Goal: Information Seeking & Learning: Learn about a topic

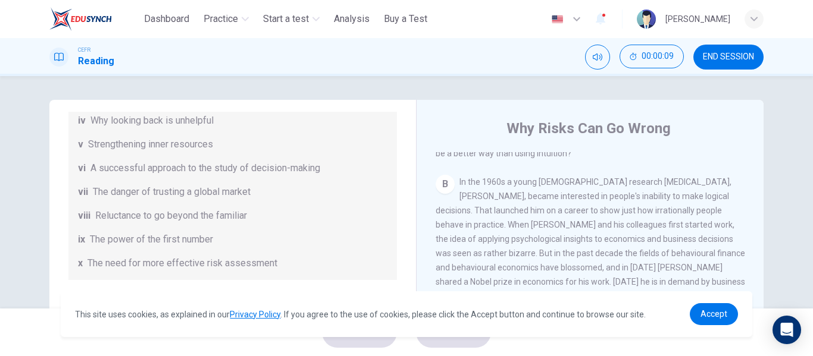
scroll to position [314, 0]
click at [725, 312] on span "Accept" at bounding box center [713, 314] width 27 height 10
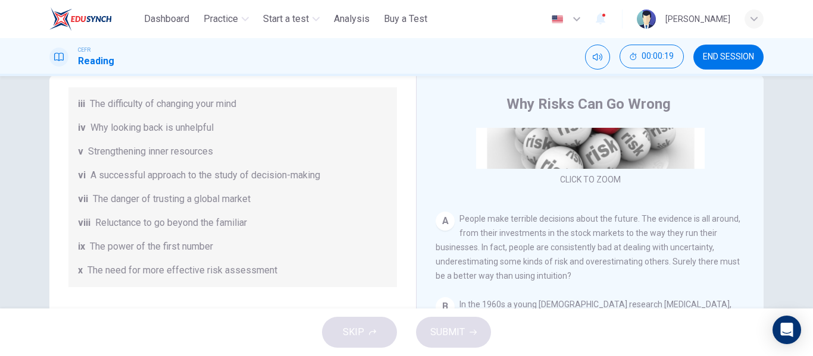
scroll to position [167, 0]
click at [506, 237] on span "People make terrible decisions about the future. The evidence is all around, fr…" at bounding box center [588, 247] width 305 height 67
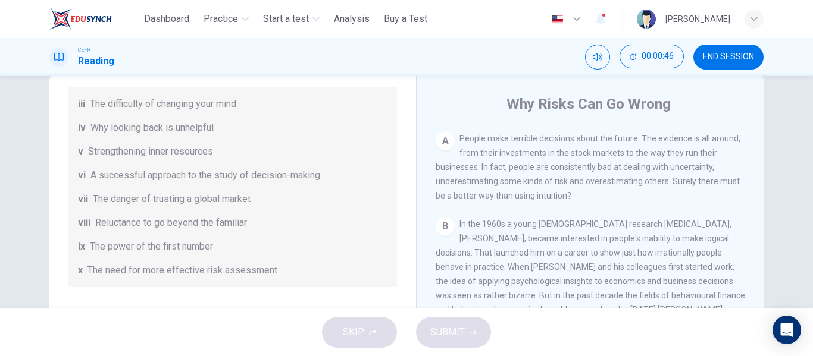
scroll to position [248, 0]
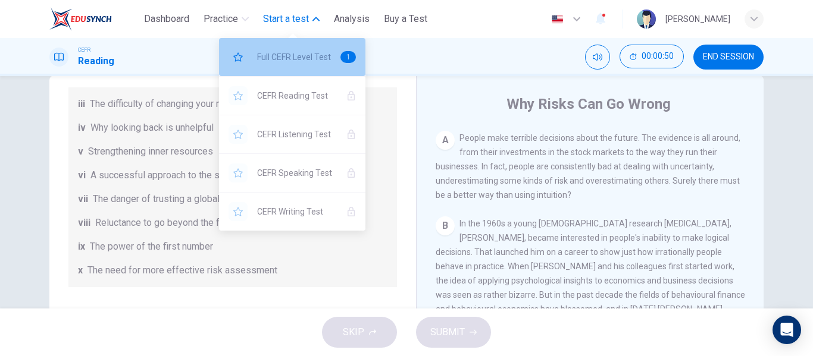
click at [299, 62] on span "Full CEFR Level Test" at bounding box center [294, 57] width 74 height 14
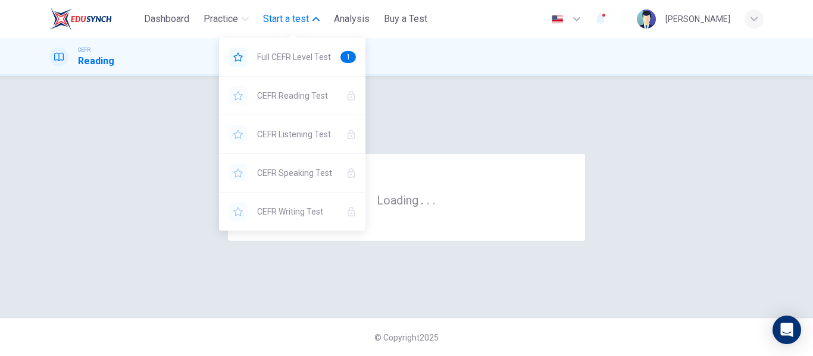
scroll to position [0, 0]
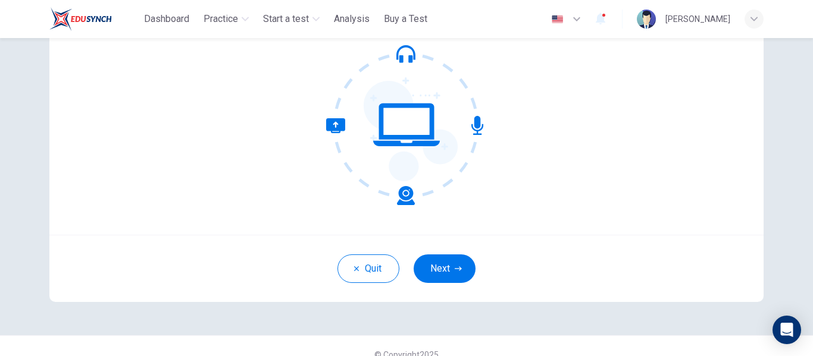
scroll to position [123, 0]
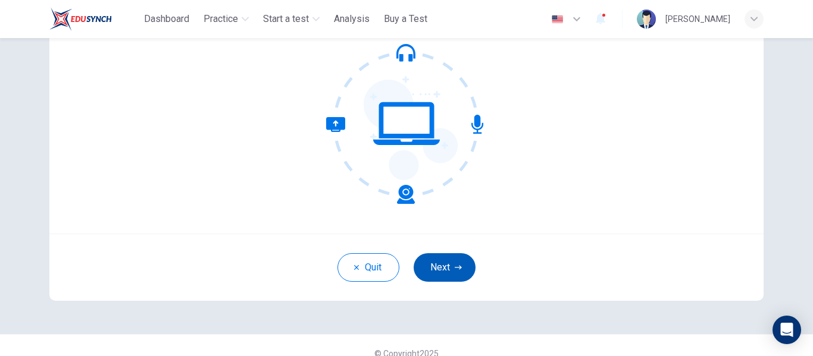
drag, startPoint x: 442, startPoint y: 287, endPoint x: 439, endPoint y: 275, distance: 12.1
click at [439, 275] on div "Quit Next" at bounding box center [406, 267] width 714 height 67
click at [439, 275] on button "Next" at bounding box center [445, 268] width 62 height 29
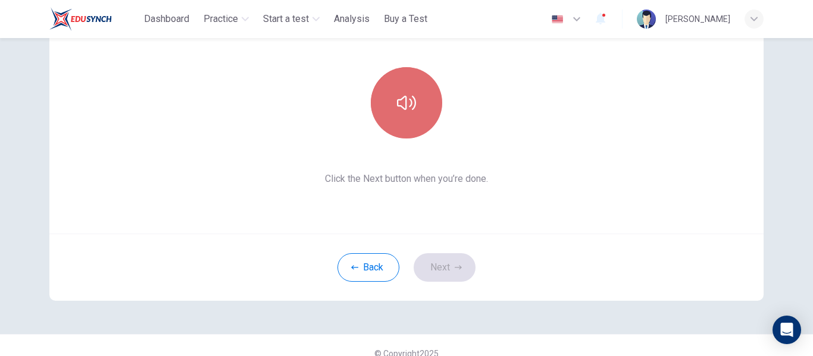
click at [414, 109] on button "button" at bounding box center [406, 102] width 71 height 71
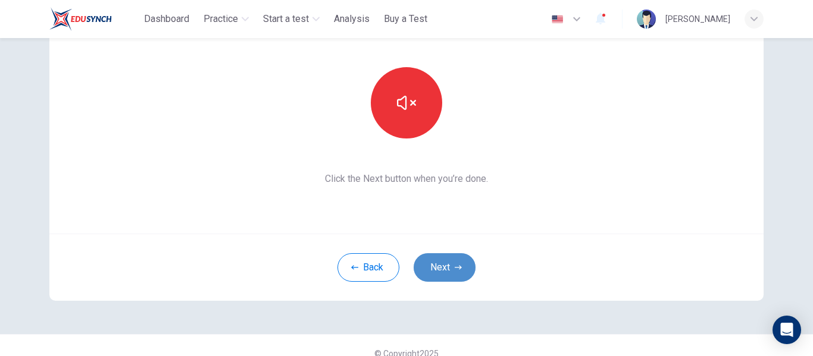
click at [452, 257] on button "Next" at bounding box center [445, 268] width 62 height 29
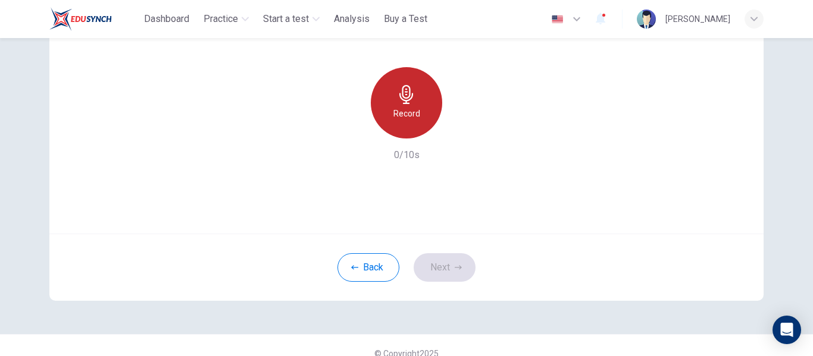
click at [393, 120] on h6 "Record" at bounding box center [406, 114] width 27 height 14
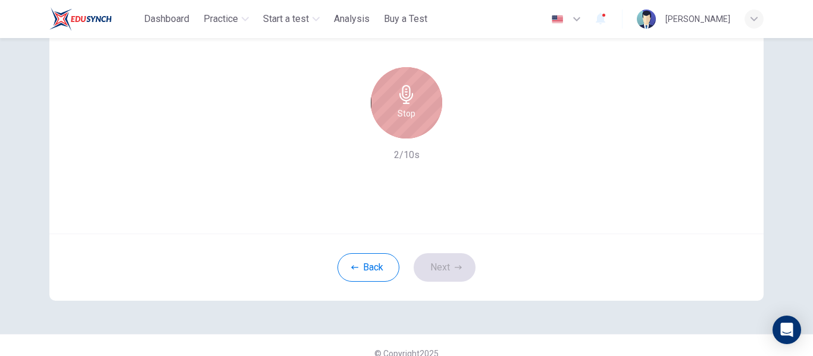
click at [393, 120] on div "Stop" at bounding box center [406, 102] width 71 height 71
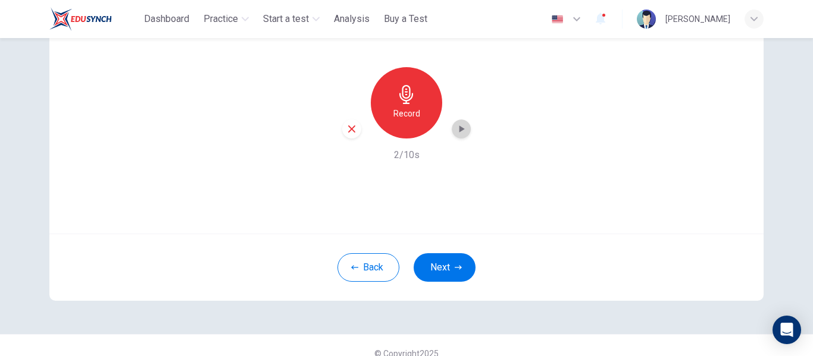
click at [462, 132] on icon "button" at bounding box center [461, 129] width 12 height 12
click at [462, 265] on button "Next" at bounding box center [445, 268] width 62 height 29
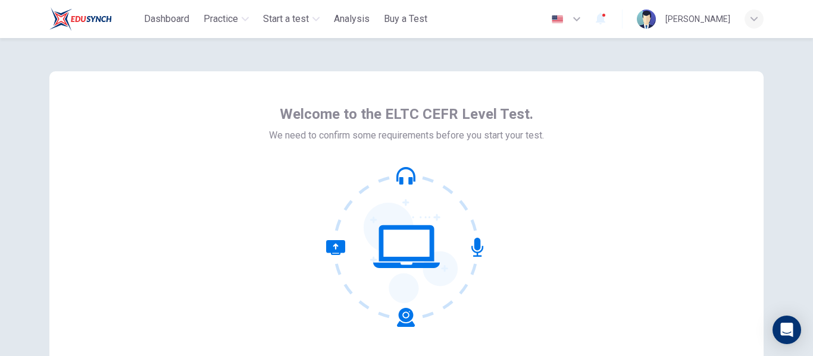
scroll to position [139, 0]
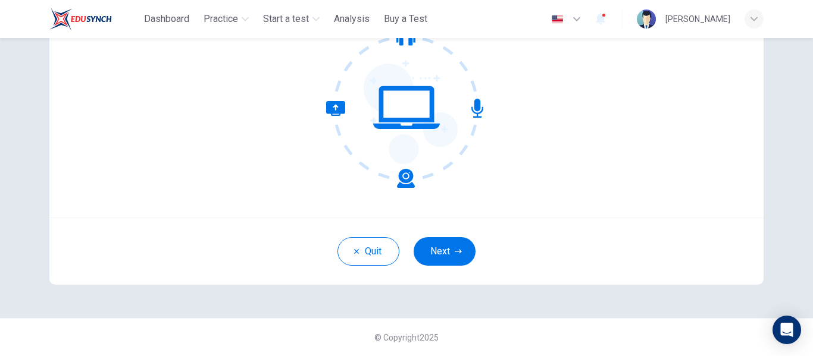
click at [447, 267] on div "Quit Next" at bounding box center [406, 251] width 714 height 67
click at [447, 264] on button "Next" at bounding box center [445, 251] width 62 height 29
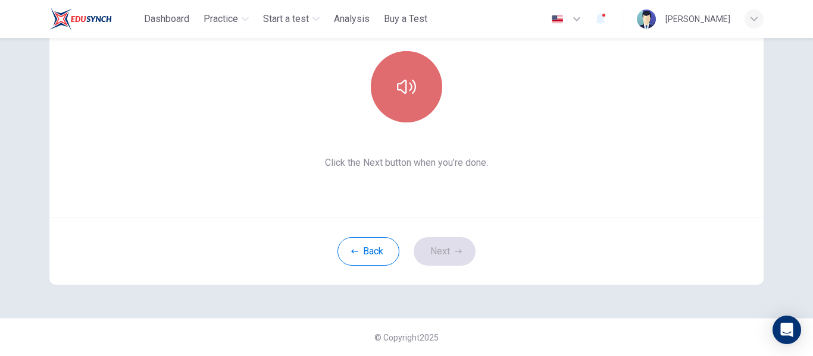
click at [389, 111] on button "button" at bounding box center [406, 86] width 71 height 71
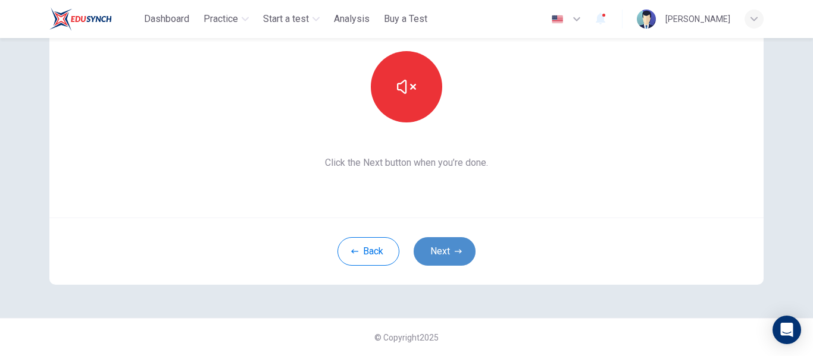
click at [457, 248] on icon "button" at bounding box center [458, 251] width 7 height 7
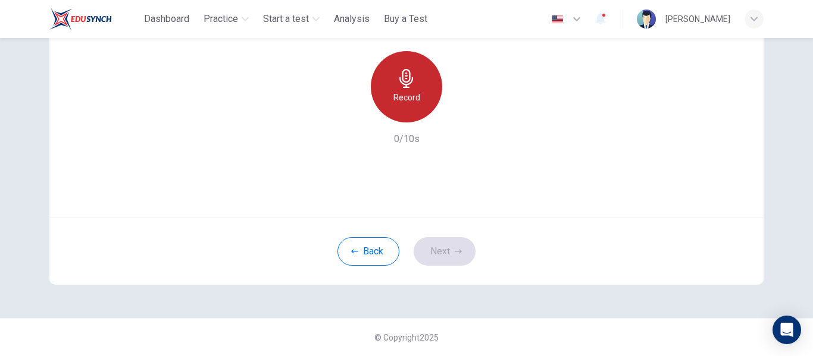
click at [412, 91] on h6 "Record" at bounding box center [406, 97] width 27 height 14
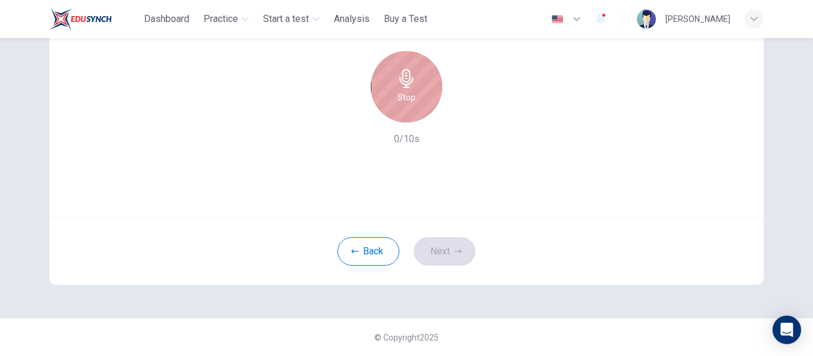
click at [411, 101] on h6 "Stop" at bounding box center [407, 97] width 18 height 14
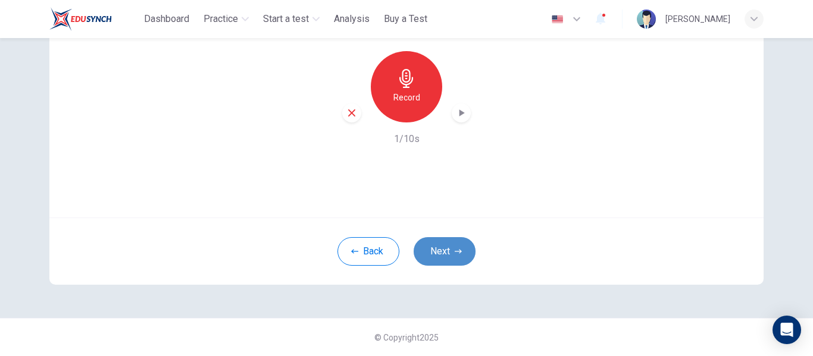
click at [455, 251] on icon "button" at bounding box center [458, 251] width 7 height 7
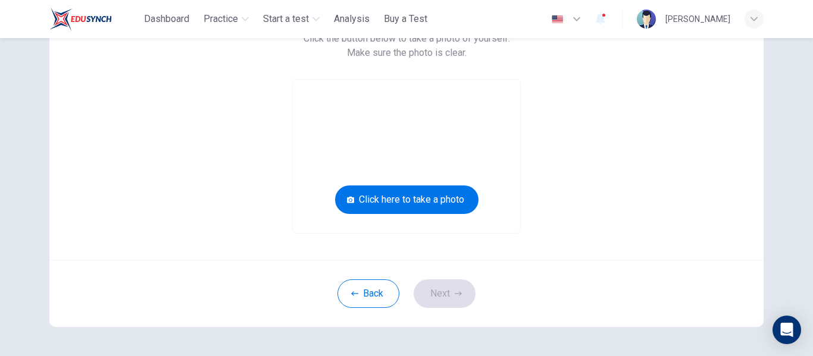
scroll to position [114, 0]
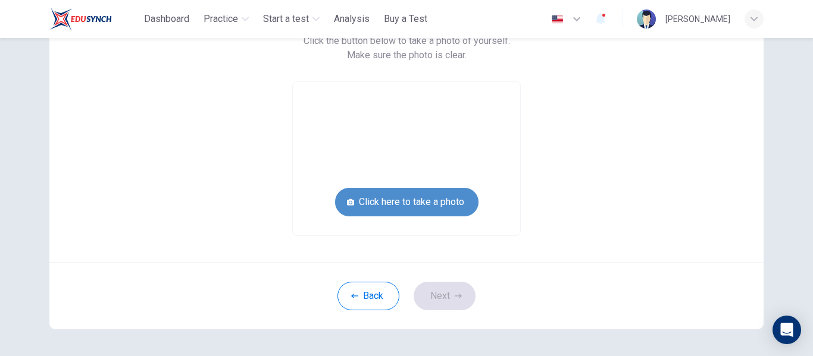
click at [439, 190] on button "Click here to take a photo" at bounding box center [406, 202] width 143 height 29
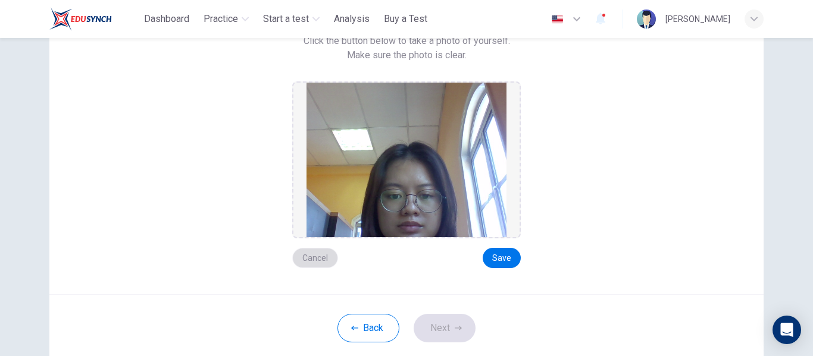
click at [314, 257] on button "Cancel" at bounding box center [315, 258] width 46 height 20
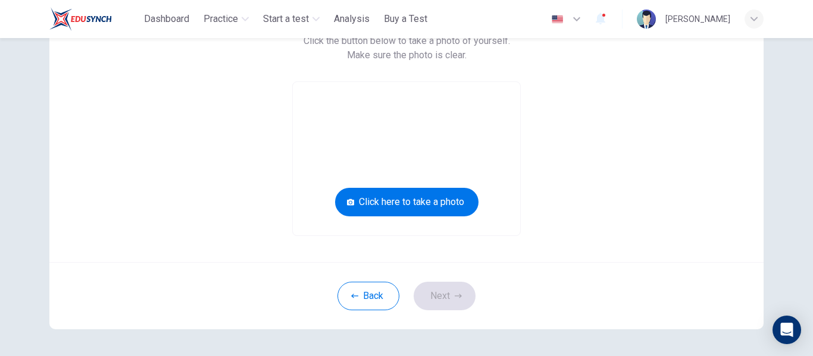
click at [247, 222] on div "Take a photo of yourself. Click the button below to take a photo of yourself. M…" at bounding box center [406, 120] width 538 height 231
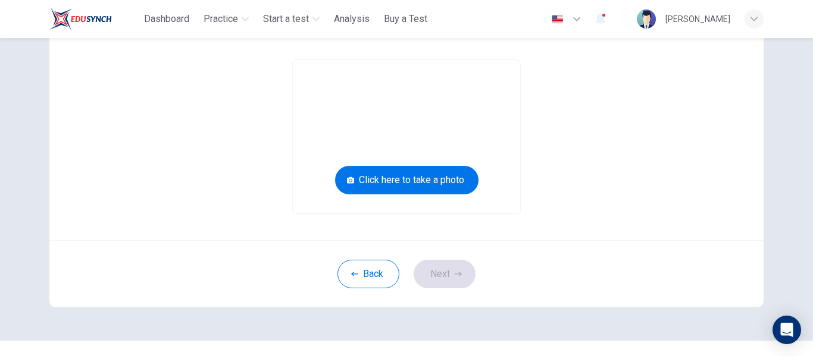
scroll to position [136, 0]
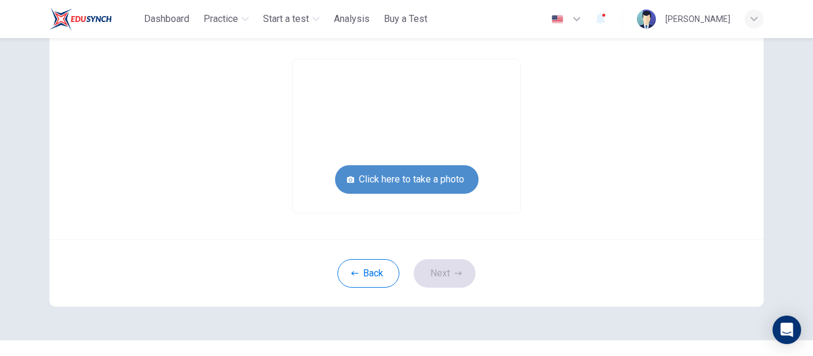
click at [378, 174] on button "Click here to take a photo" at bounding box center [406, 179] width 143 height 29
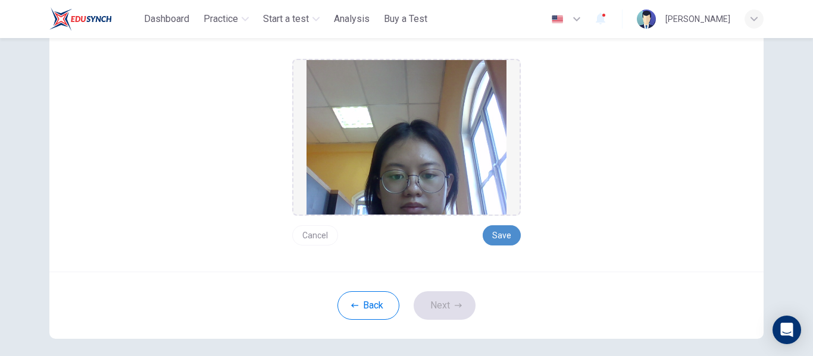
click at [495, 230] on button "Save" at bounding box center [502, 236] width 38 height 20
click at [502, 229] on button "Save" at bounding box center [502, 236] width 38 height 20
click at [513, 229] on button "Save" at bounding box center [502, 236] width 38 height 20
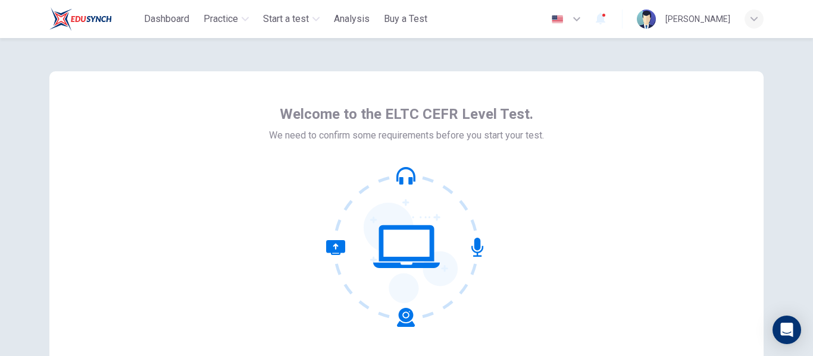
scroll to position [139, 0]
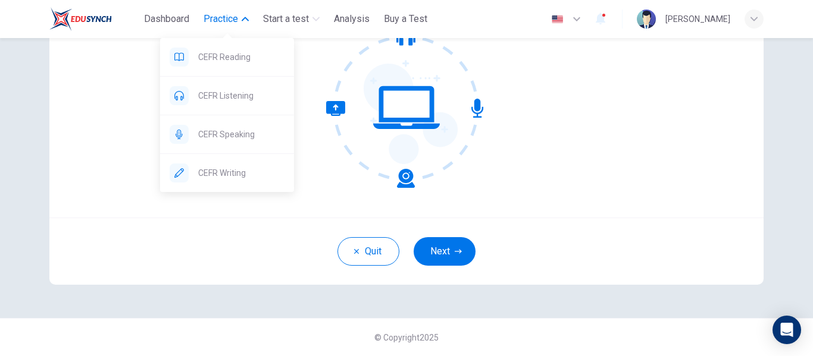
click at [225, 12] on span "Practice" at bounding box center [221, 19] width 35 height 14
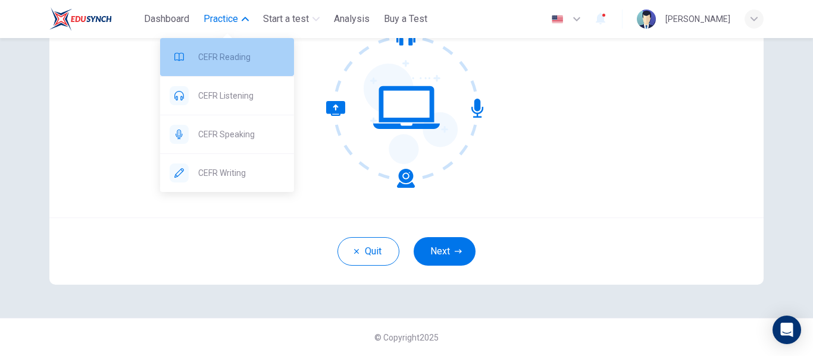
click at [230, 51] on span "CEFR Reading" at bounding box center [241, 57] width 86 height 14
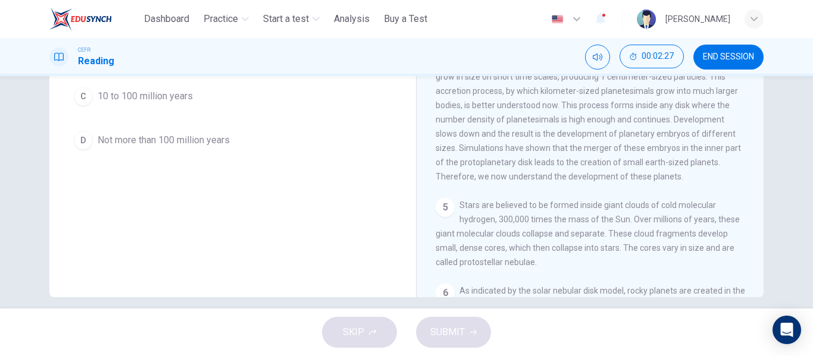
scroll to position [229, 0]
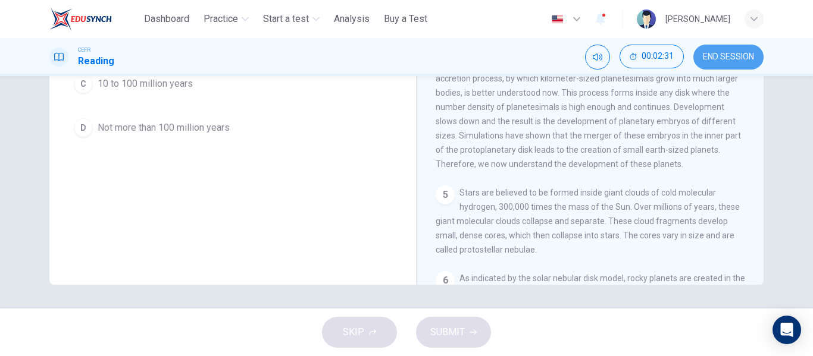
click at [712, 65] on button "END SESSION" at bounding box center [728, 57] width 70 height 25
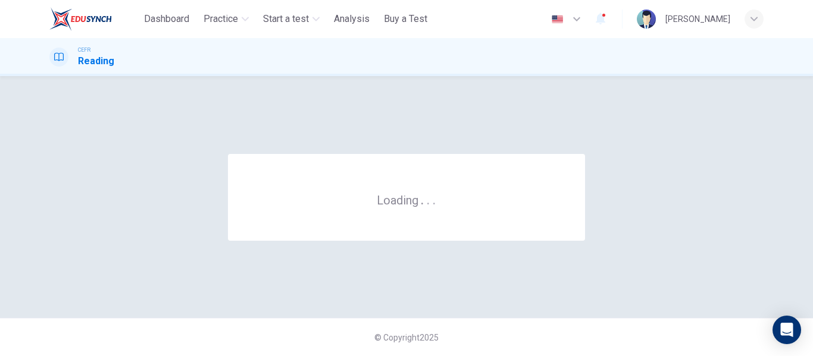
scroll to position [0, 0]
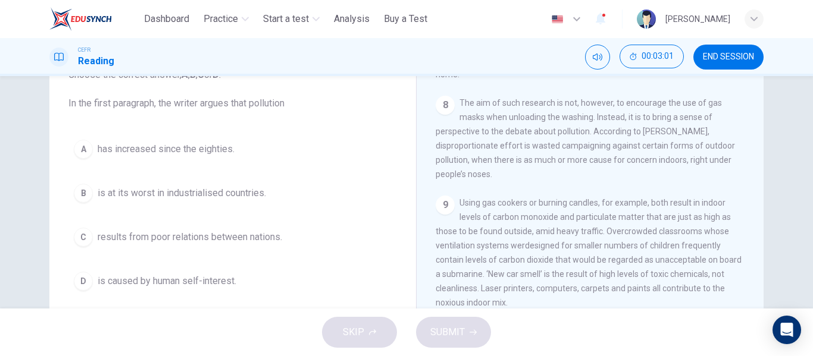
scroll to position [87, 0]
click at [153, 282] on span "is caused by human self-interest." at bounding box center [167, 283] width 139 height 14
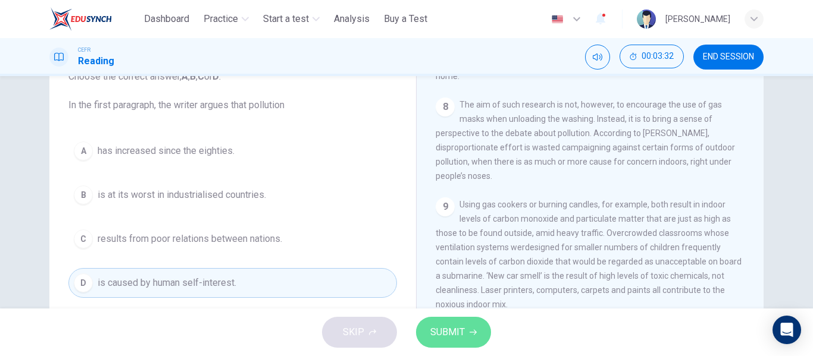
click at [467, 335] on button "SUBMIT" at bounding box center [453, 332] width 75 height 31
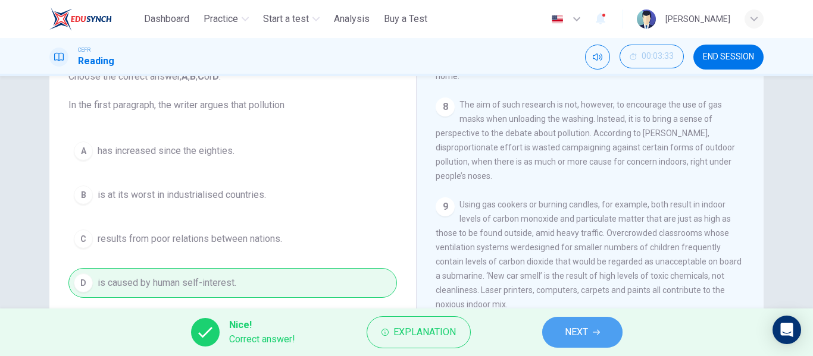
click at [571, 336] on span "NEXT" at bounding box center [576, 332] width 23 height 17
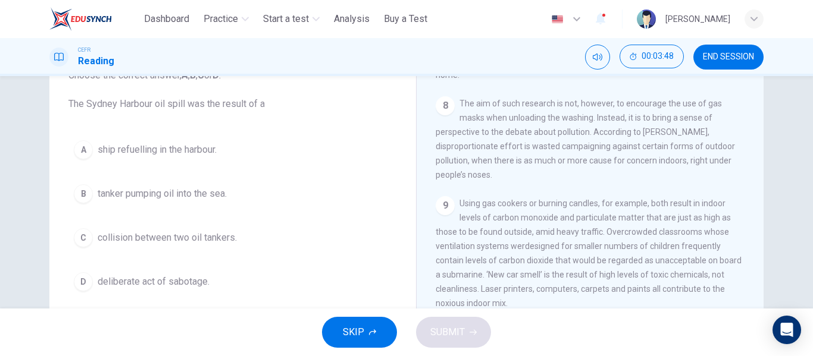
scroll to position [91, 0]
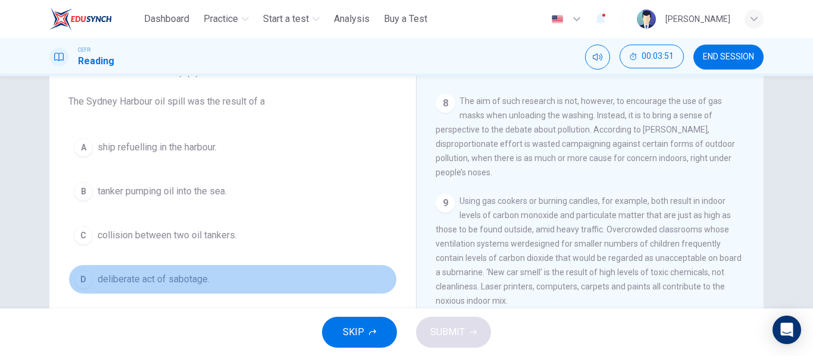
click at [133, 276] on span "deliberate act of sabotage." at bounding box center [154, 280] width 112 height 14
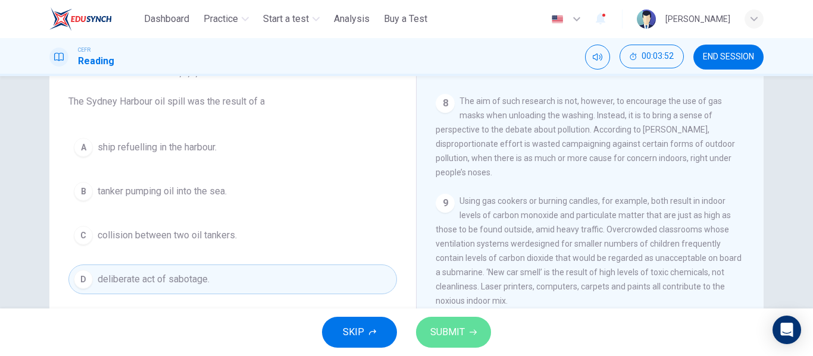
click at [474, 326] on button "SUBMIT" at bounding box center [453, 332] width 75 height 31
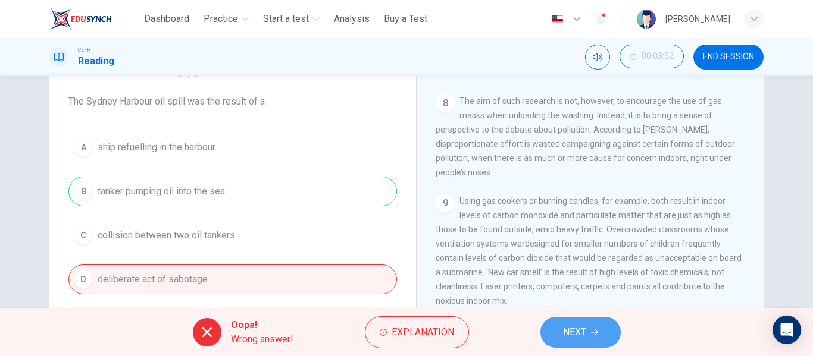
click at [583, 334] on span "NEXT" at bounding box center [574, 332] width 23 height 17
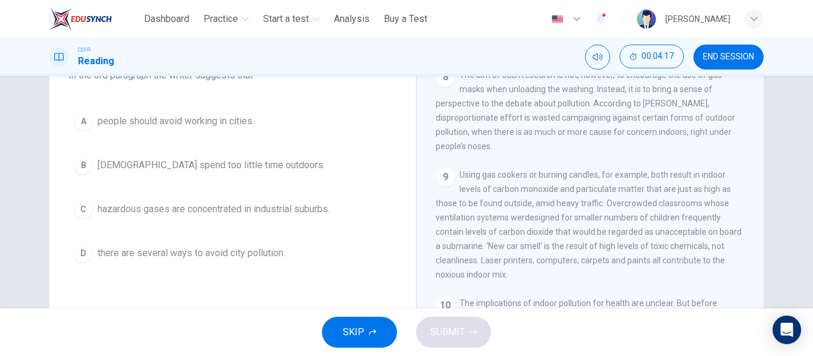
scroll to position [118, 0]
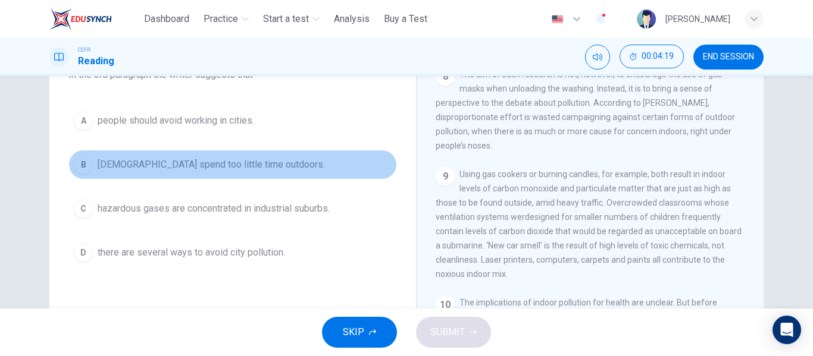
click at [167, 174] on button "B Americans spend too little time outdoors." at bounding box center [232, 165] width 328 height 30
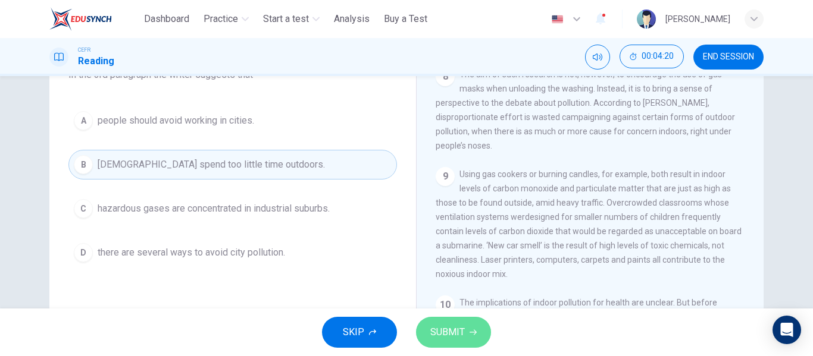
click at [432, 339] on span "SUBMIT" at bounding box center [447, 332] width 35 height 17
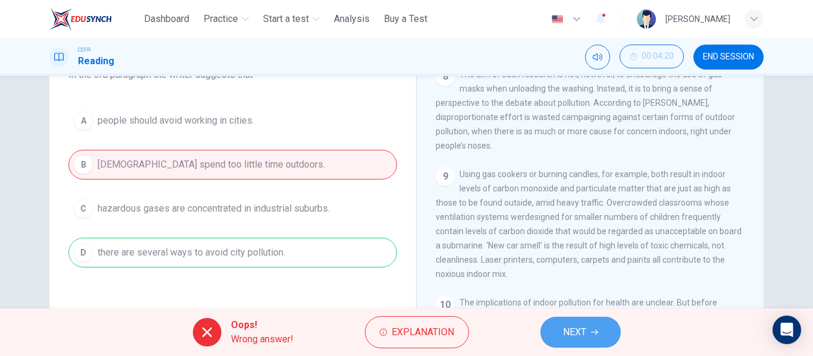
click at [547, 323] on button "NEXT" at bounding box center [580, 332] width 80 height 31
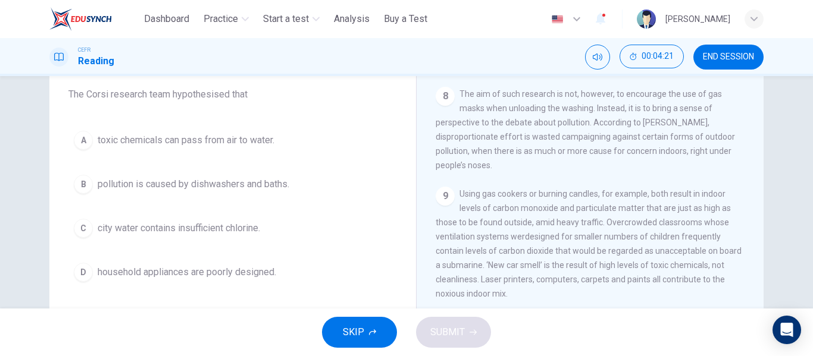
scroll to position [98, 0]
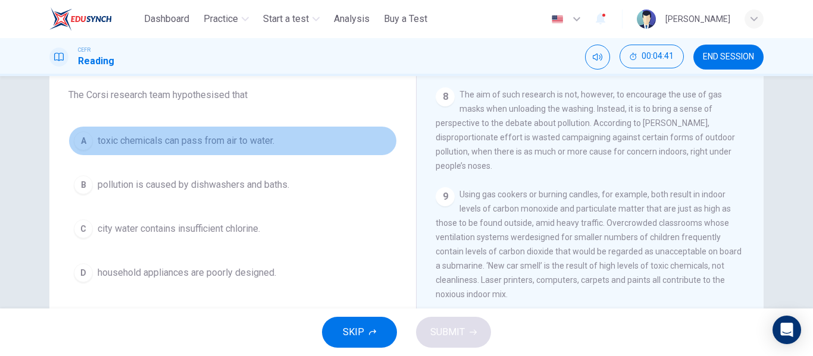
click at [198, 146] on span "toxic chemicals can pass from air to water." at bounding box center [186, 141] width 177 height 14
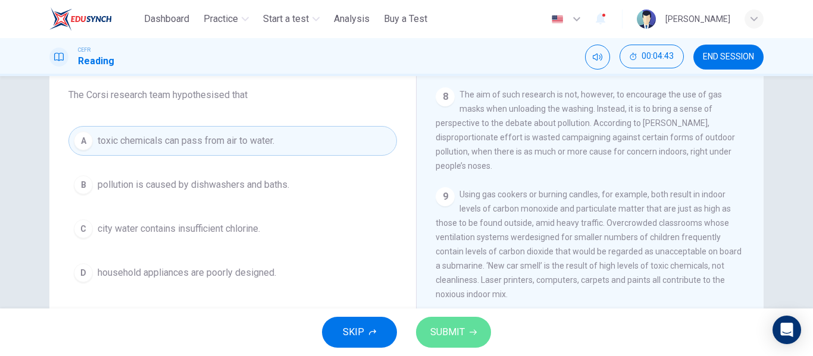
click at [470, 333] on icon "button" at bounding box center [473, 332] width 7 height 7
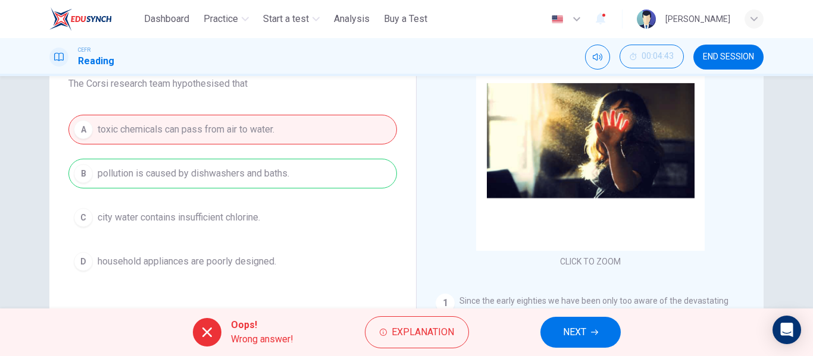
scroll to position [229, 0]
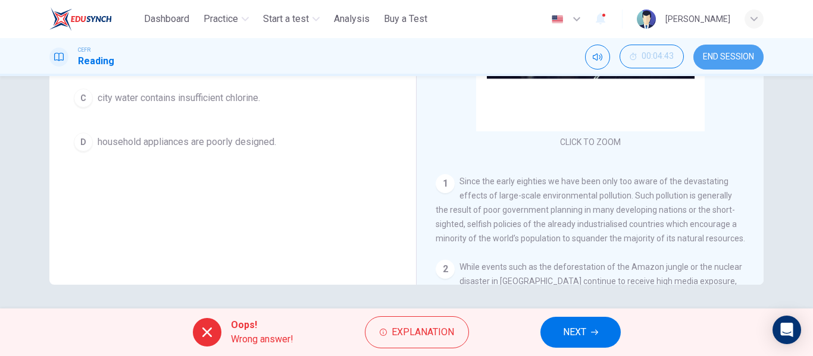
click at [724, 61] on span "END SESSION" at bounding box center [728, 57] width 51 height 10
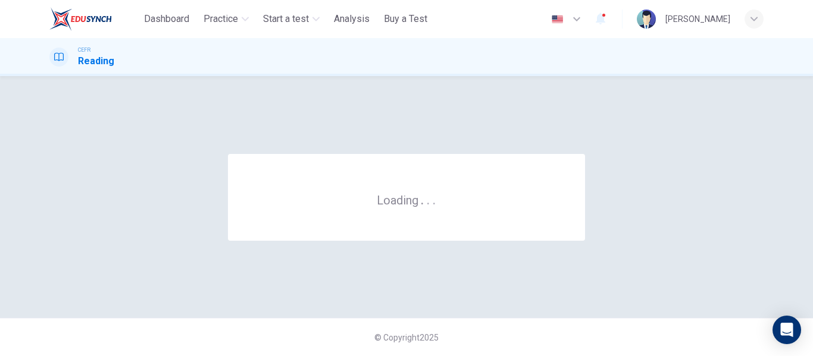
scroll to position [0, 0]
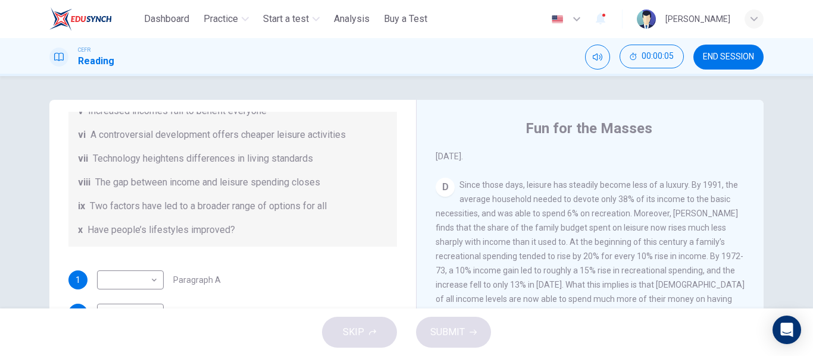
scroll to position [68, 0]
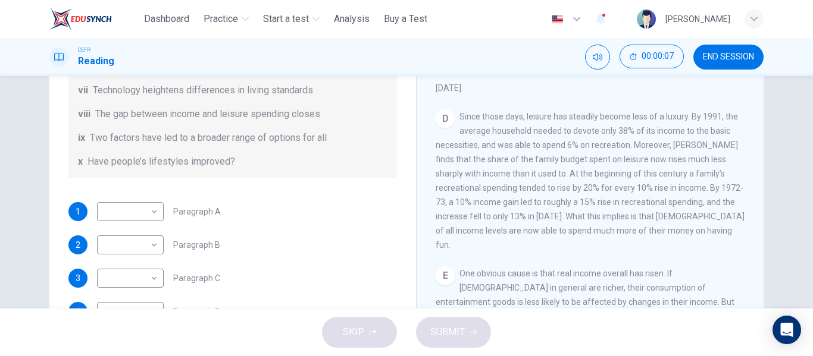
click at [378, 329] on div "SKIP SUBMIT" at bounding box center [406, 333] width 813 height 48
click at [712, 64] on button "END SESSION" at bounding box center [728, 57] width 70 height 25
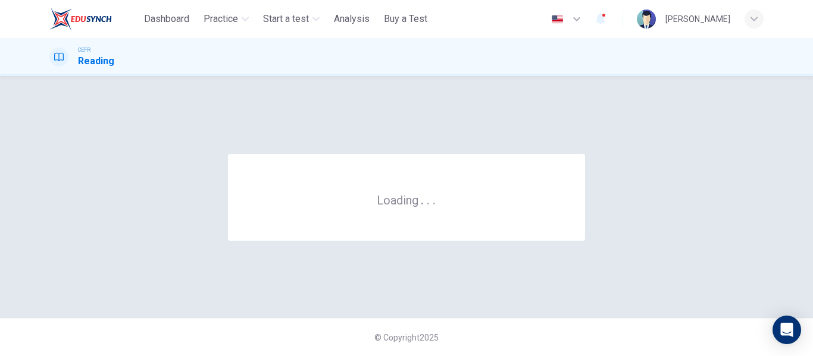
scroll to position [0, 0]
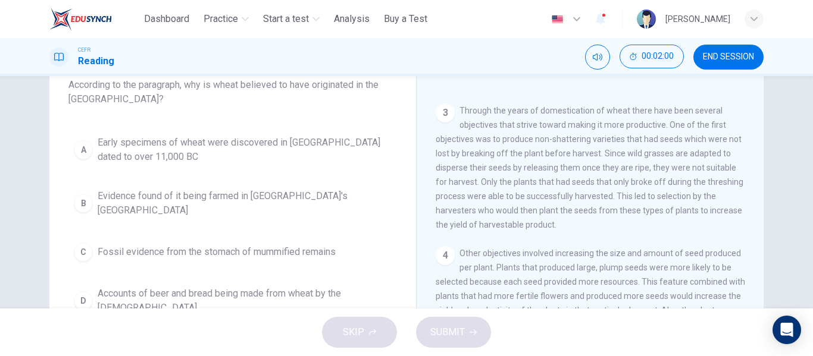
scroll to position [79, 0]
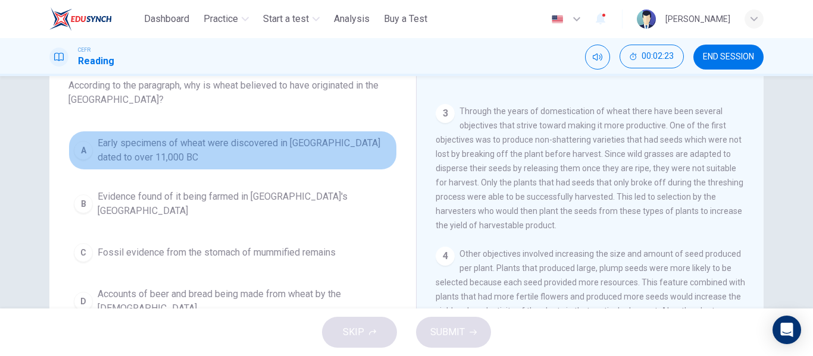
click at [239, 142] on span "Early specimens of wheat were discovered in [GEOGRAPHIC_DATA] dated to over 11,…" at bounding box center [245, 150] width 294 height 29
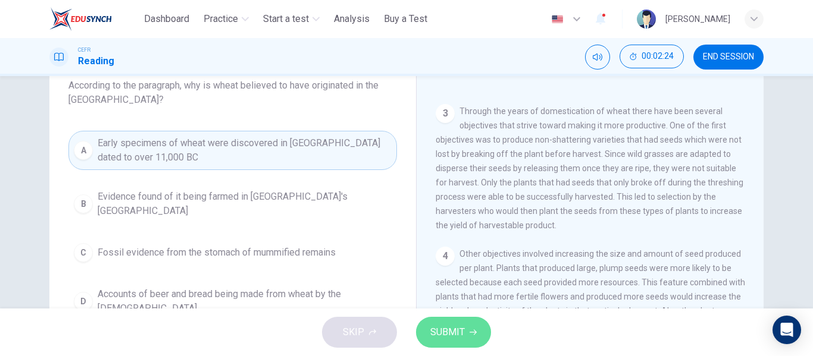
click at [430, 331] on span "SUBMIT" at bounding box center [447, 332] width 35 height 17
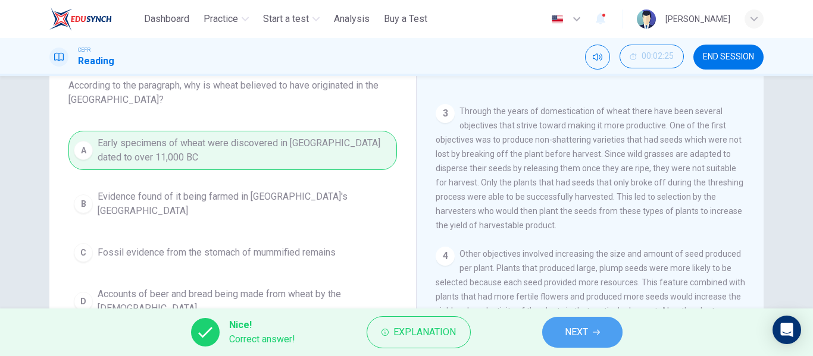
click at [558, 333] on button "NEXT" at bounding box center [582, 332] width 80 height 31
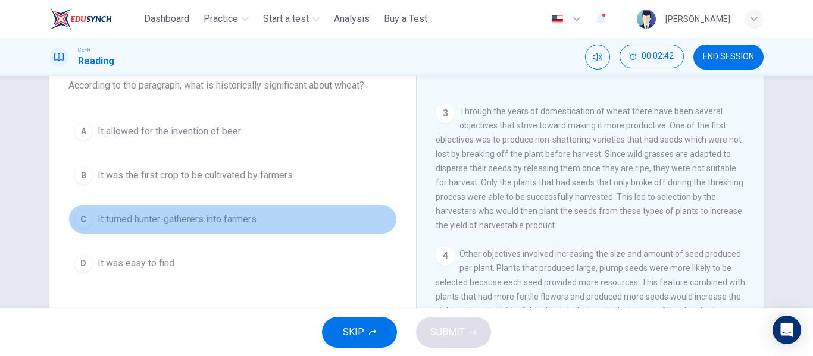
click at [169, 213] on span "It turned hunter-gatherers into farmers" at bounding box center [177, 219] width 159 height 14
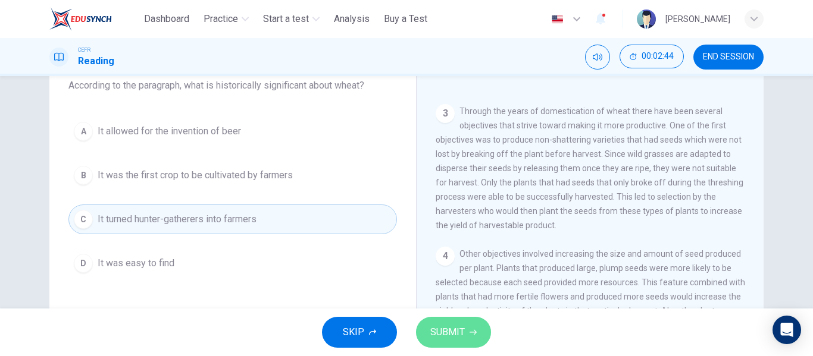
click at [448, 341] on button "SUBMIT" at bounding box center [453, 332] width 75 height 31
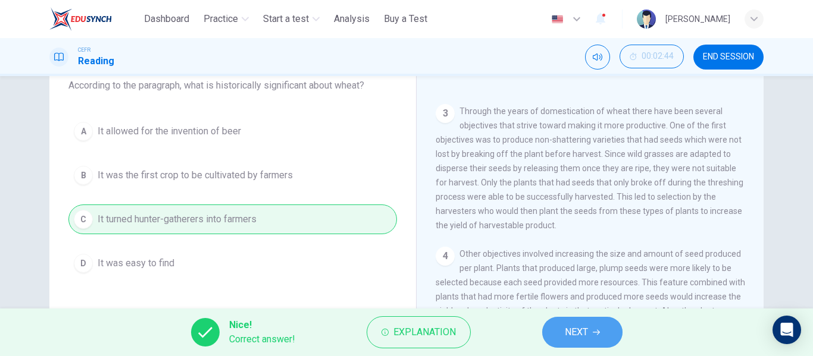
click at [561, 327] on button "NEXT" at bounding box center [582, 332] width 80 height 31
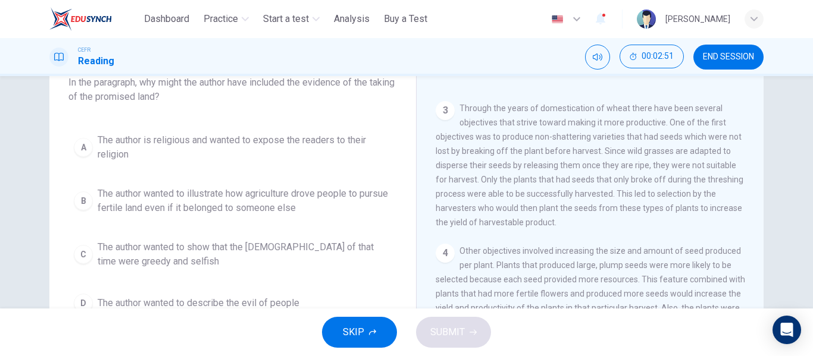
scroll to position [82, 0]
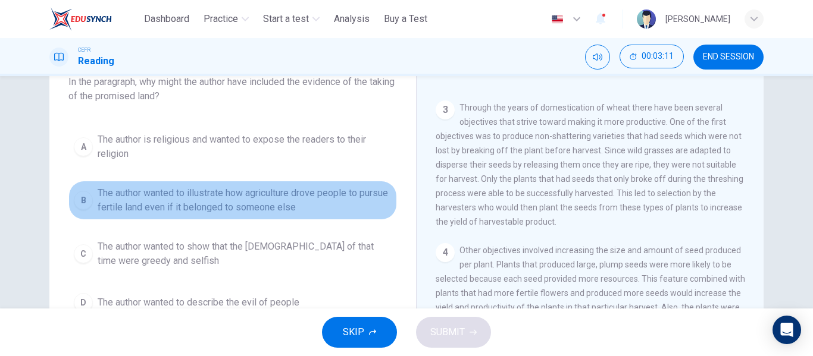
click at [305, 202] on span "The author wanted to illustrate how agriculture drove people to pursue fertile …" at bounding box center [245, 200] width 294 height 29
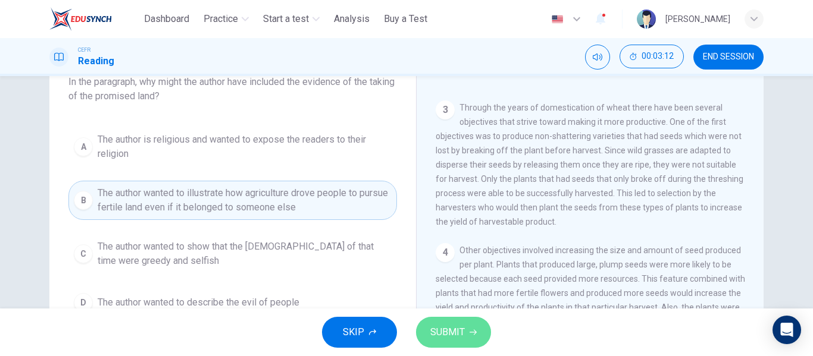
click at [474, 334] on icon "button" at bounding box center [473, 332] width 7 height 5
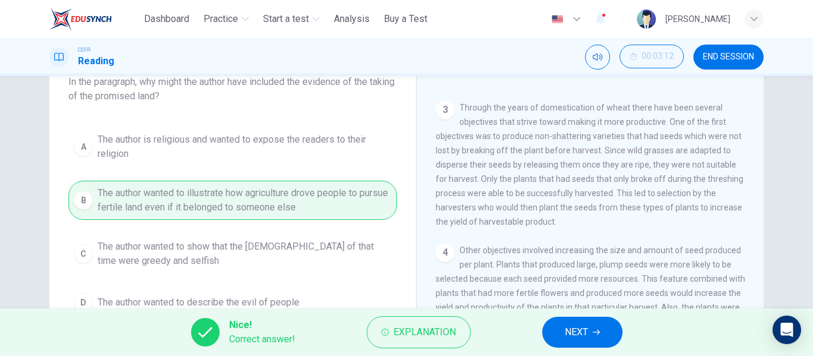
click at [573, 327] on span "NEXT" at bounding box center [576, 332] width 23 height 17
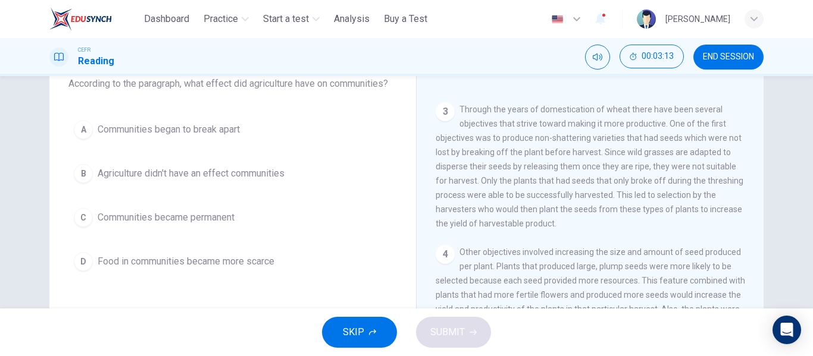
scroll to position [79, 0]
click at [191, 202] on div "A Communities began to break apart B Agriculture didn't have an effect communit…" at bounding box center [232, 198] width 328 height 162
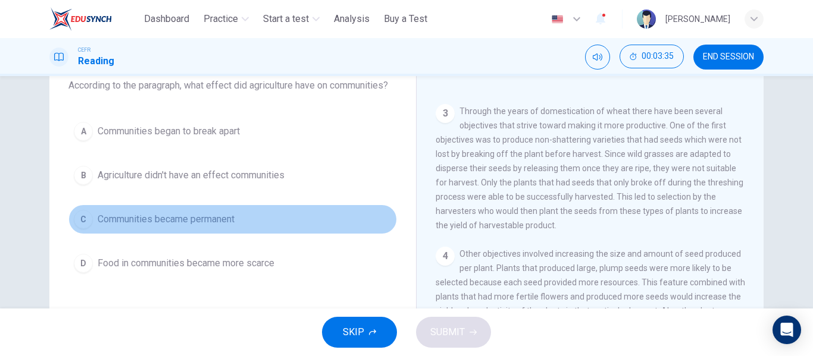
click at [196, 212] on span "Communities became permanent" at bounding box center [166, 219] width 137 height 14
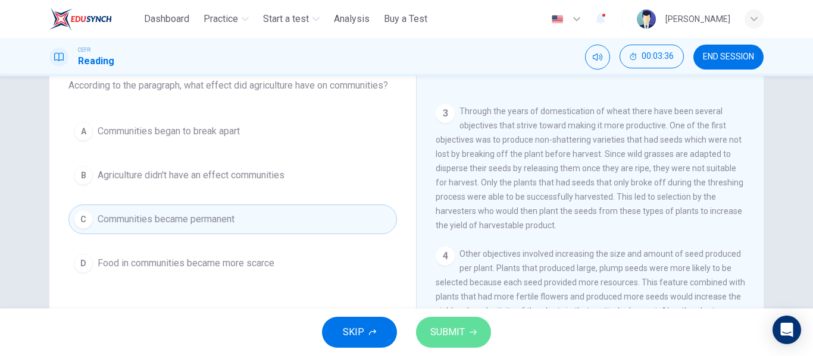
click at [471, 332] on icon "button" at bounding box center [473, 332] width 7 height 7
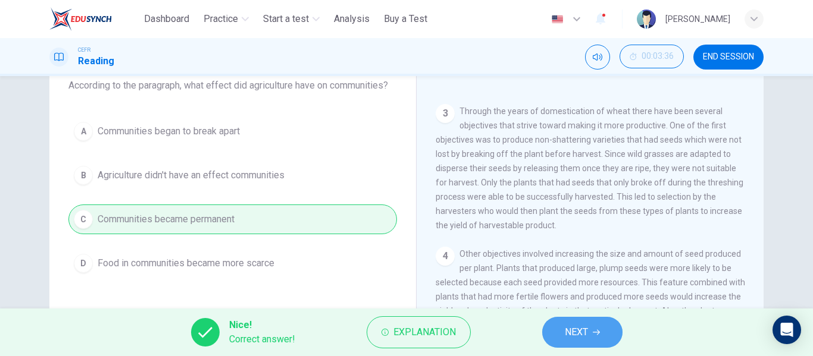
click at [548, 324] on button "NEXT" at bounding box center [582, 332] width 80 height 31
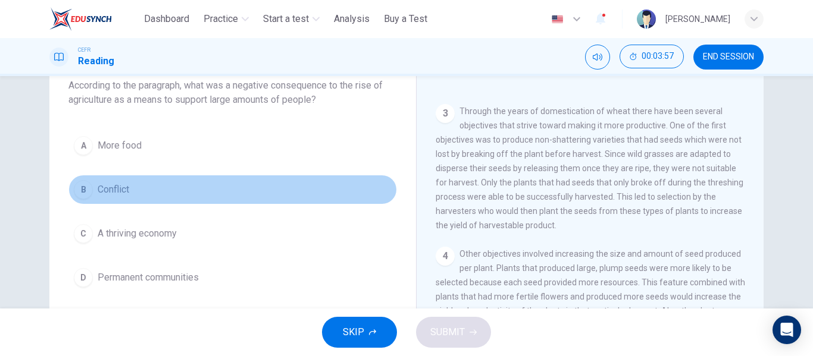
click at [114, 182] on button "B Conflict" at bounding box center [232, 190] width 328 height 30
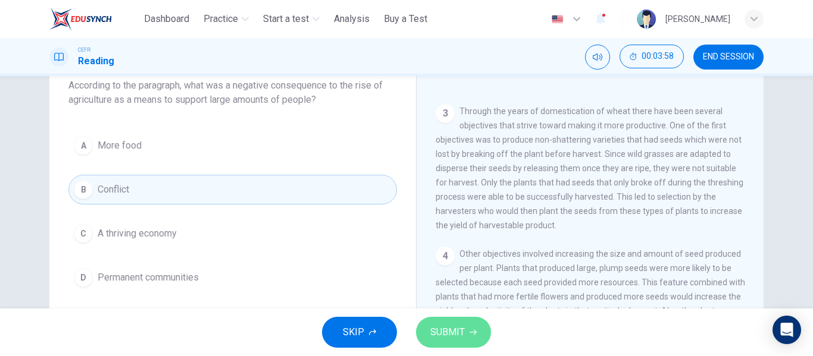
click at [436, 331] on span "SUBMIT" at bounding box center [447, 332] width 35 height 17
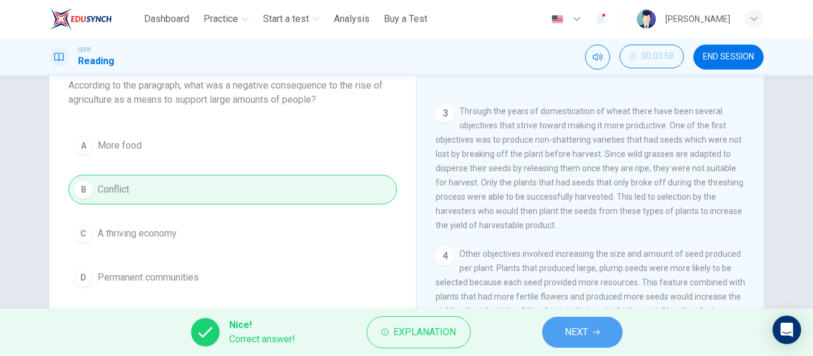
click at [562, 331] on button "NEXT" at bounding box center [582, 332] width 80 height 31
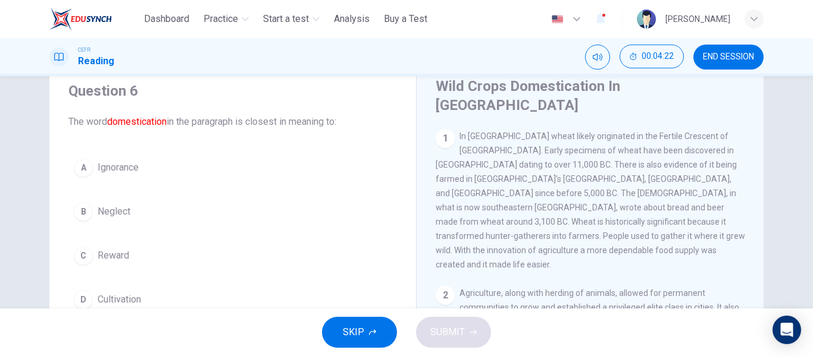
scroll to position [62, 0]
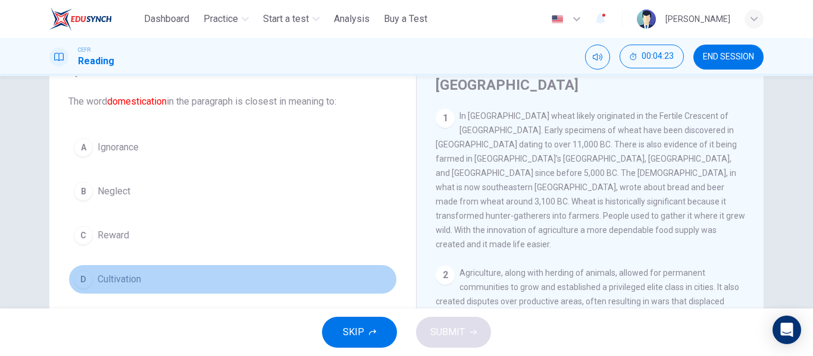
click at [99, 267] on button "D Cultivation" at bounding box center [232, 280] width 328 height 30
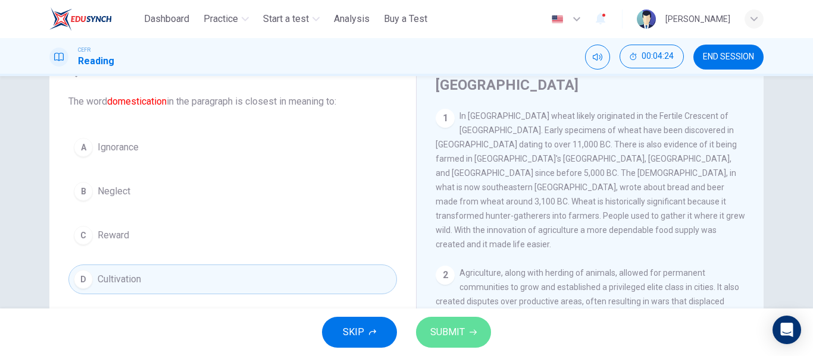
click at [437, 333] on span "SUBMIT" at bounding box center [447, 332] width 35 height 17
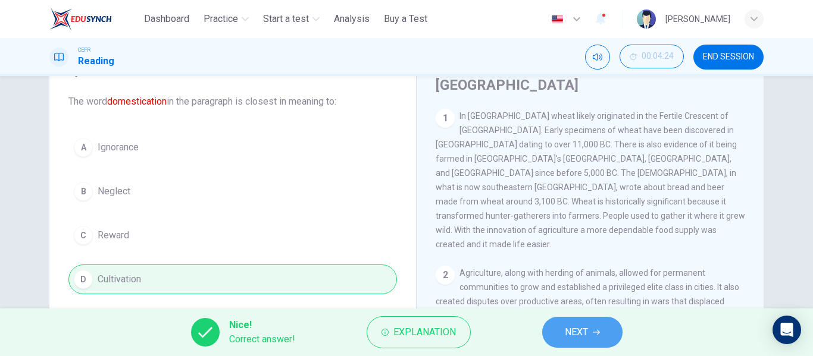
click at [549, 336] on button "NEXT" at bounding box center [582, 332] width 80 height 31
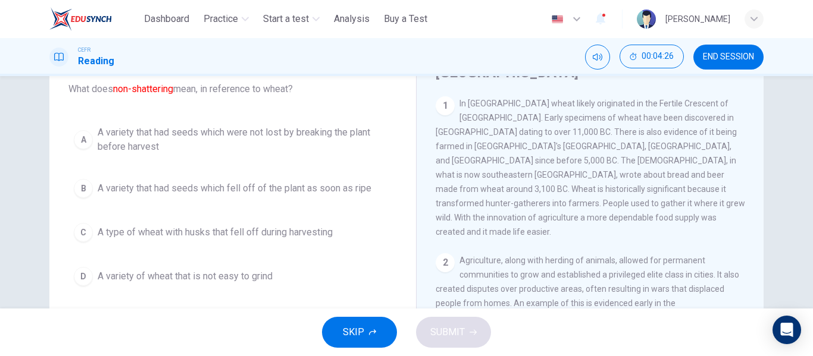
scroll to position [73, 0]
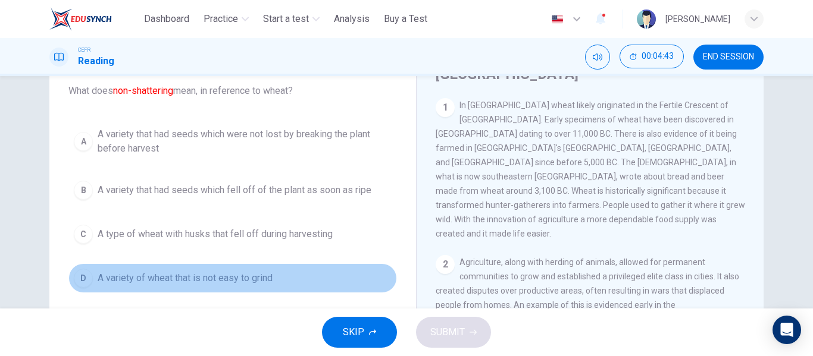
click at [201, 276] on span "A variety of wheat that is not easy to grind" at bounding box center [185, 278] width 175 height 14
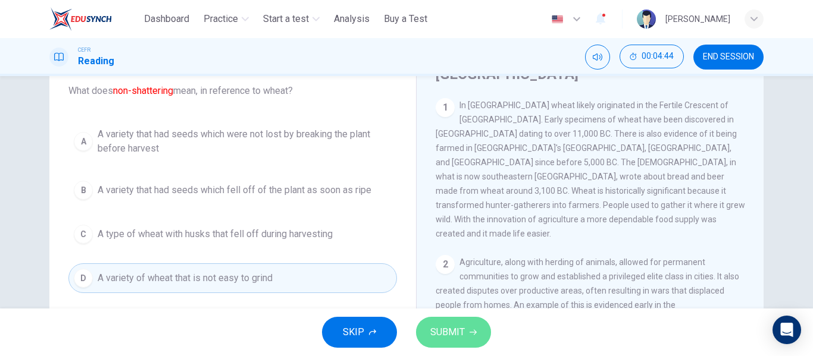
click at [476, 339] on button "SUBMIT" at bounding box center [453, 332] width 75 height 31
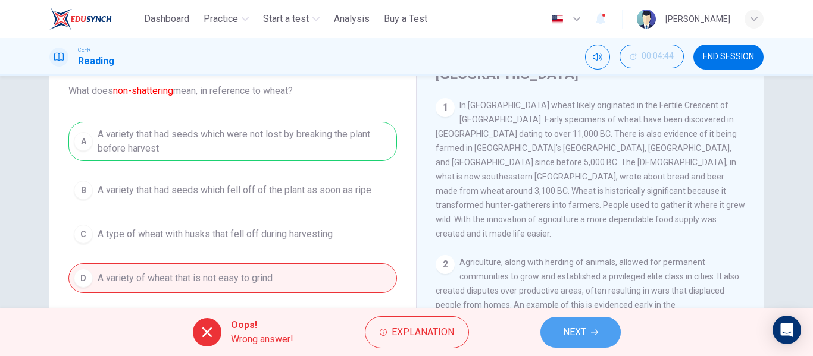
click at [590, 335] on button "NEXT" at bounding box center [580, 332] width 80 height 31
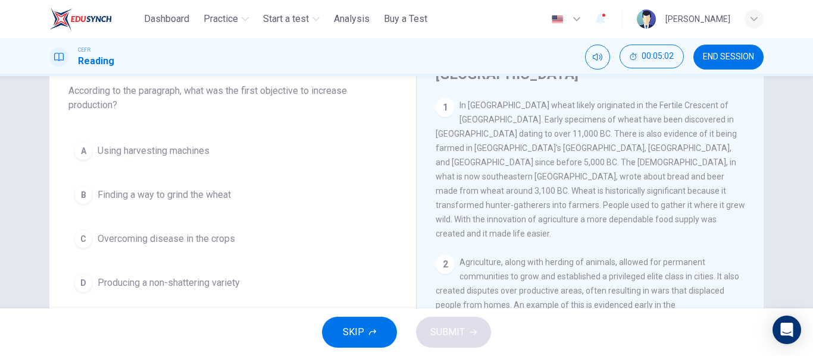
click at [203, 264] on div "A Using harvesting machines B Finding a way to grind the wheat C Overcoming dis…" at bounding box center [232, 217] width 328 height 162
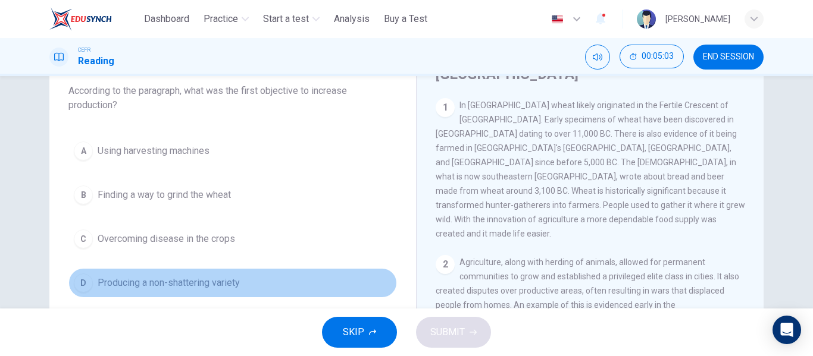
click at [209, 273] on button "D Producing a non-shattering variety" at bounding box center [232, 283] width 328 height 30
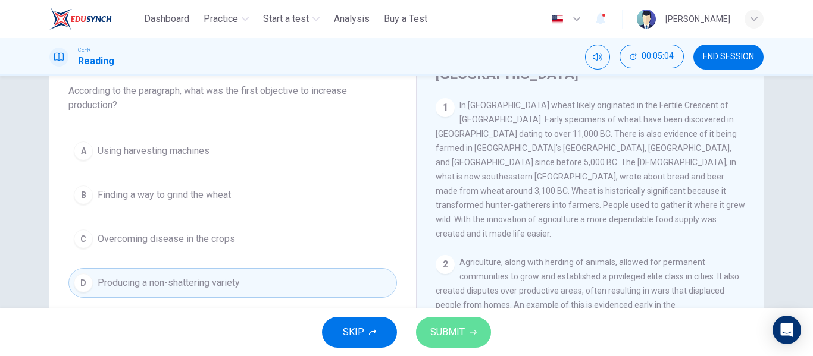
click at [445, 320] on button "SUBMIT" at bounding box center [453, 332] width 75 height 31
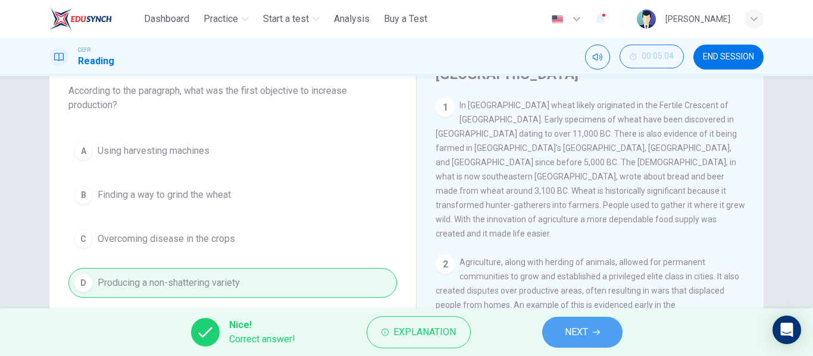
click at [563, 337] on button "NEXT" at bounding box center [582, 332] width 80 height 31
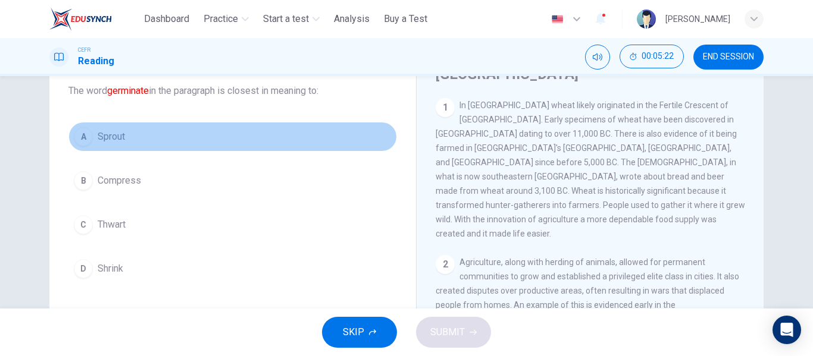
click at [123, 139] on button "A Sprout" at bounding box center [232, 137] width 328 height 30
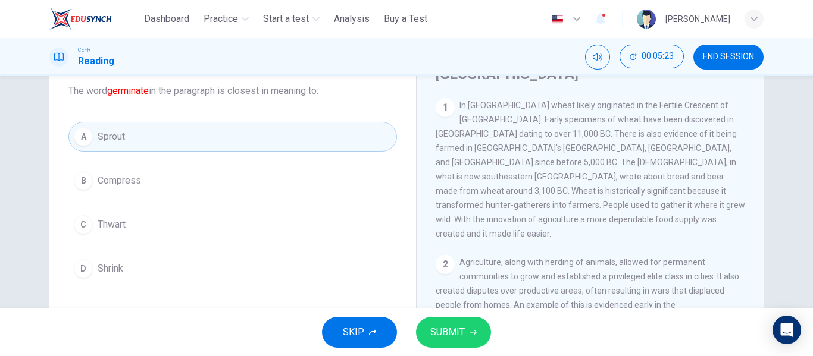
click at [437, 331] on span "SUBMIT" at bounding box center [447, 332] width 35 height 17
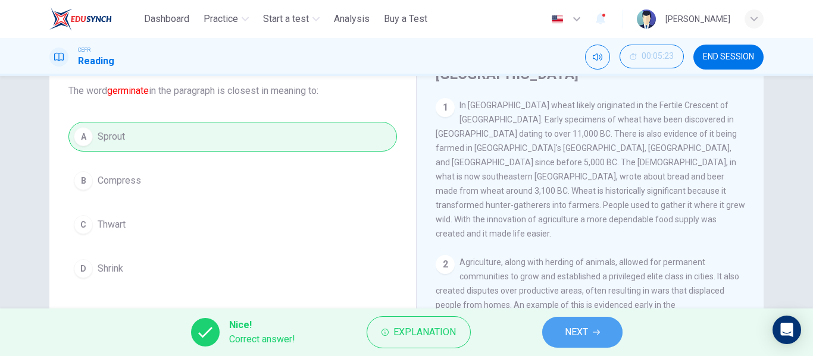
click at [563, 337] on button "NEXT" at bounding box center [582, 332] width 80 height 31
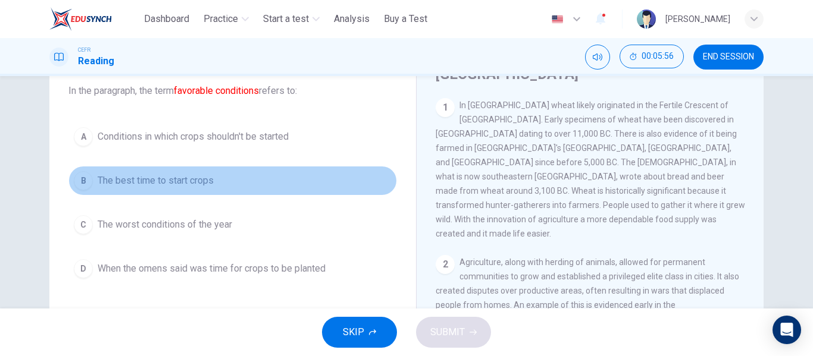
click at [174, 195] on button "B The best time to start crops" at bounding box center [232, 181] width 328 height 30
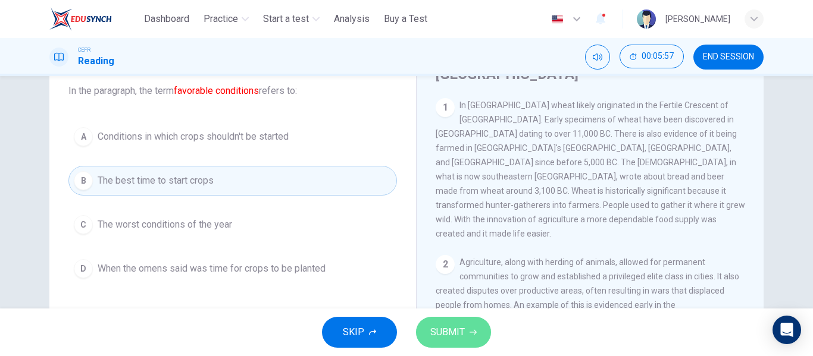
click at [464, 323] on button "SUBMIT" at bounding box center [453, 332] width 75 height 31
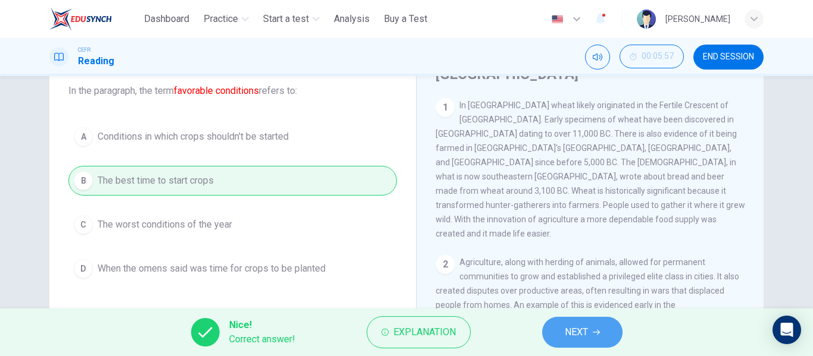
click at [574, 336] on span "NEXT" at bounding box center [576, 332] width 23 height 17
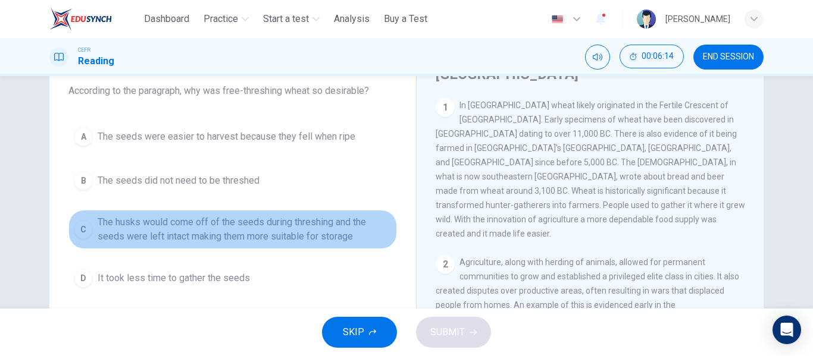
click at [243, 231] on span "The husks would come off of the seeds during threshing and the seeds were left …" at bounding box center [245, 229] width 294 height 29
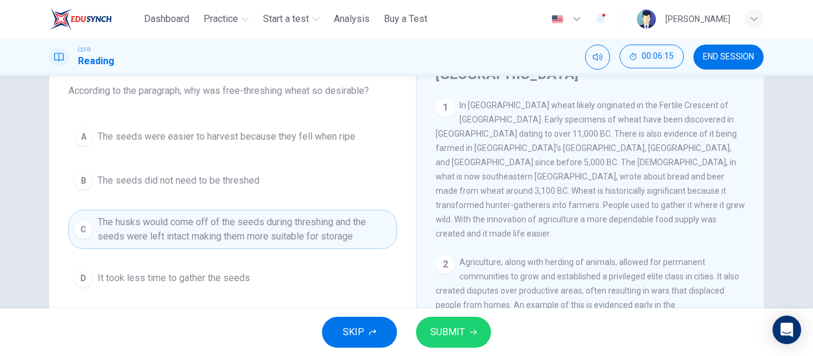
click at [470, 336] on icon "button" at bounding box center [473, 332] width 7 height 7
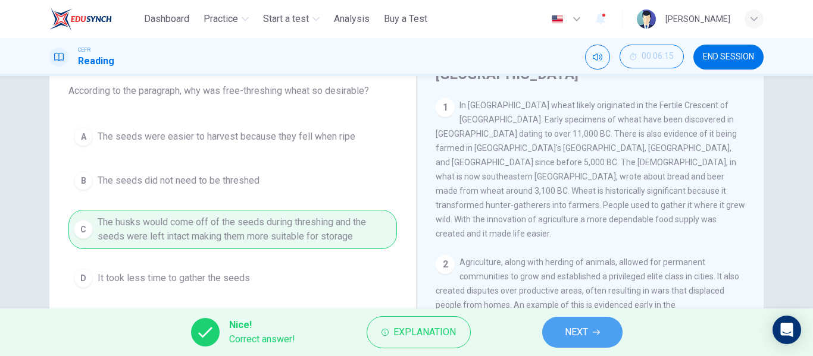
click at [572, 327] on span "NEXT" at bounding box center [576, 332] width 23 height 17
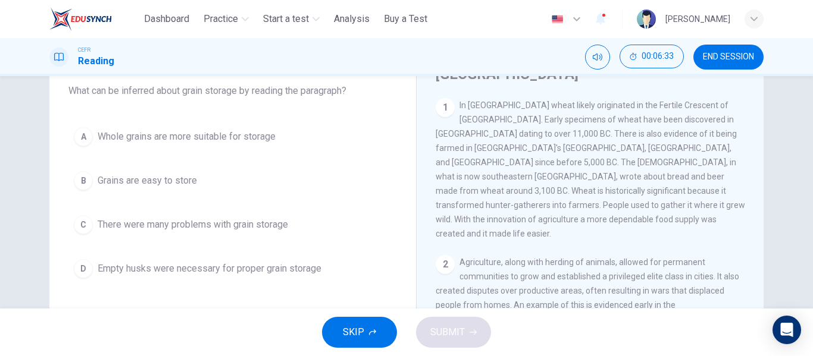
click at [171, 229] on span "There were many problems with grain storage" at bounding box center [193, 225] width 190 height 14
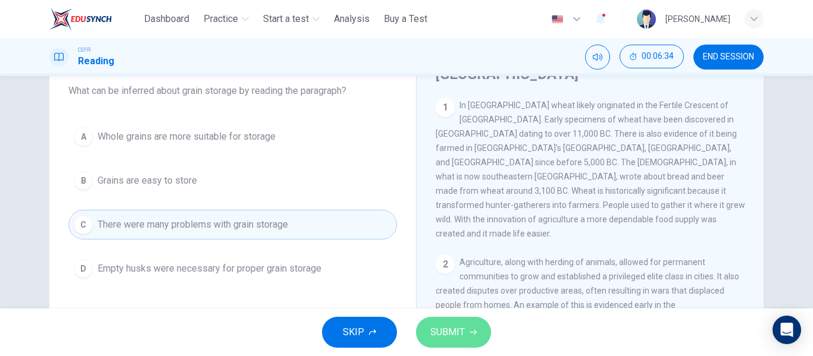
click at [477, 345] on button "SUBMIT" at bounding box center [453, 332] width 75 height 31
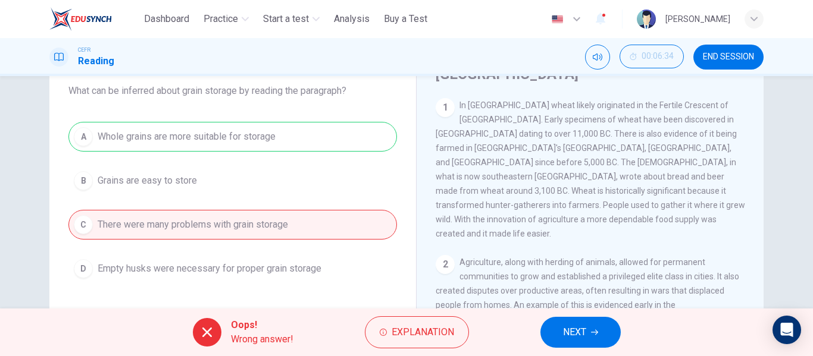
click at [594, 339] on button "NEXT" at bounding box center [580, 332] width 80 height 31
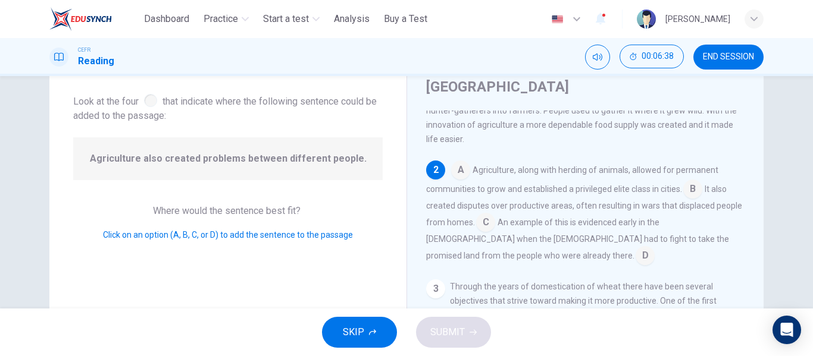
scroll to position [61, 0]
click at [696, 181] on input at bounding box center [692, 190] width 19 height 19
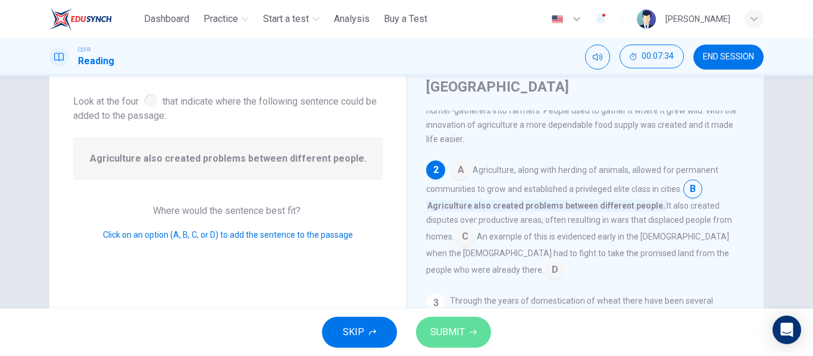
click at [466, 324] on button "SUBMIT" at bounding box center [453, 332] width 75 height 31
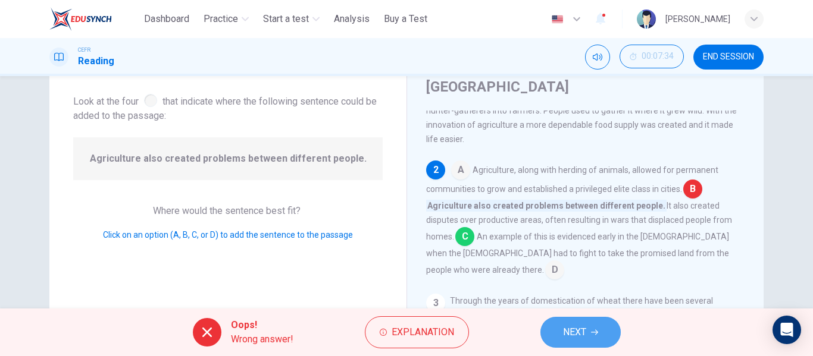
click at [580, 333] on span "NEXT" at bounding box center [574, 332] width 23 height 17
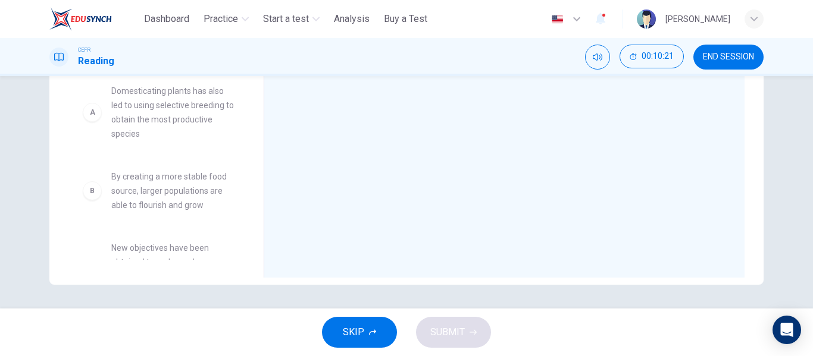
scroll to position [0, 0]
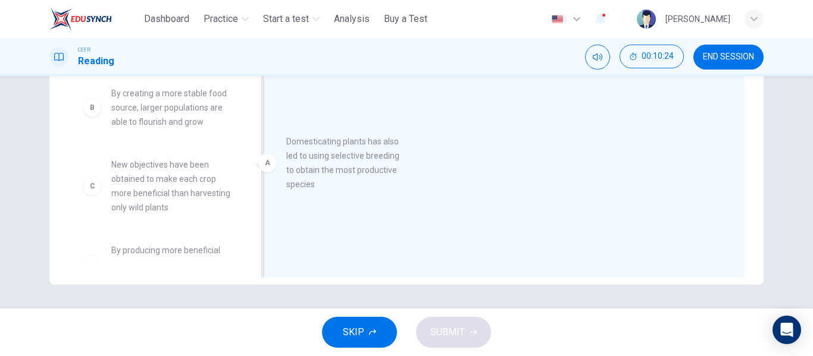
drag, startPoint x: 178, startPoint y: 118, endPoint x: 381, endPoint y: 171, distance: 209.9
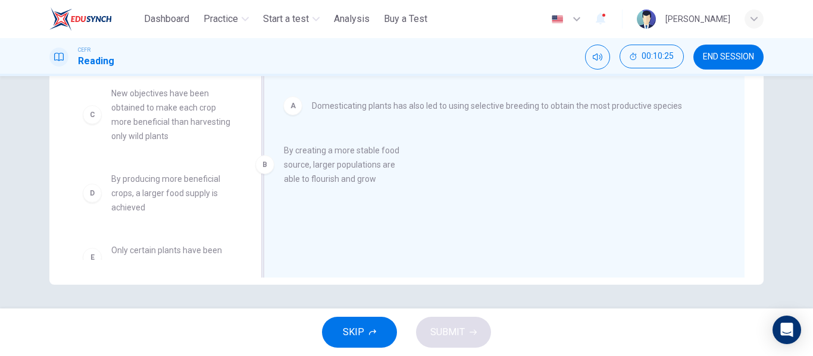
drag, startPoint x: 190, startPoint y: 90, endPoint x: 378, endPoint y: 150, distance: 196.7
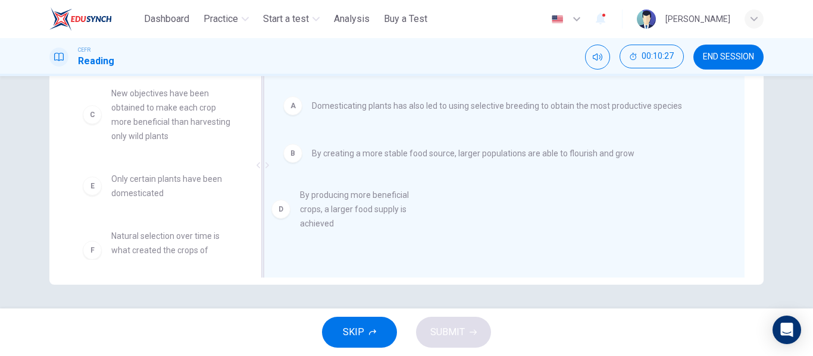
drag, startPoint x: 180, startPoint y: 183, endPoint x: 381, endPoint y: 201, distance: 202.0
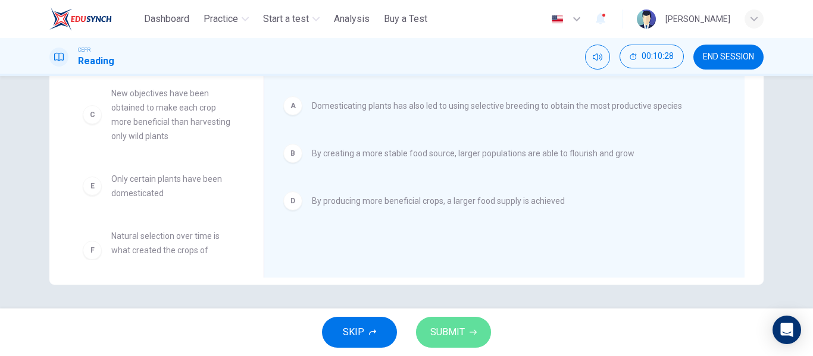
click at [470, 326] on button "SUBMIT" at bounding box center [453, 332] width 75 height 31
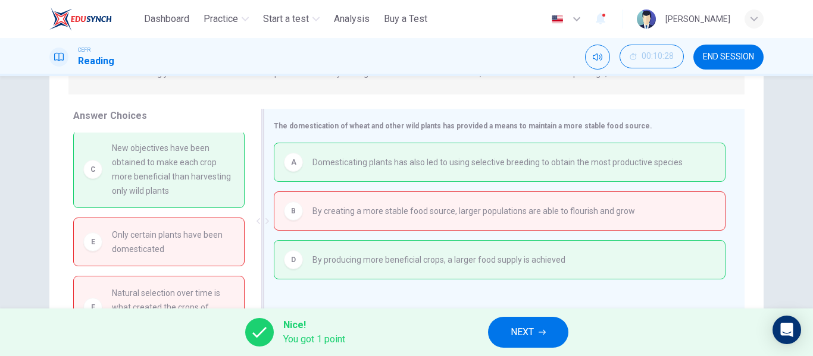
scroll to position [168, 0]
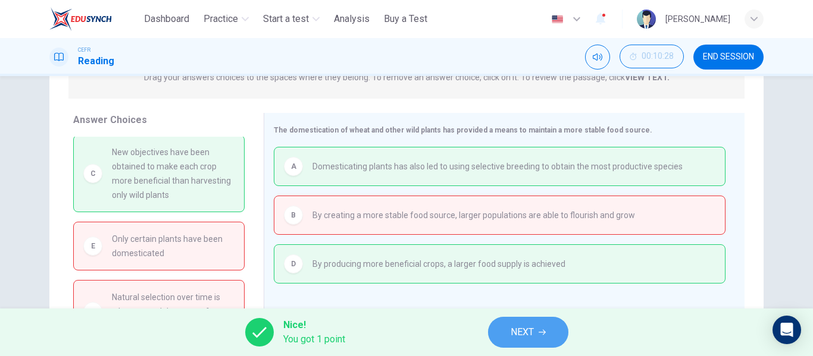
click at [541, 318] on button "NEXT" at bounding box center [528, 332] width 80 height 31
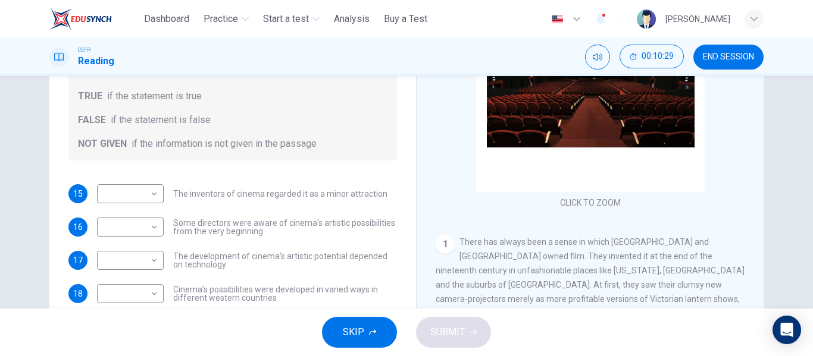
scroll to position [0, 0]
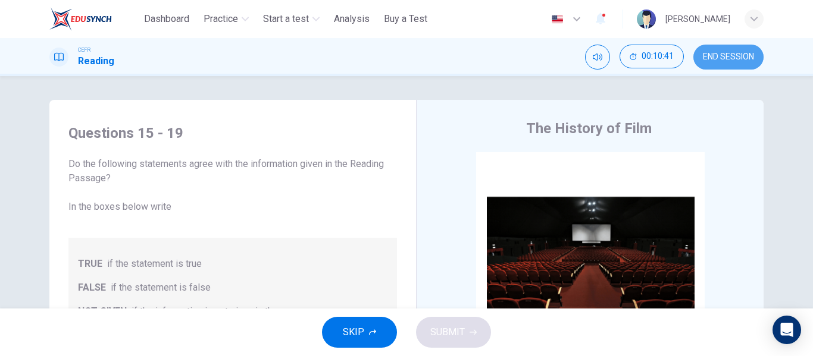
click at [725, 61] on span "END SESSION" at bounding box center [728, 57] width 51 height 10
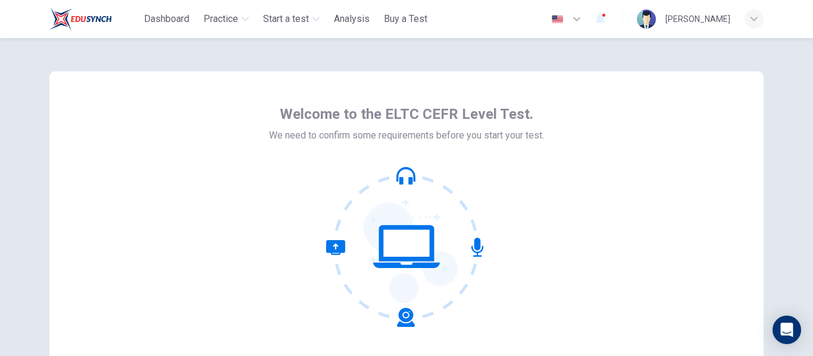
scroll to position [139, 0]
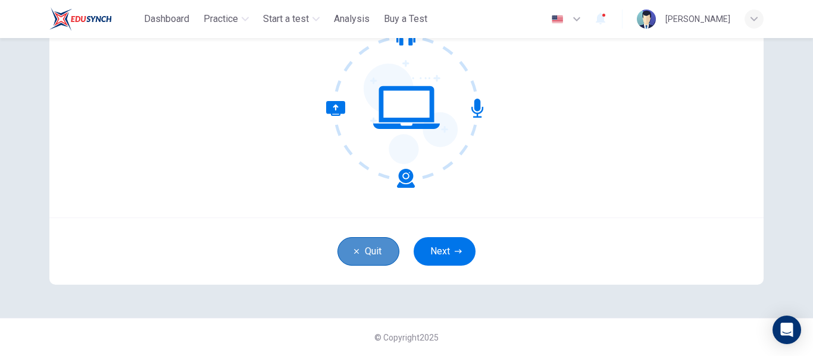
click at [363, 258] on button "Quit" at bounding box center [368, 251] width 62 height 29
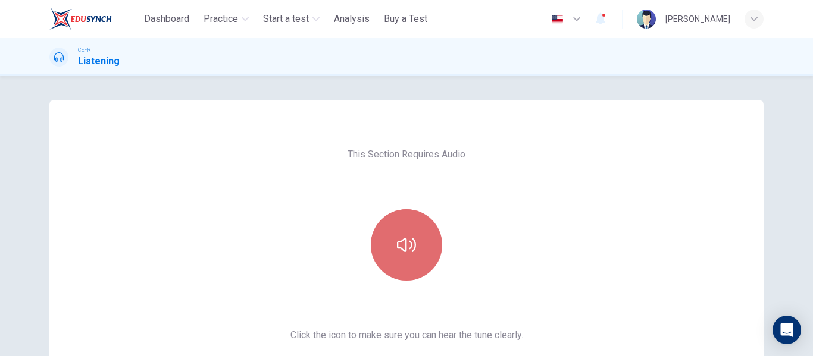
click at [414, 242] on button "button" at bounding box center [406, 244] width 71 height 71
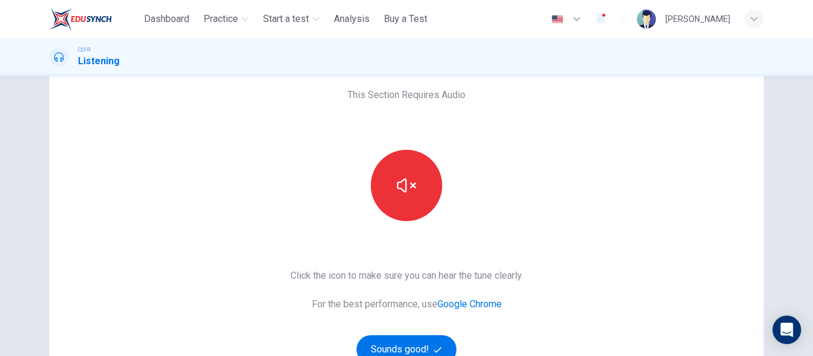
scroll to position [62, 0]
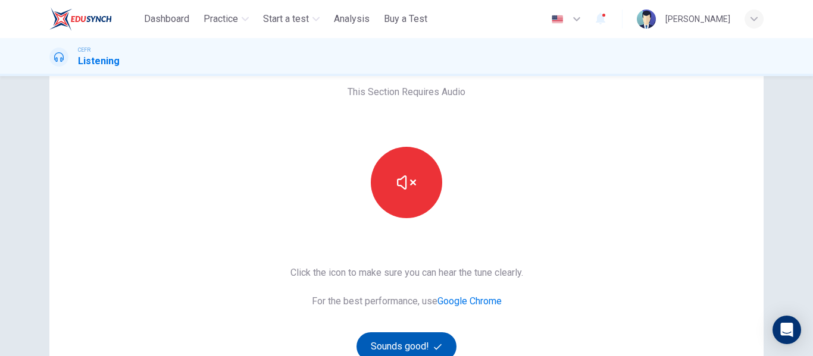
click at [418, 340] on button "Sounds good!" at bounding box center [406, 347] width 100 height 29
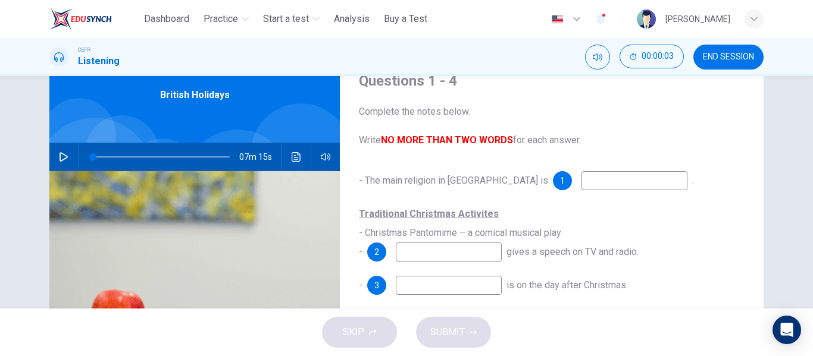
scroll to position [52, 0]
click at [61, 160] on icon "button" at bounding box center [64, 158] width 8 height 10
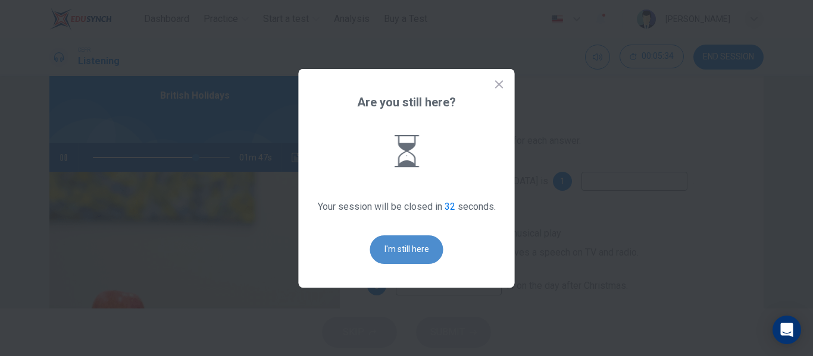
click at [392, 253] on button "I'm still here" at bounding box center [406, 250] width 73 height 29
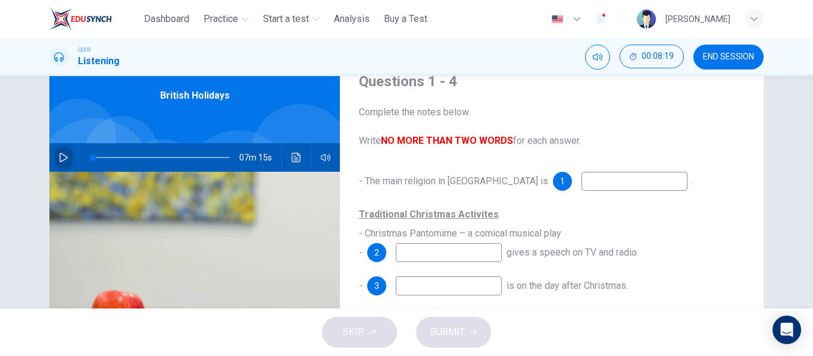
click at [59, 158] on icon "button" at bounding box center [64, 158] width 10 height 10
click at [679, 167] on div "Questions 1 - 4 Complete the notes below. Write NO MORE THAN TWO WORDS for each…" at bounding box center [552, 255] width 424 height 414
type input "*"
click at [555, 171] on div "Questions 1 - 4 Complete the notes below. Write NO MORE THAN TWO WORDS for each…" at bounding box center [552, 255] width 424 height 414
click at [581, 187] on input at bounding box center [634, 181] width 106 height 19
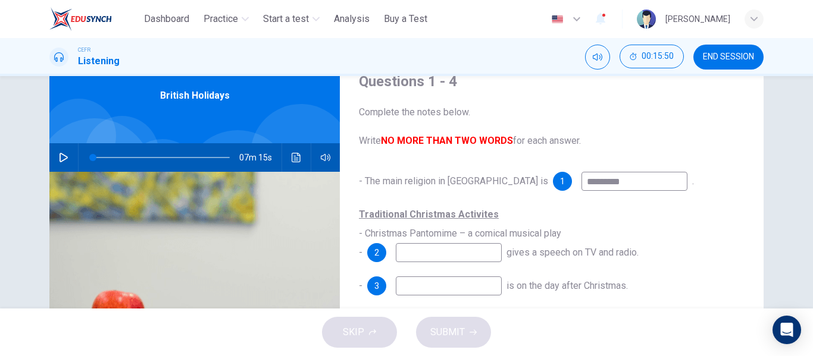
type input "*********"
click at [487, 262] on input at bounding box center [449, 252] width 106 height 19
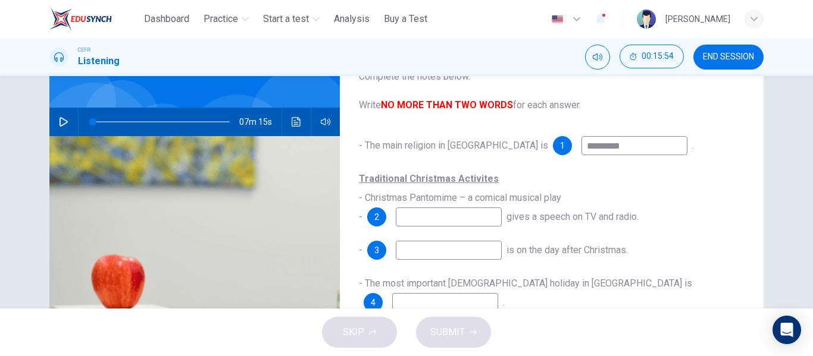
scroll to position [87, 0]
type input "*"
type input "**********"
click at [445, 253] on input at bounding box center [449, 251] width 106 height 19
click at [431, 256] on input "**********" at bounding box center [449, 251] width 106 height 19
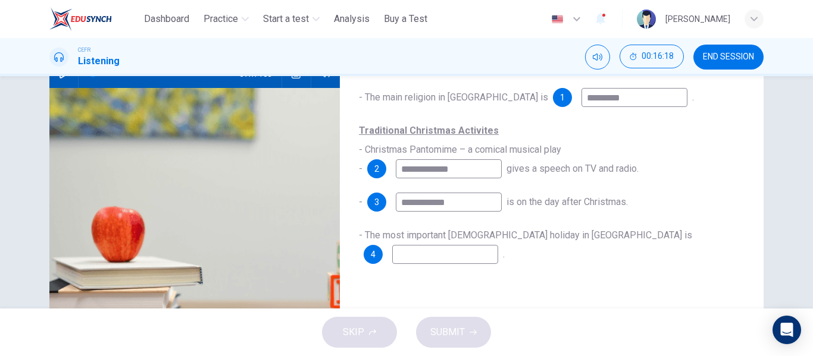
scroll to position [136, 0]
type input "**********"
click at [498, 245] on input at bounding box center [445, 254] width 106 height 19
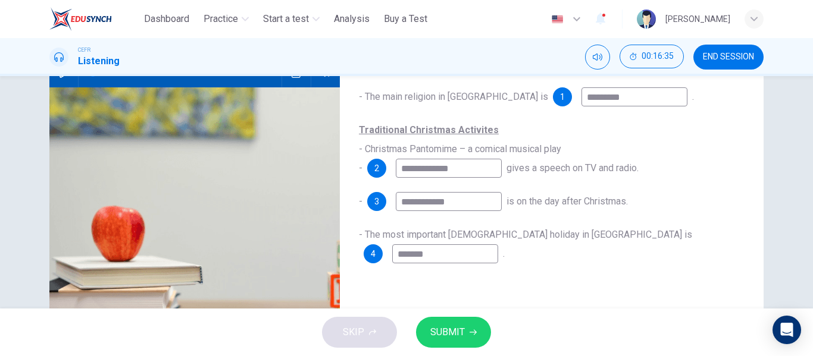
type input "******"
click at [474, 337] on button "SUBMIT" at bounding box center [453, 332] width 75 height 31
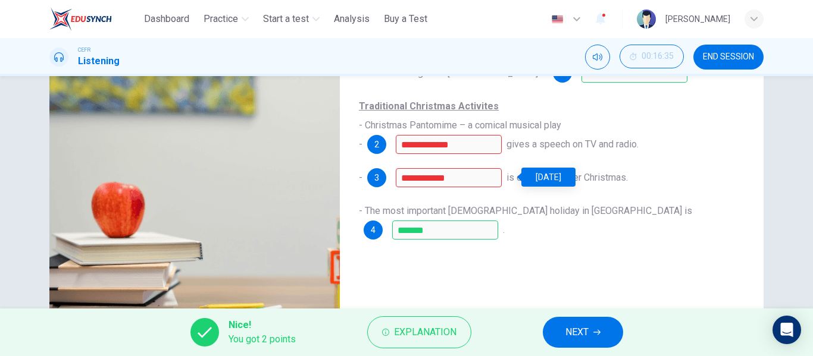
scroll to position [162, 0]
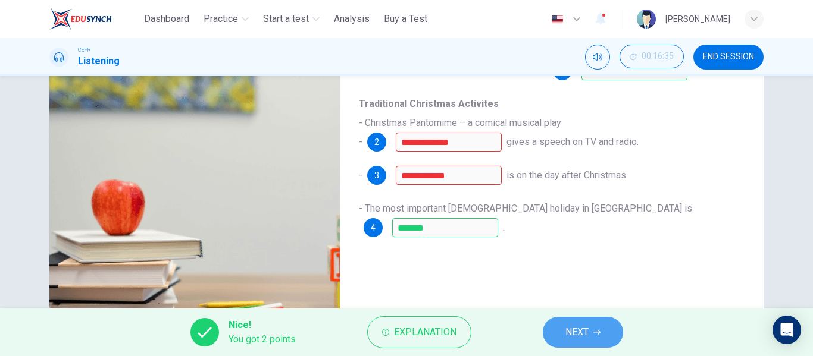
click at [562, 319] on button "NEXT" at bounding box center [583, 332] width 80 height 31
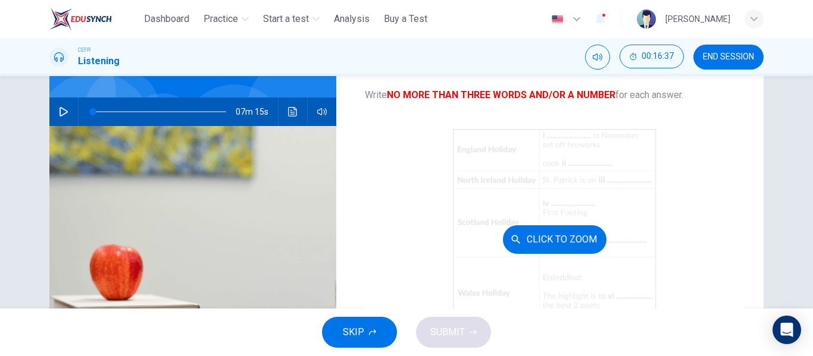
scroll to position [97, 0]
click at [583, 231] on button "Click to Zoom" at bounding box center [555, 240] width 104 height 29
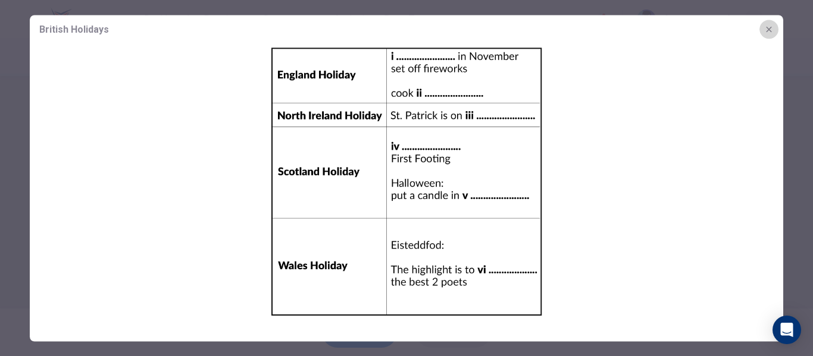
click at [765, 34] on button "button" at bounding box center [768, 29] width 19 height 19
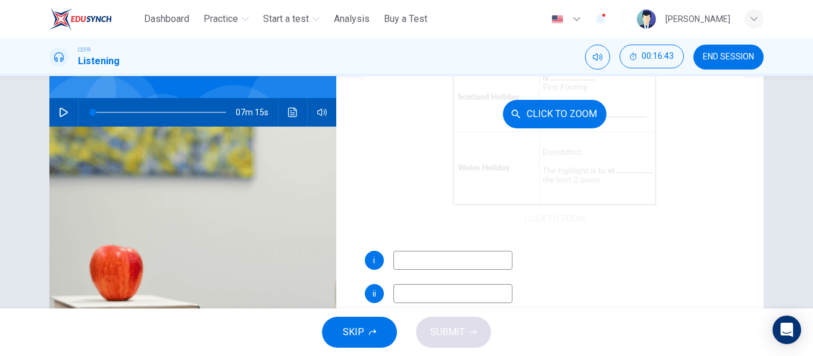
scroll to position [170, 0]
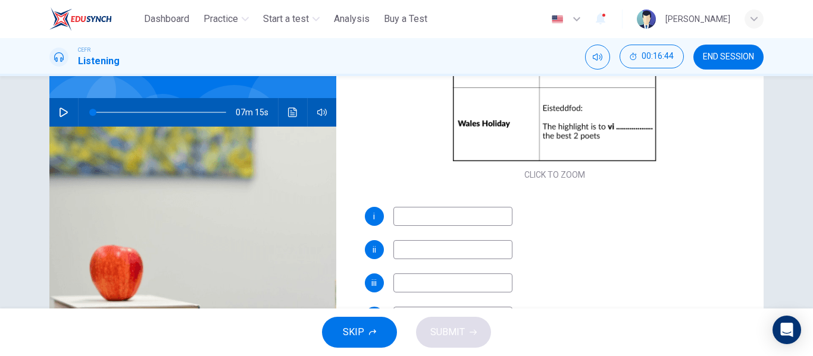
click at [464, 215] on input at bounding box center [452, 216] width 119 height 19
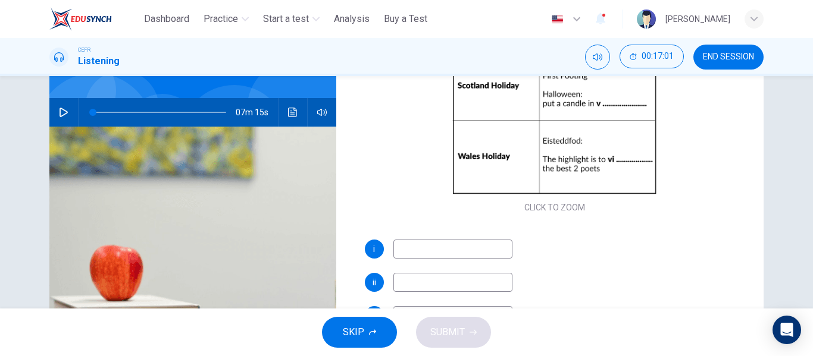
scroll to position [138, 0]
click at [451, 261] on div "i ii iii iv v vi" at bounding box center [555, 343] width 380 height 209
click at [442, 256] on input at bounding box center [452, 248] width 119 height 19
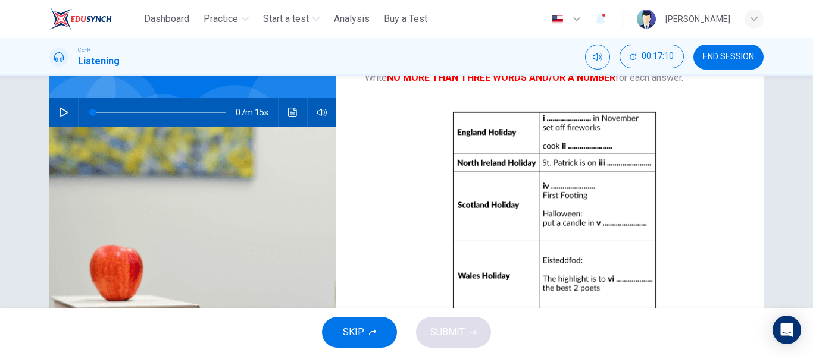
scroll to position [18, 0]
type input "**********"
click at [330, 244] on img at bounding box center [192, 272] width 287 height 290
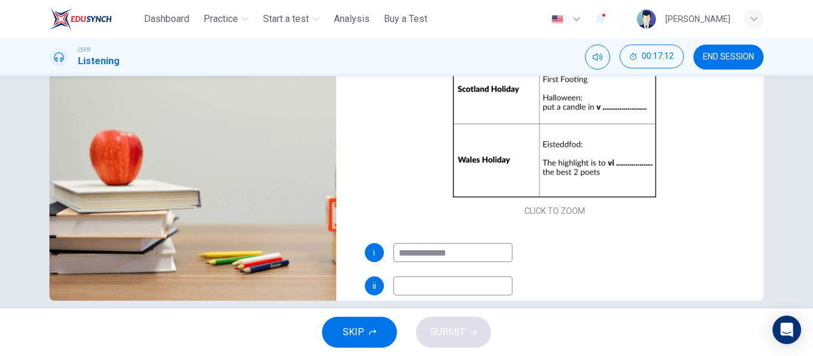
scroll to position [229, 0]
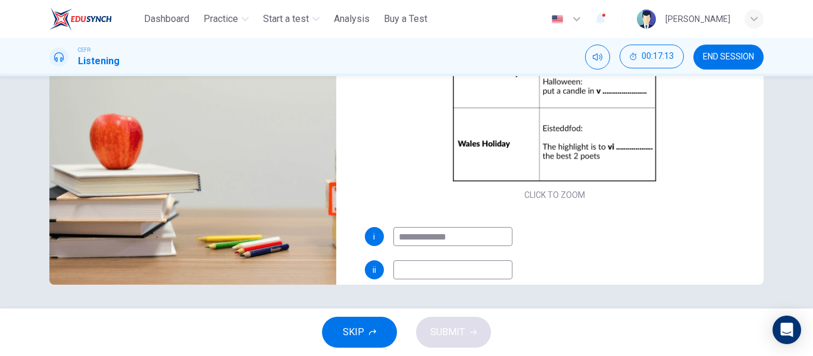
click at [399, 267] on input at bounding box center [452, 270] width 119 height 19
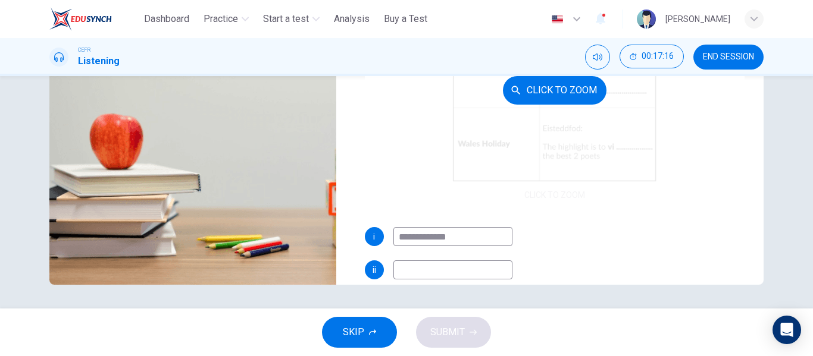
type input "*"
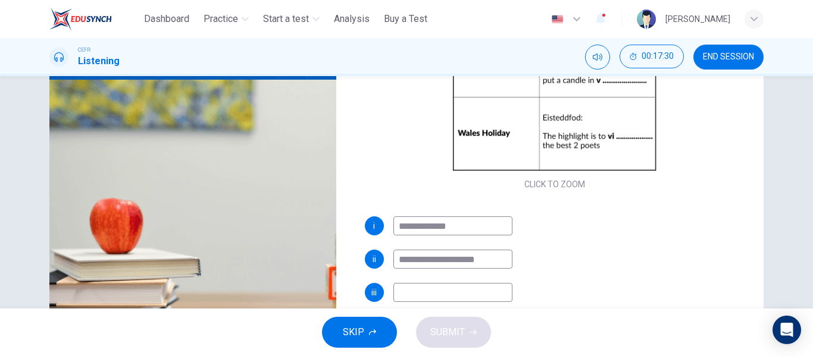
scroll to position [115, 0]
type input "**********"
click at [436, 292] on input at bounding box center [452, 291] width 119 height 19
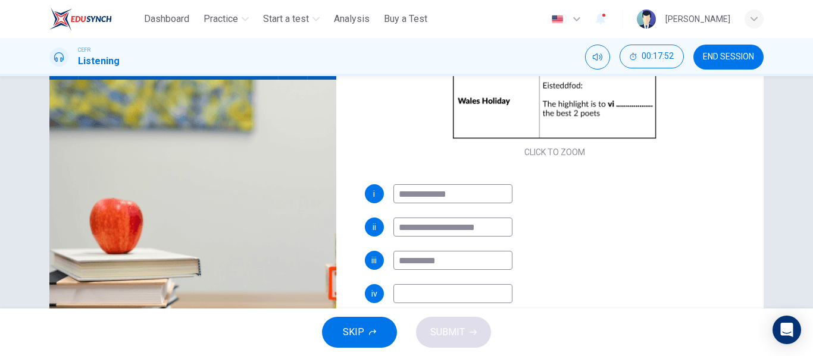
scroll to position [170, 0]
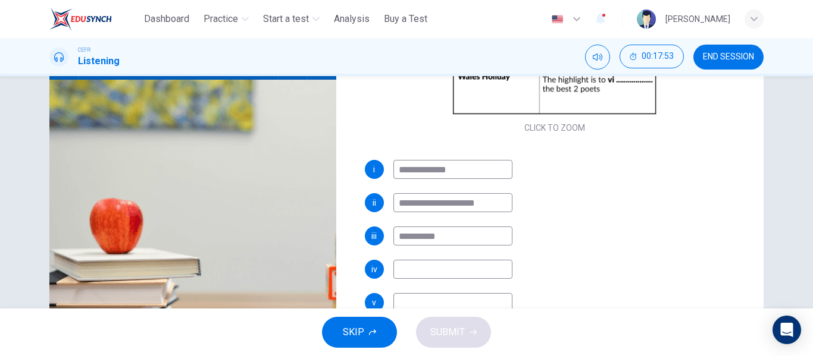
type input "**********"
click at [411, 301] on input at bounding box center [452, 302] width 119 height 19
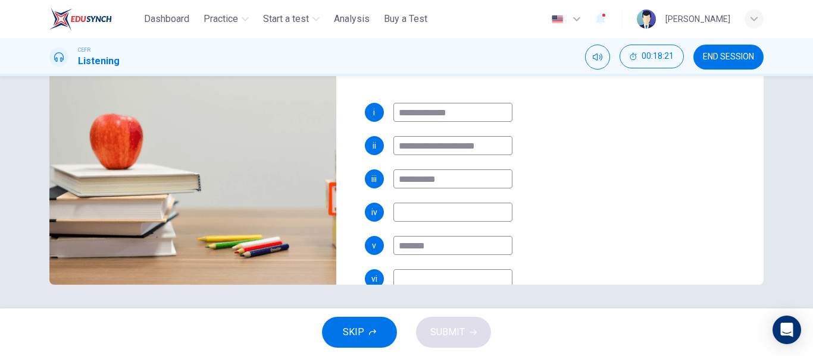
scroll to position [143, 0]
type input "*******"
click at [400, 209] on input at bounding box center [452, 211] width 119 height 19
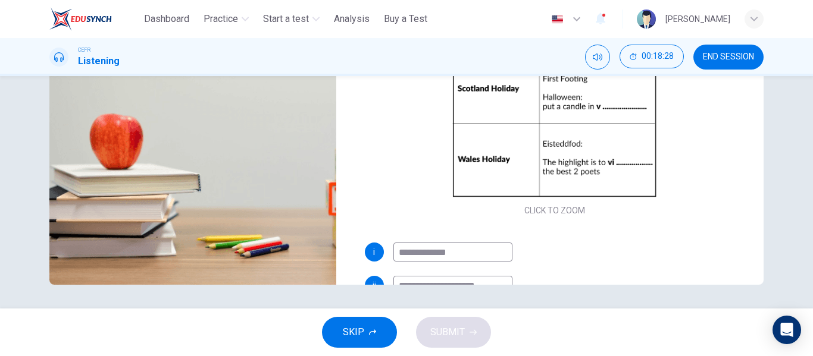
scroll to position [0, 0]
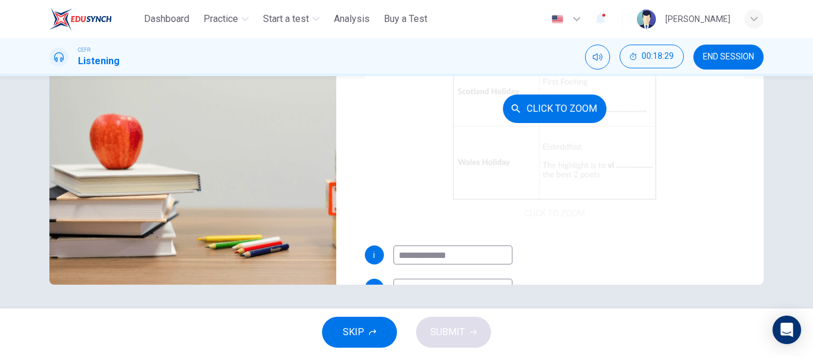
type input "**********"
click at [687, 162] on div "Click to Zoom" at bounding box center [555, 108] width 380 height 227
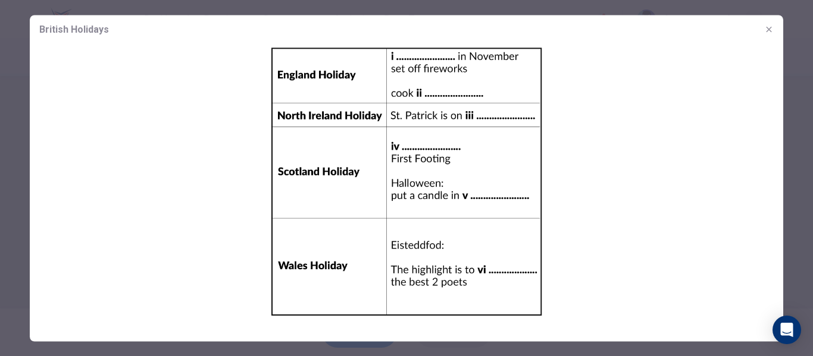
click at [769, 29] on icon "button" at bounding box center [768, 28] width 5 height 5
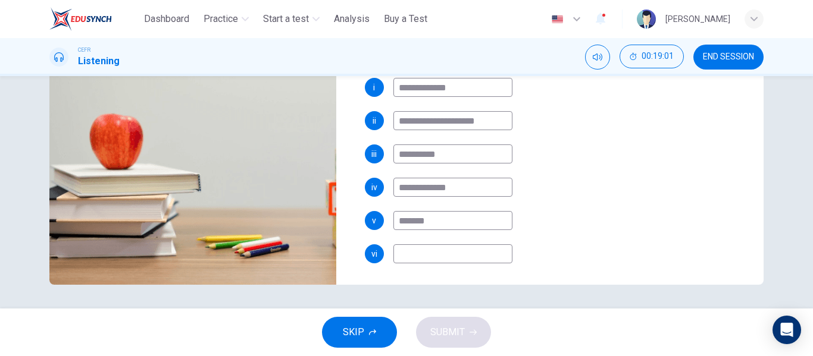
scroll to position [170, 0]
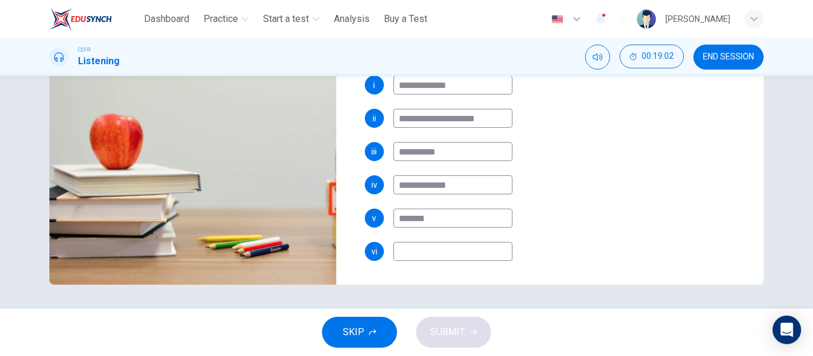
click at [450, 255] on input at bounding box center [452, 251] width 119 height 19
type input "******"
click at [452, 321] on button "SUBMIT" at bounding box center [453, 332] width 75 height 31
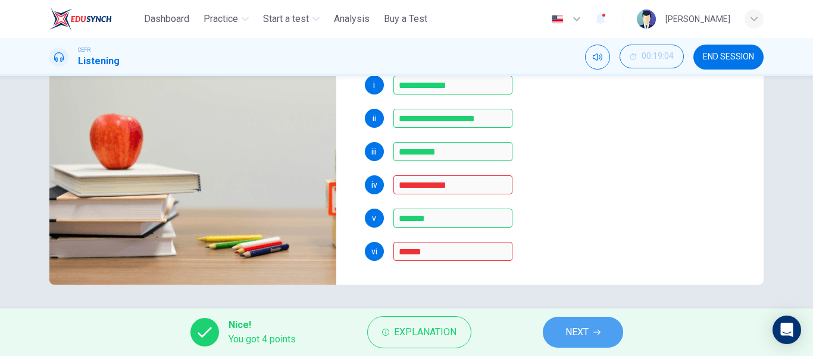
click at [572, 332] on span "NEXT" at bounding box center [576, 332] width 23 height 17
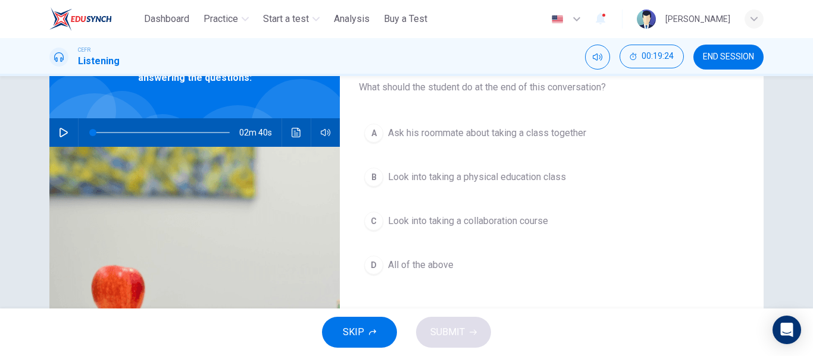
scroll to position [78, 0]
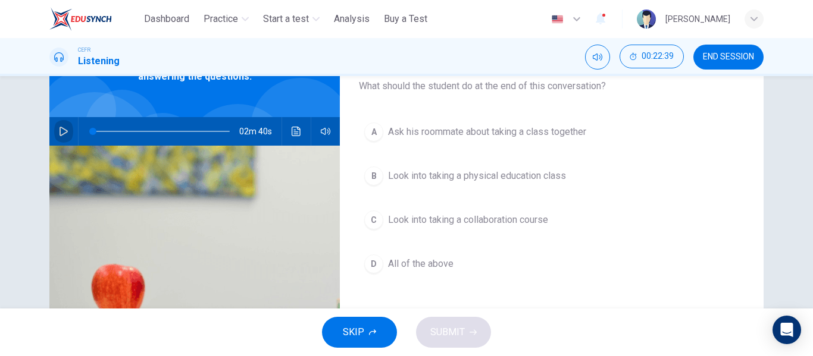
click at [54, 134] on button "button" at bounding box center [63, 131] width 19 height 29
type input "*"
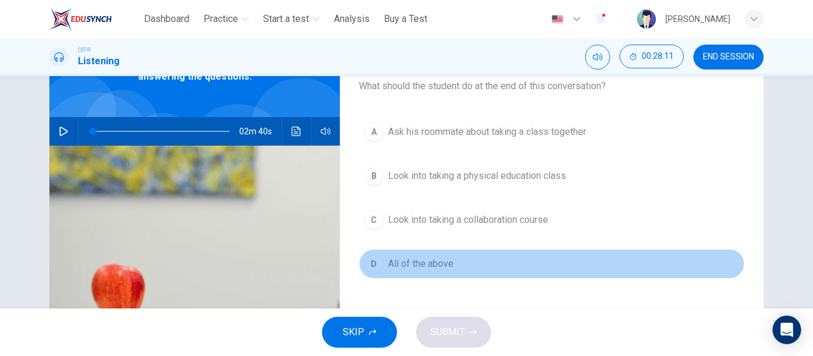
click at [381, 262] on button "D All of the above" at bounding box center [552, 264] width 386 height 30
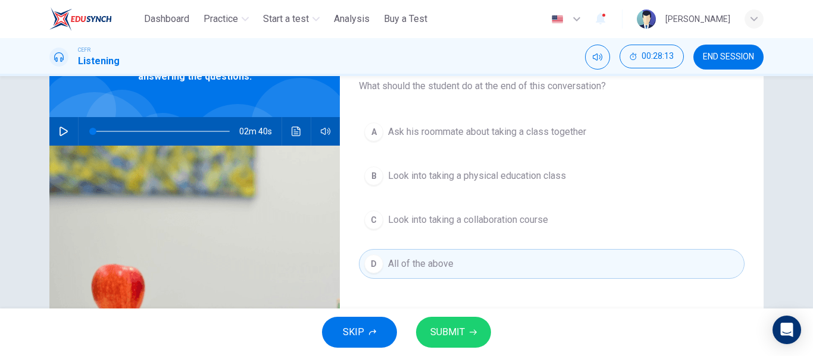
click at [440, 326] on span "SUBMIT" at bounding box center [447, 332] width 35 height 17
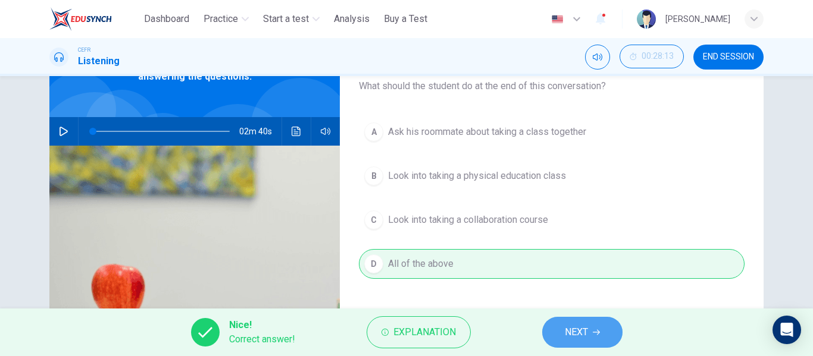
click at [560, 336] on button "NEXT" at bounding box center [582, 332] width 80 height 31
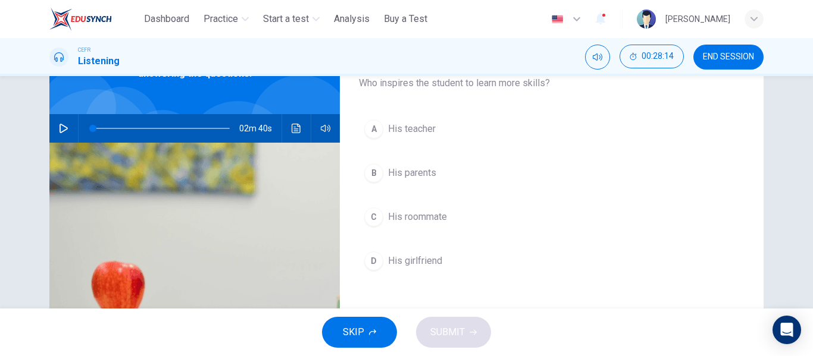
scroll to position [82, 0]
click at [437, 232] on div "A His teacher B His parents C His roommate D His girlfriend" at bounding box center [552, 207] width 386 height 186
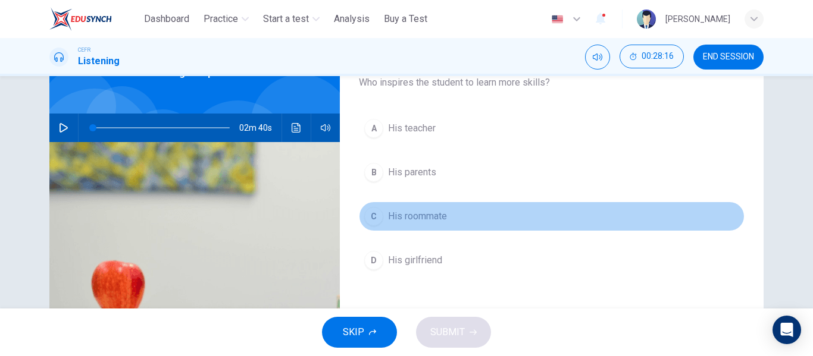
click at [419, 220] on span "His roommate" at bounding box center [417, 216] width 59 height 14
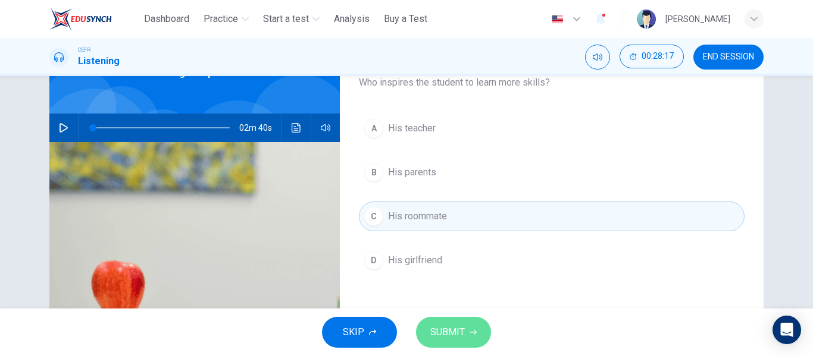
click at [459, 323] on button "SUBMIT" at bounding box center [453, 332] width 75 height 31
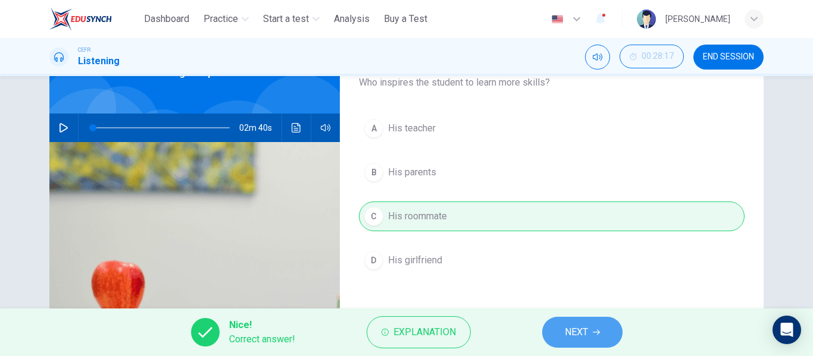
click at [575, 346] on button "NEXT" at bounding box center [582, 332] width 80 height 31
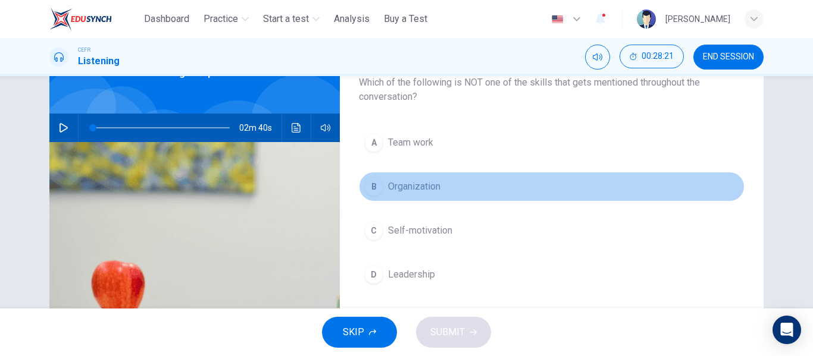
click at [420, 199] on button "B Organization" at bounding box center [552, 187] width 386 height 30
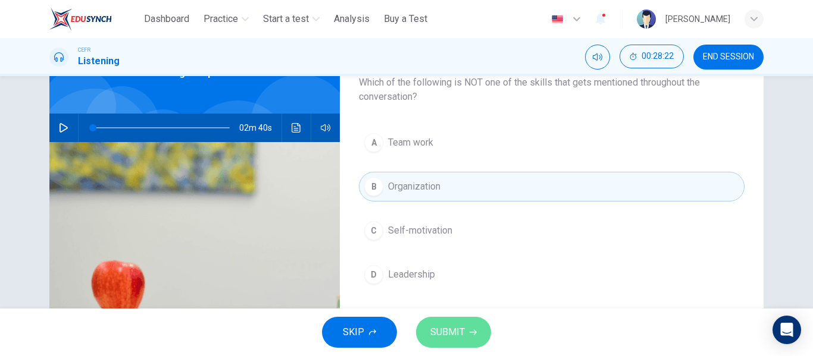
click at [464, 325] on span "SUBMIT" at bounding box center [447, 332] width 35 height 17
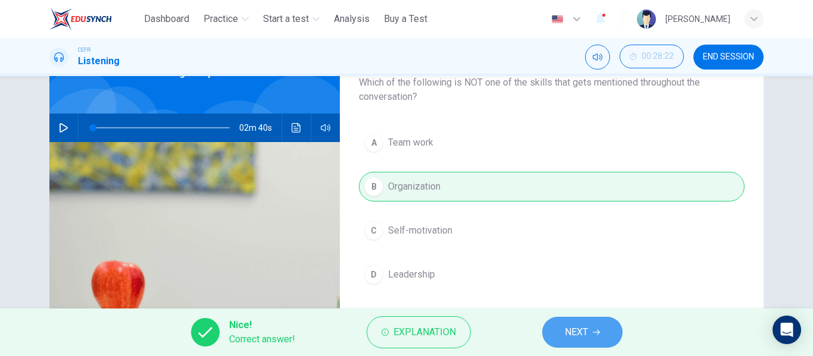
click at [576, 320] on button "NEXT" at bounding box center [582, 332] width 80 height 31
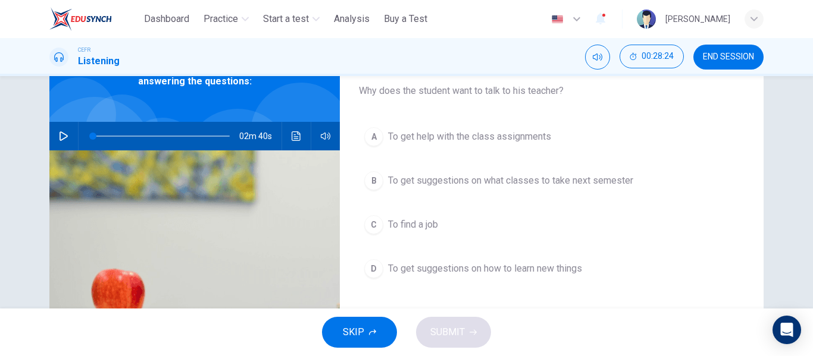
scroll to position [73, 0]
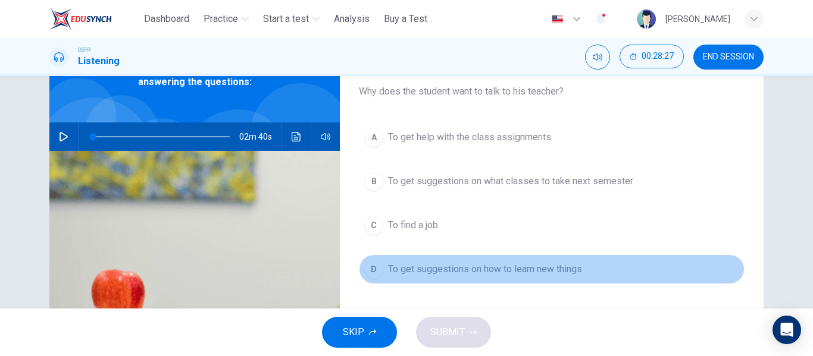
click at [509, 281] on button "D To get suggestions on how to learn new things" at bounding box center [552, 270] width 386 height 30
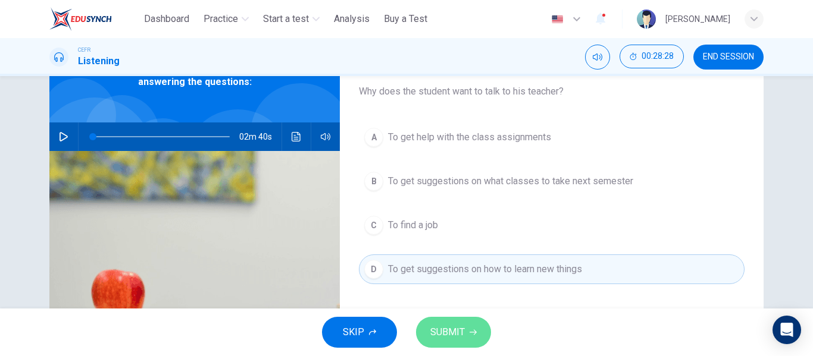
click at [457, 329] on span "SUBMIT" at bounding box center [447, 332] width 35 height 17
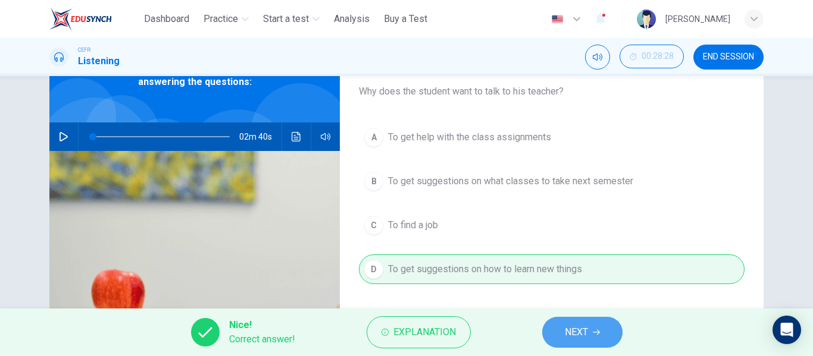
click at [559, 331] on button "NEXT" at bounding box center [582, 332] width 80 height 31
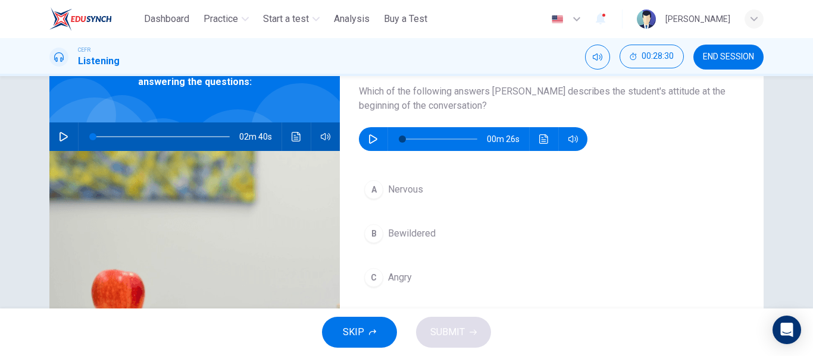
click at [361, 126] on div "Question 15 Which of the following answers best describes the student's attitud…" at bounding box center [552, 101] width 386 height 100
click at [371, 132] on button "button" at bounding box center [373, 139] width 19 height 24
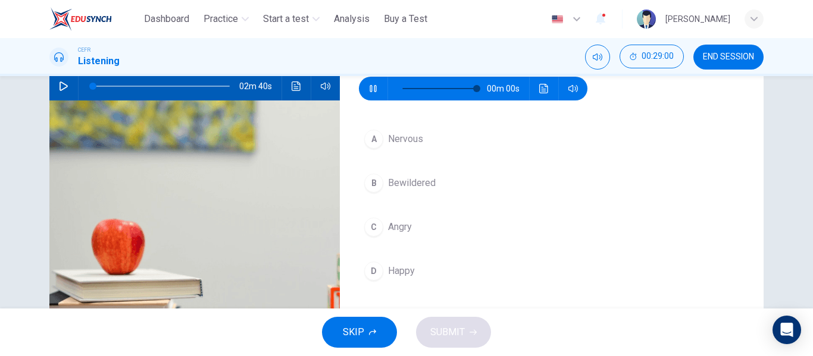
scroll to position [127, 0]
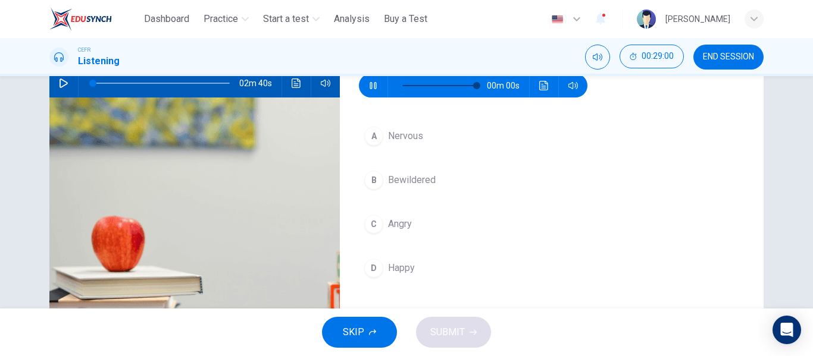
type input "*"
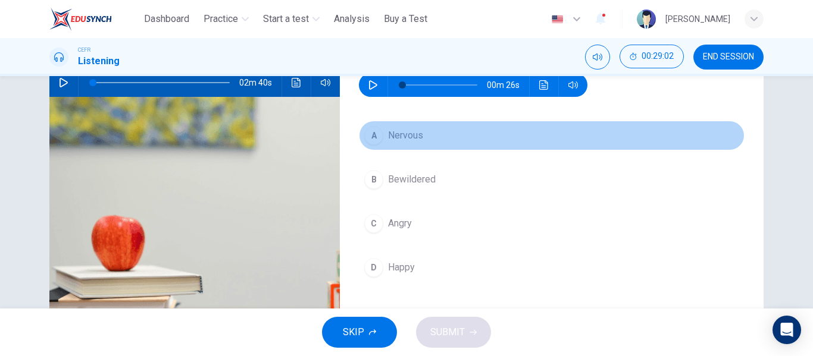
click at [403, 137] on span "Nervous" at bounding box center [405, 136] width 35 height 14
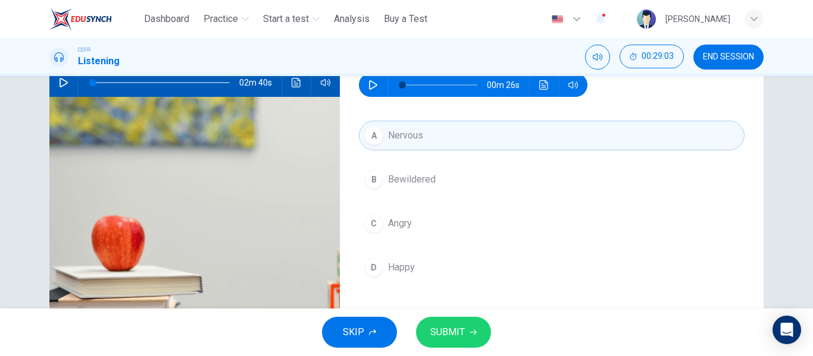
click at [444, 316] on div "SKIP SUBMIT" at bounding box center [406, 333] width 813 height 48
click at [445, 333] on span "SUBMIT" at bounding box center [447, 332] width 35 height 17
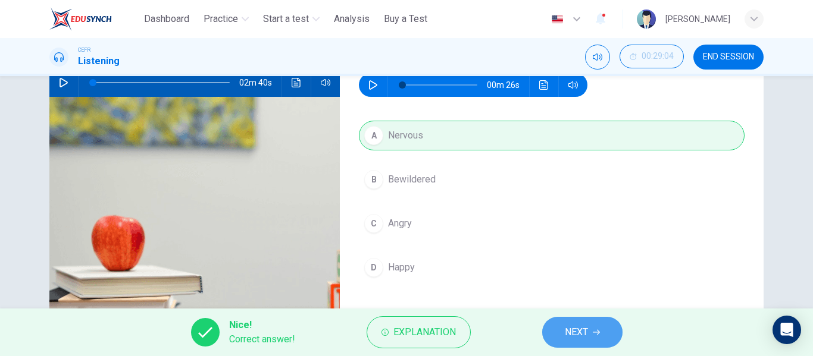
click at [611, 332] on button "NEXT" at bounding box center [582, 332] width 80 height 31
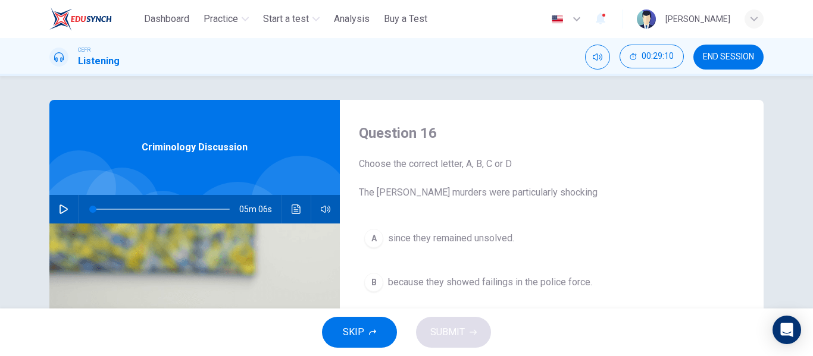
click at [187, 68] on div "CEFR Listening 00:29:10 END SESSION" at bounding box center [406, 57] width 752 height 25
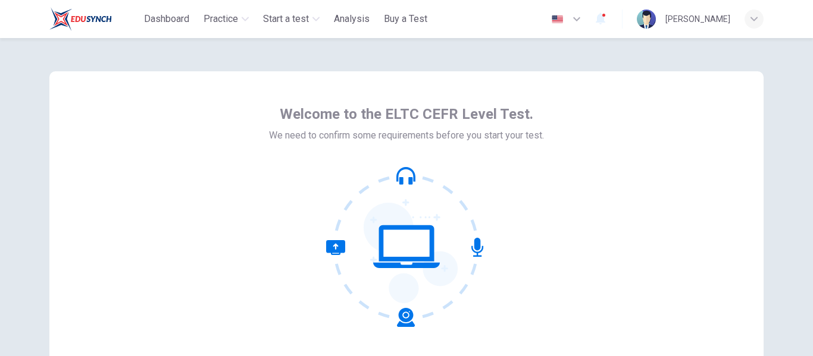
scroll to position [139, 0]
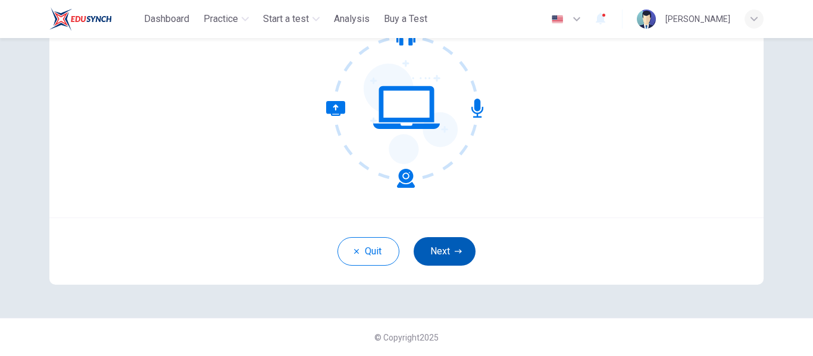
click at [436, 253] on button "Next" at bounding box center [445, 251] width 62 height 29
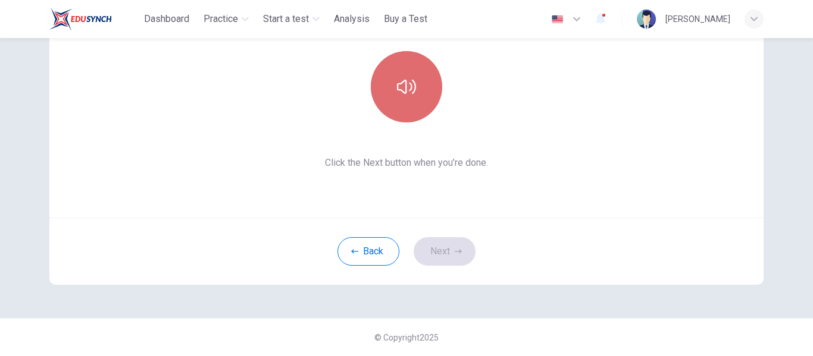
click at [407, 74] on button "button" at bounding box center [406, 86] width 71 height 71
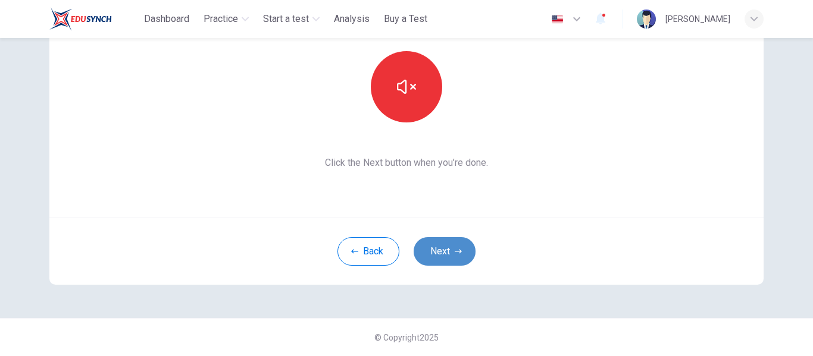
click at [446, 239] on button "Next" at bounding box center [445, 251] width 62 height 29
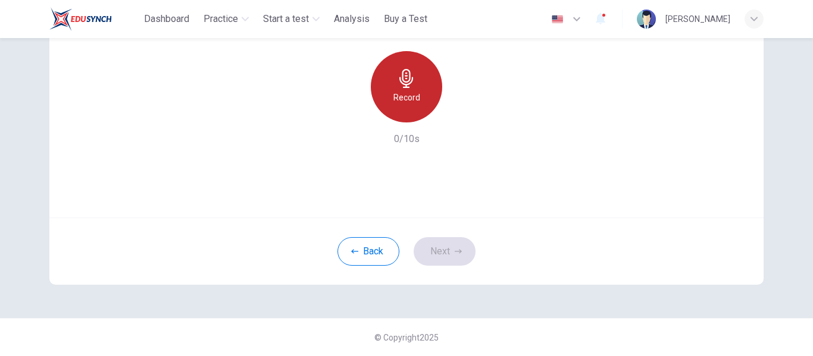
click at [409, 96] on h6 "Record" at bounding box center [406, 97] width 27 height 14
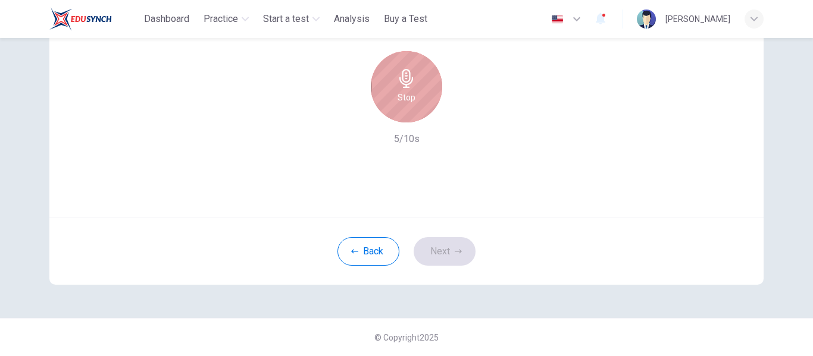
click at [409, 96] on h6 "Stop" at bounding box center [407, 97] width 18 height 14
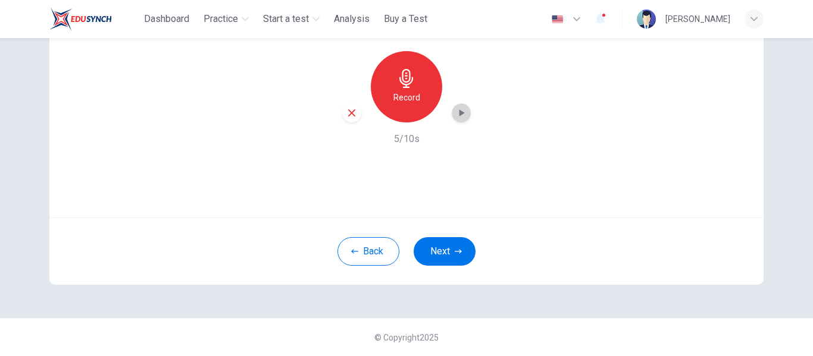
click at [456, 118] on icon "button" at bounding box center [461, 113] width 12 height 12
click at [467, 248] on button "Next" at bounding box center [445, 251] width 62 height 29
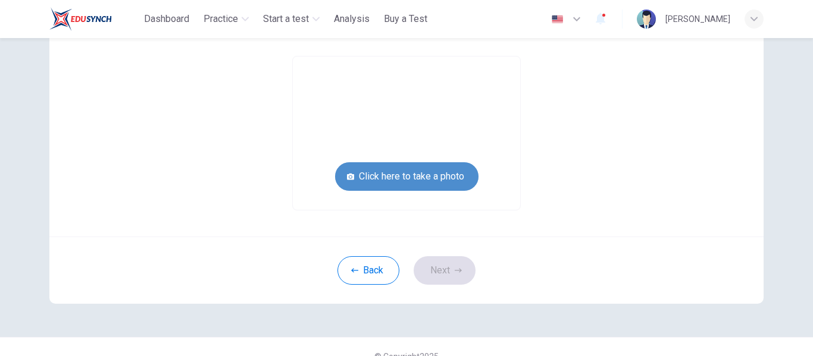
click at [445, 166] on button "Click here to take a photo" at bounding box center [406, 176] width 143 height 29
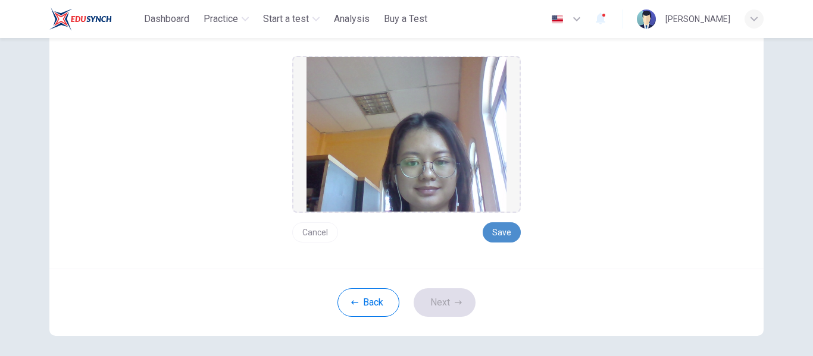
click at [499, 237] on button "Save" at bounding box center [502, 233] width 38 height 20
click at [447, 298] on button "Next" at bounding box center [445, 303] width 62 height 29
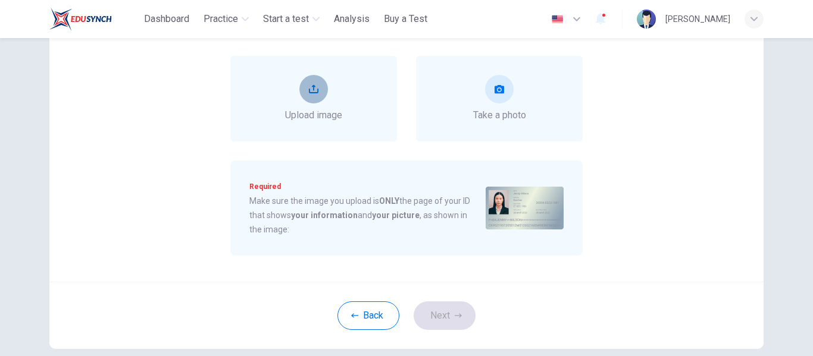
click at [320, 99] on button "upload" at bounding box center [313, 89] width 29 height 29
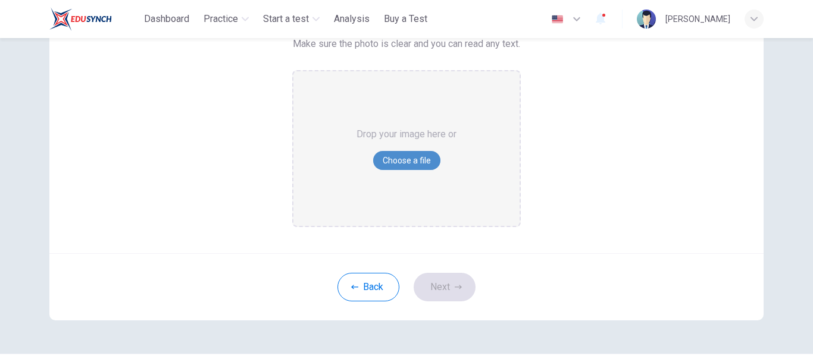
click at [383, 162] on button "Choose a file" at bounding box center [406, 160] width 67 height 19
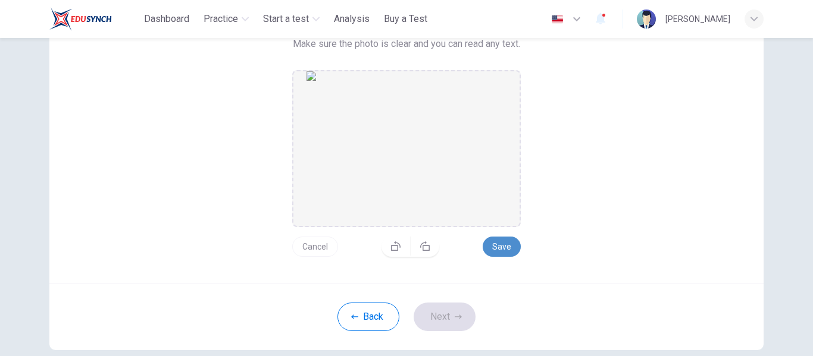
click at [500, 245] on button "Save" at bounding box center [502, 247] width 38 height 20
click at [442, 322] on button "Next" at bounding box center [445, 317] width 62 height 29
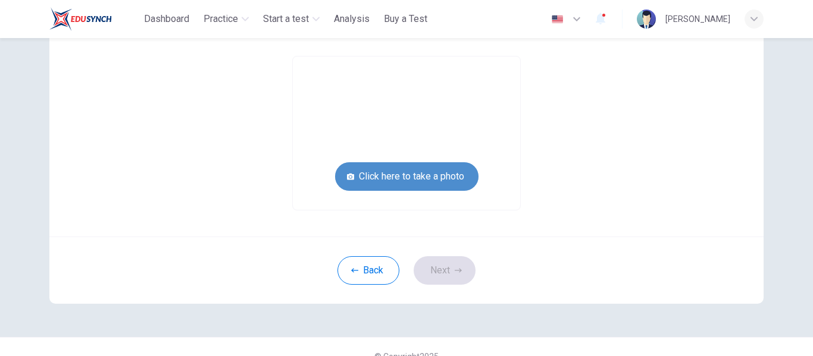
click at [417, 170] on button "Click here to take a photo" at bounding box center [406, 176] width 143 height 29
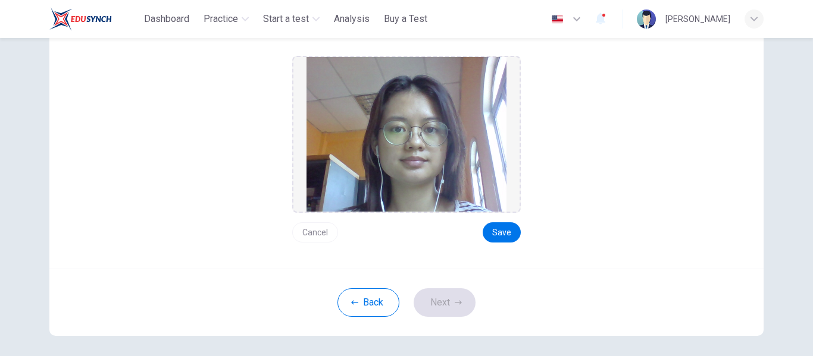
click at [306, 236] on button "Cancel" at bounding box center [315, 233] width 46 height 20
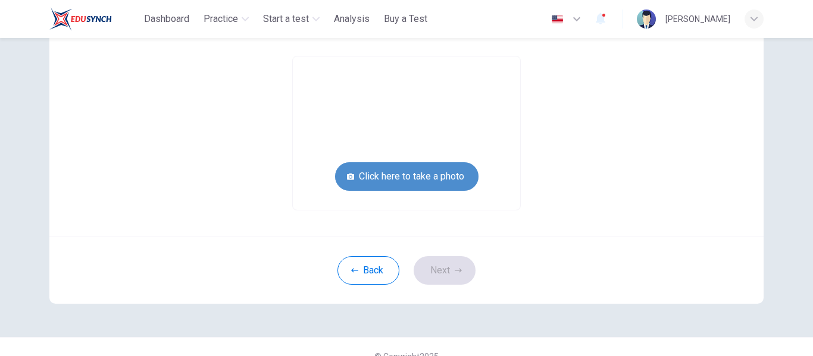
click at [448, 186] on button "Click here to take a photo" at bounding box center [406, 176] width 143 height 29
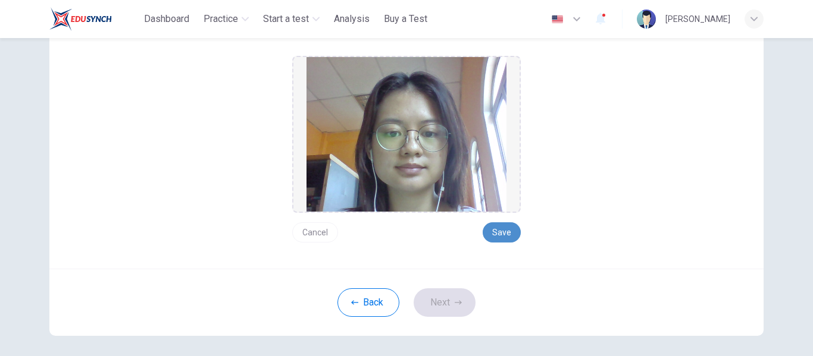
click at [498, 230] on button "Save" at bounding box center [502, 233] width 38 height 20
click at [448, 308] on button "Next" at bounding box center [445, 303] width 62 height 29
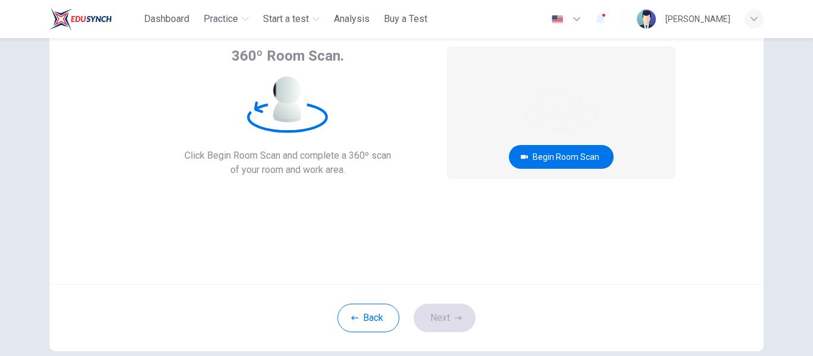
scroll to position [69, 0]
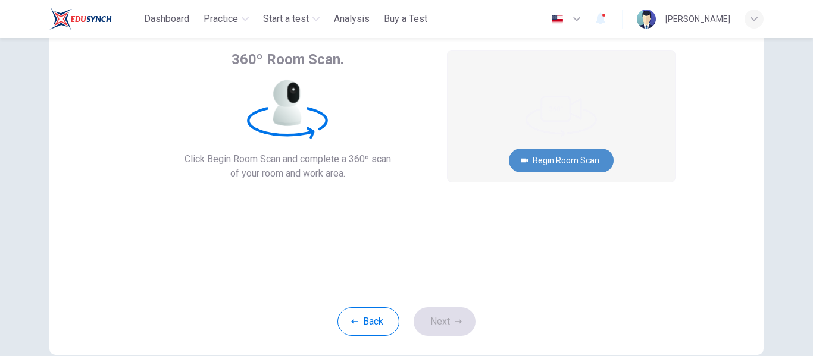
click at [546, 160] on button "Begin Room Scan" at bounding box center [561, 161] width 105 height 24
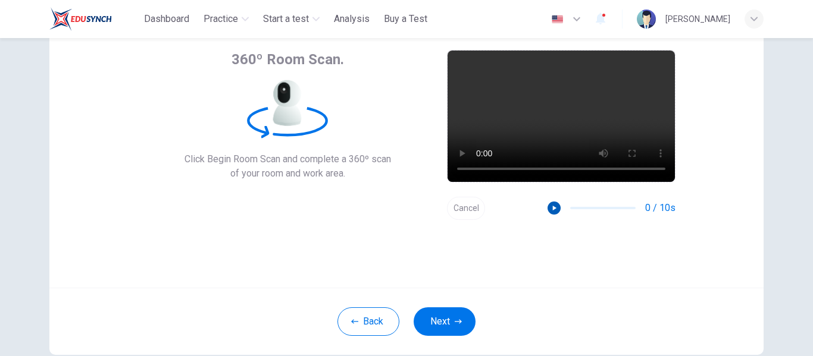
click at [553, 208] on icon "button" at bounding box center [555, 208] width 4 height 5
click at [439, 320] on button "Next" at bounding box center [445, 322] width 62 height 29
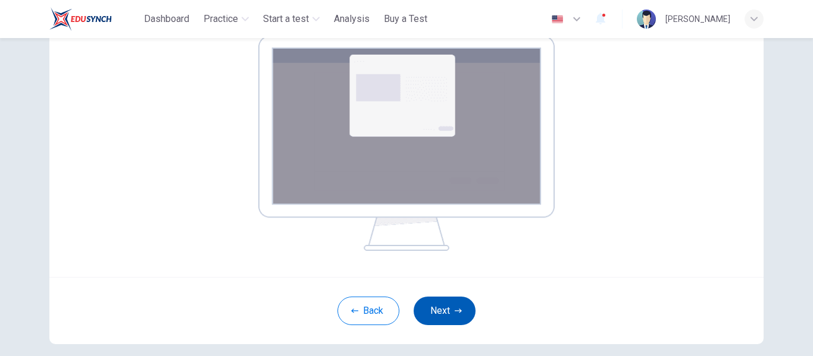
scroll to position [202, 0]
click at [439, 320] on button "Next" at bounding box center [445, 310] width 62 height 29
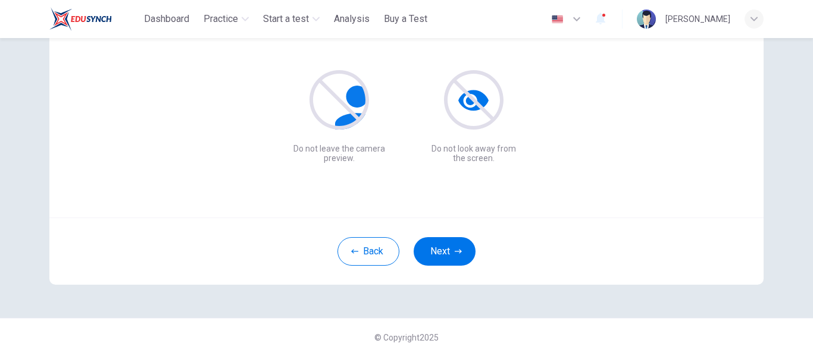
scroll to position [139, 0]
click at [463, 254] on button "Next" at bounding box center [445, 251] width 62 height 29
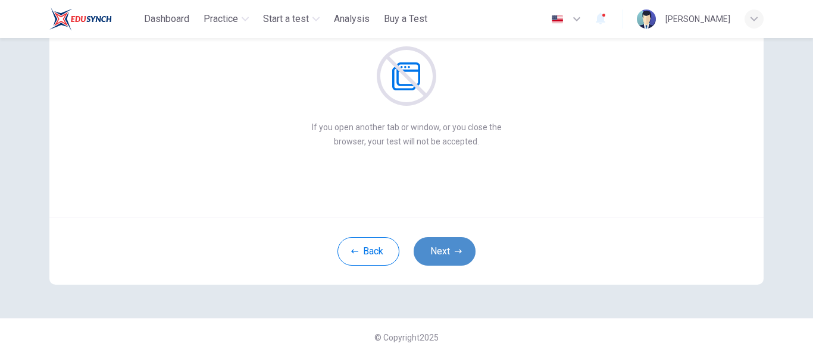
click at [463, 254] on button "Next" at bounding box center [445, 251] width 62 height 29
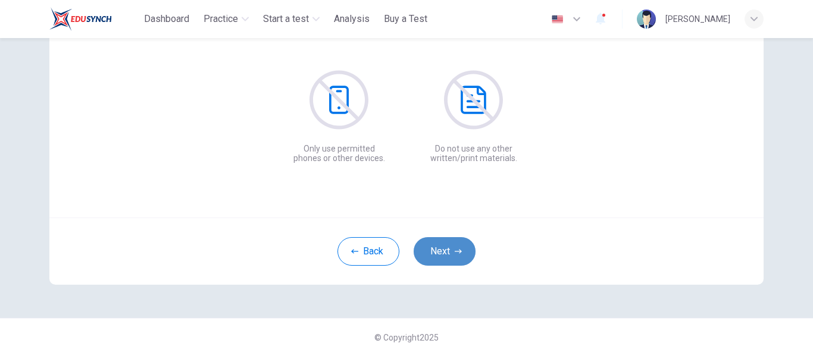
click at [463, 254] on button "Next" at bounding box center [445, 251] width 62 height 29
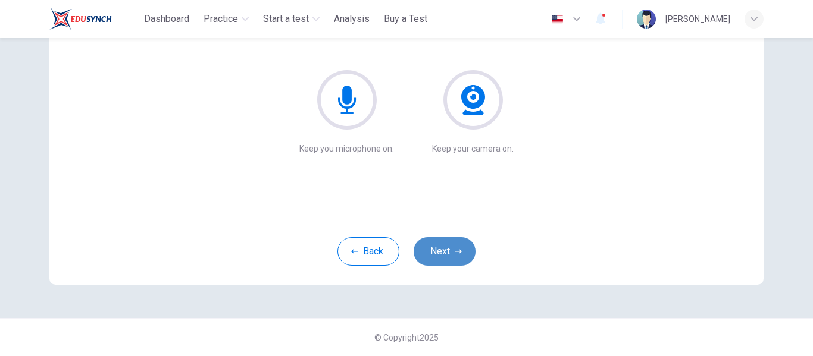
click at [463, 254] on button "Next" at bounding box center [445, 251] width 62 height 29
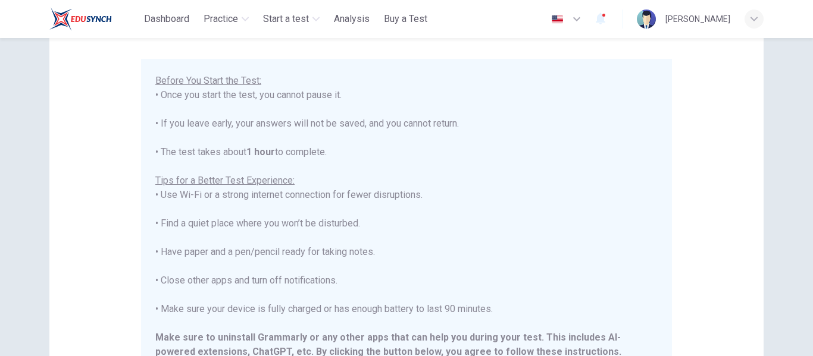
scroll to position [305, 0]
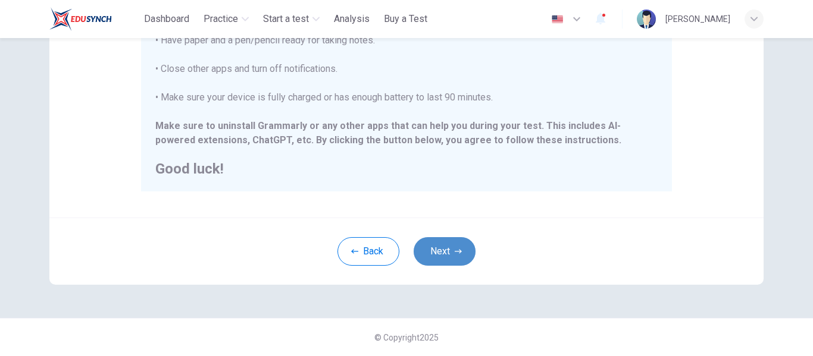
click at [437, 253] on button "Next" at bounding box center [445, 251] width 62 height 29
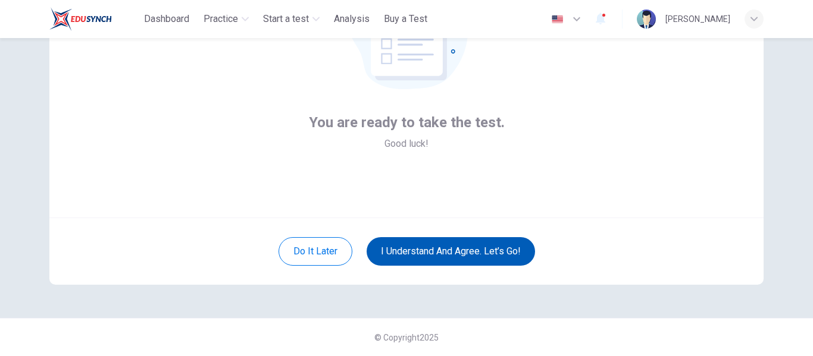
scroll to position [139, 0]
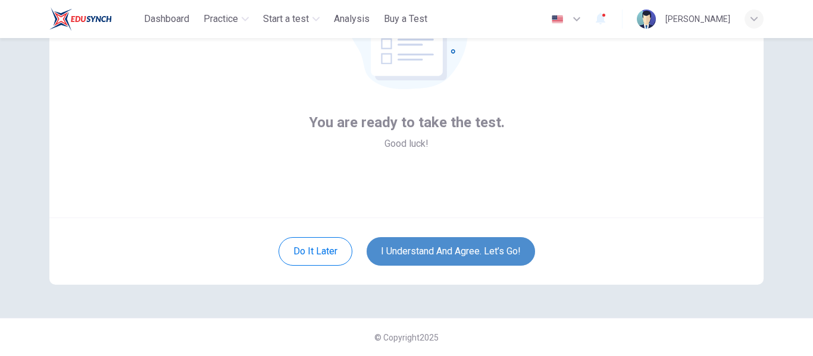
click at [520, 249] on button "I understand and agree. Let’s go!" at bounding box center [451, 251] width 168 height 29
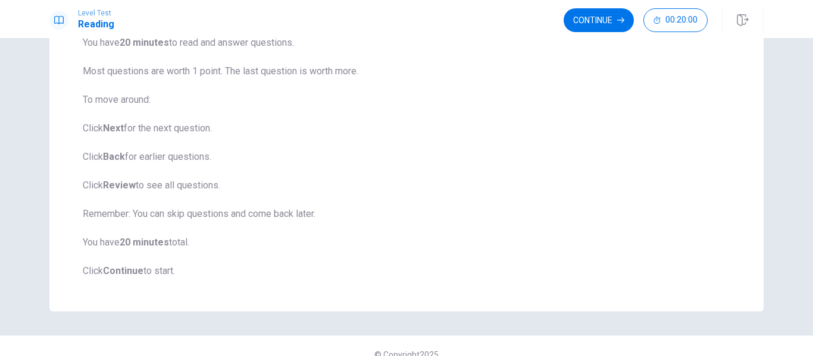
scroll to position [153, 0]
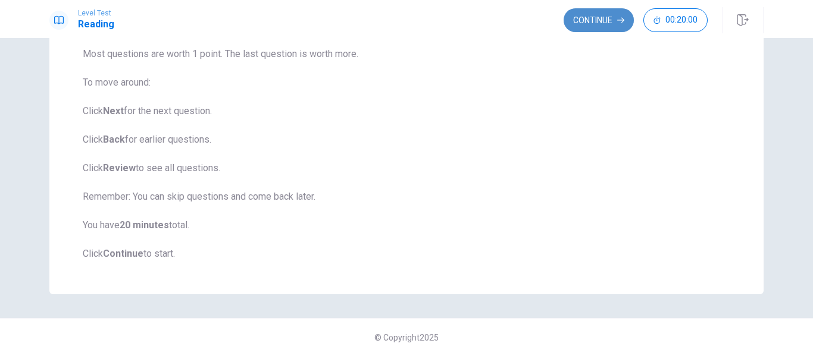
click at [590, 18] on button "Continue" at bounding box center [599, 20] width 70 height 24
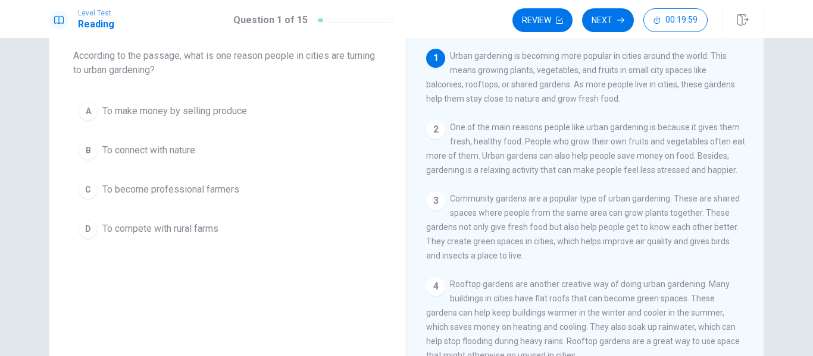
scroll to position [26, 0]
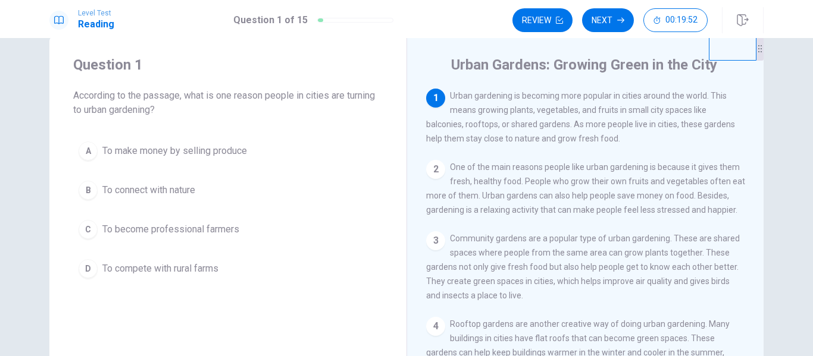
drag, startPoint x: 225, startPoint y: 98, endPoint x: 415, endPoint y: 166, distance: 202.4
click at [415, 166] on div "Question 1 According to the passage, what is one reason people in cities are tu…" at bounding box center [406, 243] width 714 height 414
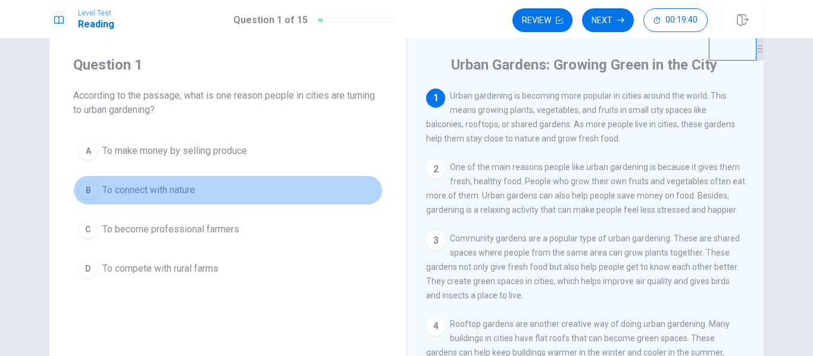
click at [184, 177] on button "B To connect with nature" at bounding box center [227, 191] width 309 height 30
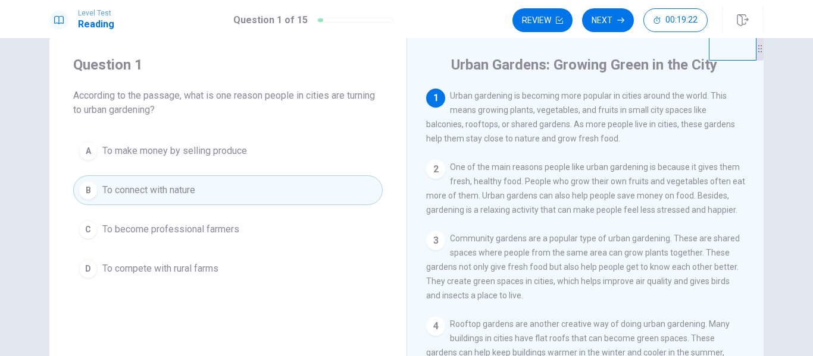
drag, startPoint x: 461, startPoint y: 146, endPoint x: 509, endPoint y: 148, distance: 48.3
click at [509, 148] on div "1 Urban gardening is becoming more popular in cities around the world. This mea…" at bounding box center [593, 260] width 334 height 342
click at [617, 26] on button "Next" at bounding box center [608, 20] width 52 height 24
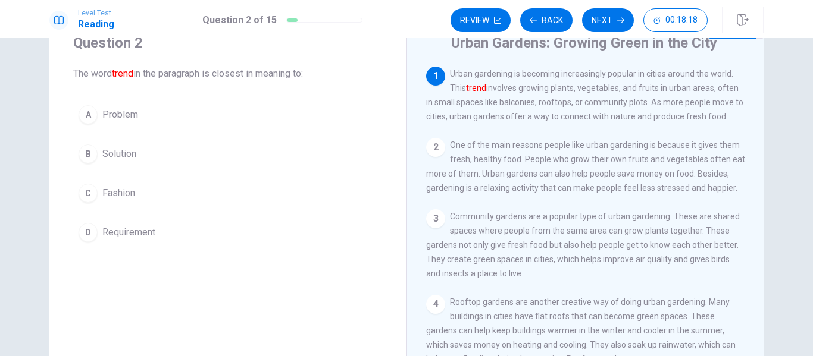
scroll to position [39, 0]
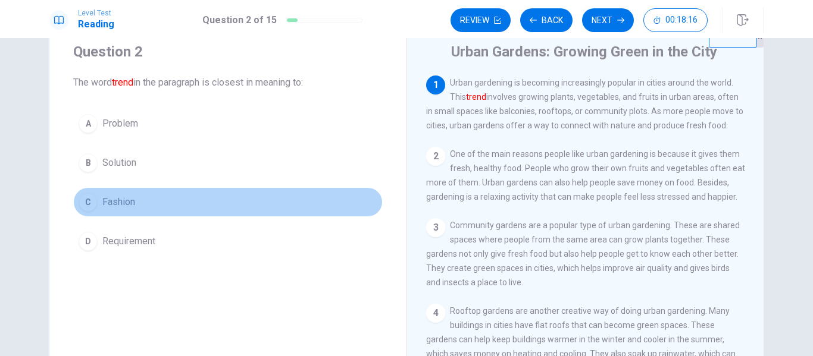
click at [102, 201] on span "Fashion" at bounding box center [118, 202] width 33 height 14
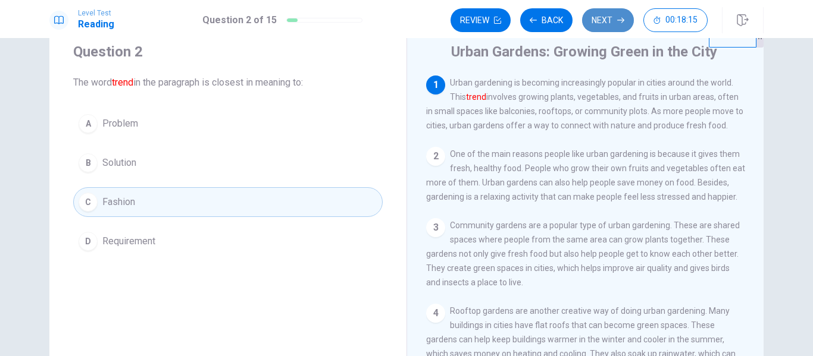
click at [614, 18] on button "Next" at bounding box center [608, 20] width 52 height 24
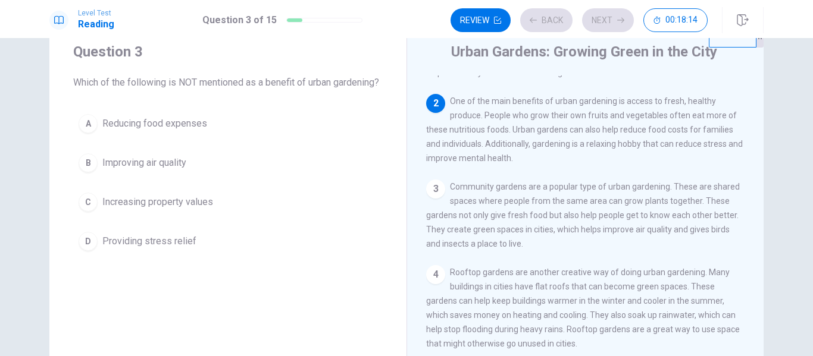
scroll to position [74, 0]
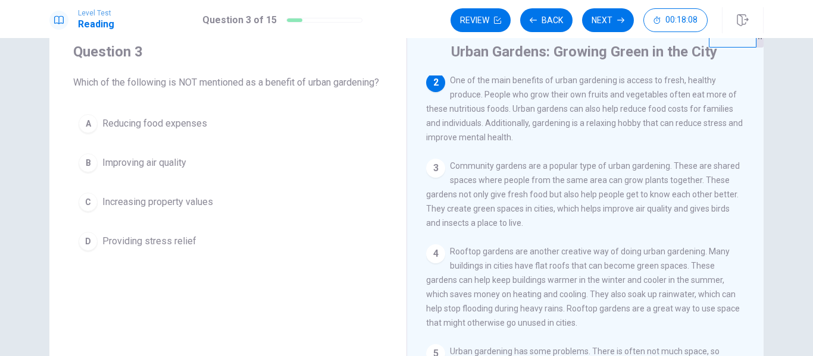
click at [471, 198] on span "Community gardens are a popular type of urban gardening. These are shared space…" at bounding box center [583, 194] width 314 height 67
click at [168, 170] on span "Improving air quality" at bounding box center [144, 163] width 84 height 14
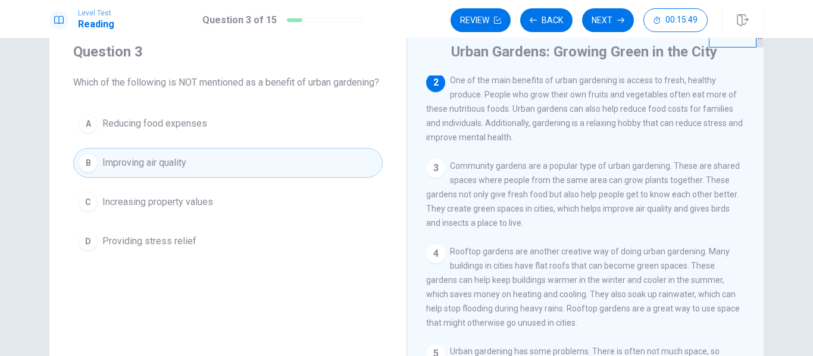
click at [213, 201] on div "A Reducing food expenses B Improving air quality C Increasing property values D…" at bounding box center [227, 183] width 309 height 148
click at [190, 209] on span "Increasing property values" at bounding box center [157, 202] width 111 height 14
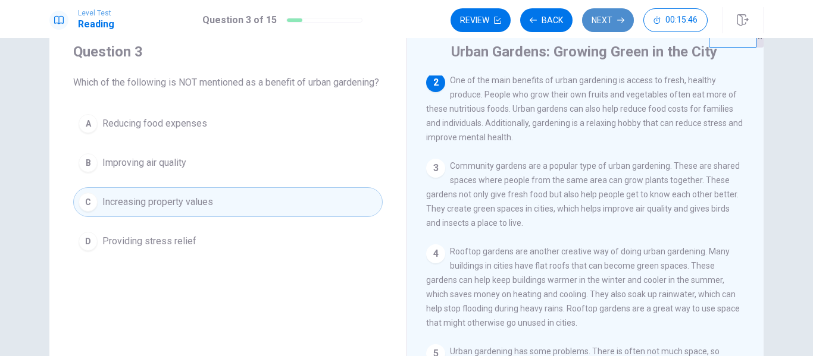
click at [597, 23] on button "Next" at bounding box center [608, 20] width 52 height 24
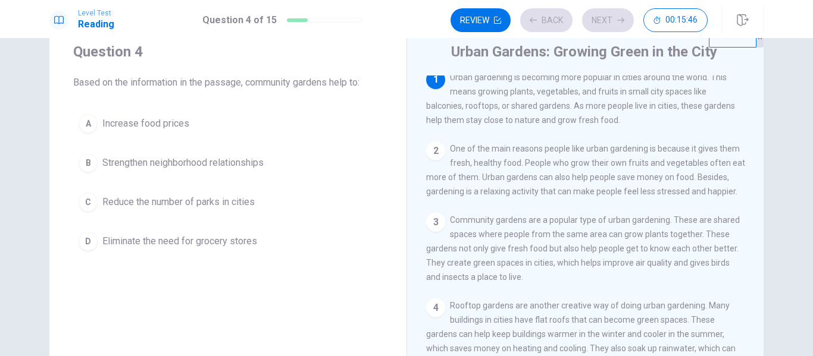
scroll to position [0, 0]
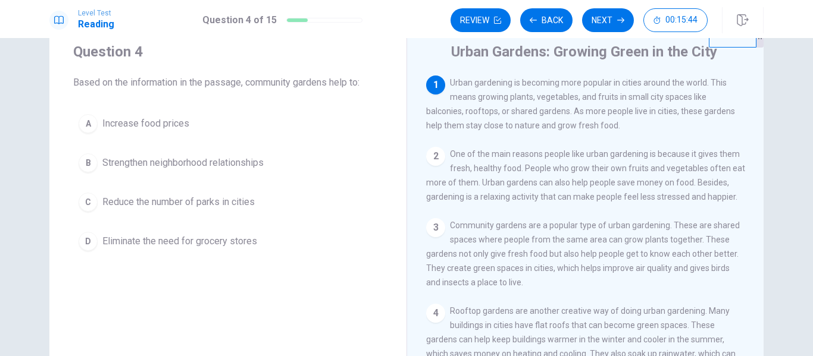
click at [318, 99] on div "Question 4 Based on the information in the passage, community gardens help to: …" at bounding box center [227, 149] width 357 height 252
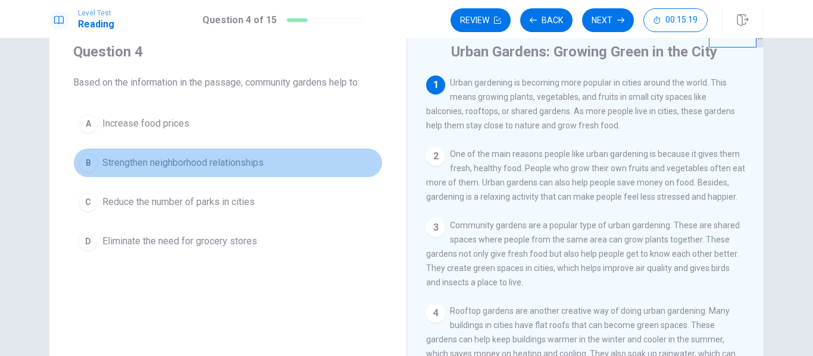
click at [215, 163] on span "Strengthen neighborhood relationships" at bounding box center [182, 163] width 161 height 14
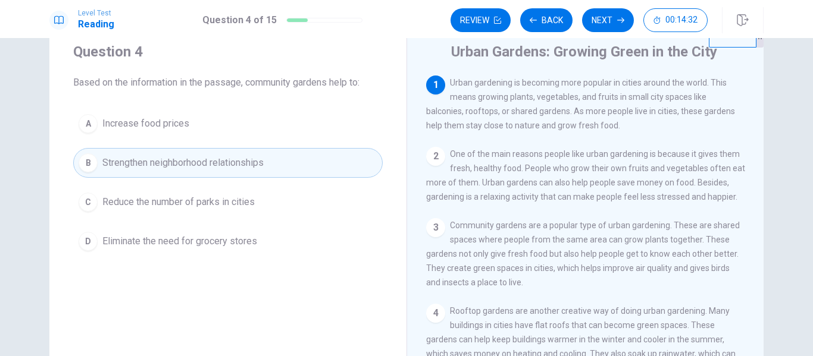
click at [593, 177] on div "2 One of the main reasons people like urban gardening is because it gives them …" at bounding box center [585, 175] width 319 height 57
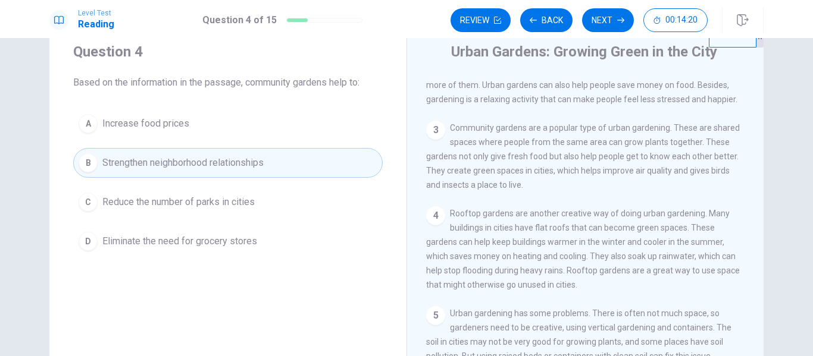
scroll to position [99, 0]
click at [617, 18] on button "Next" at bounding box center [608, 20] width 52 height 24
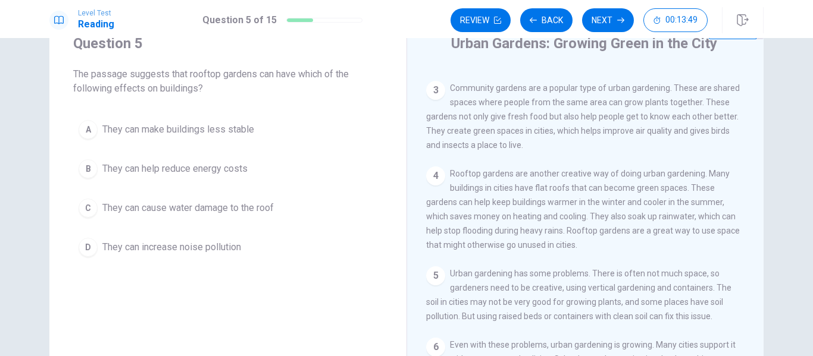
scroll to position [48, 0]
drag, startPoint x: 499, startPoint y: 198, endPoint x: 612, endPoint y: 227, distance: 117.5
click at [612, 227] on span "Rooftop gardens are another creative way of doing urban gardening. Many buildin…" at bounding box center [583, 208] width 314 height 81
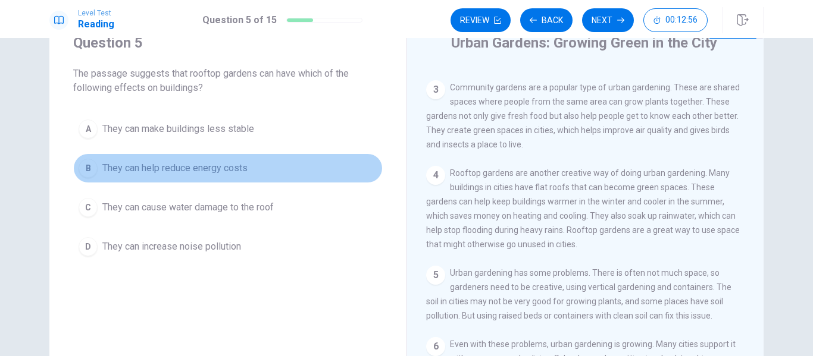
click at [155, 158] on button "B They can help reduce energy costs" at bounding box center [227, 169] width 309 height 30
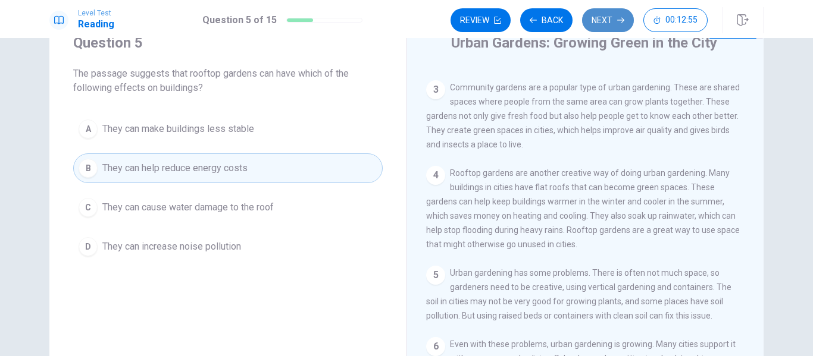
click at [609, 20] on button "Next" at bounding box center [608, 20] width 52 height 24
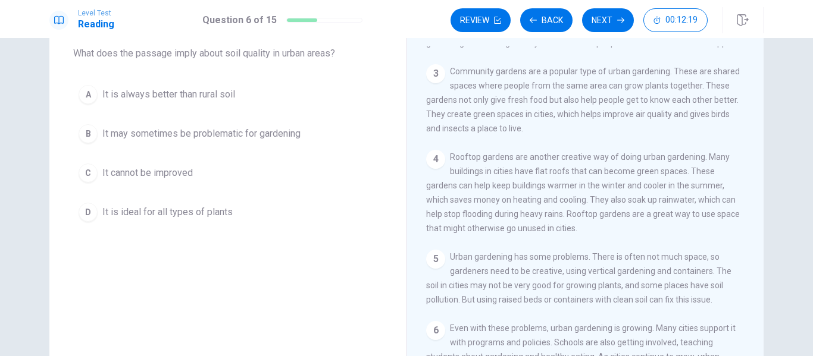
scroll to position [68, 0]
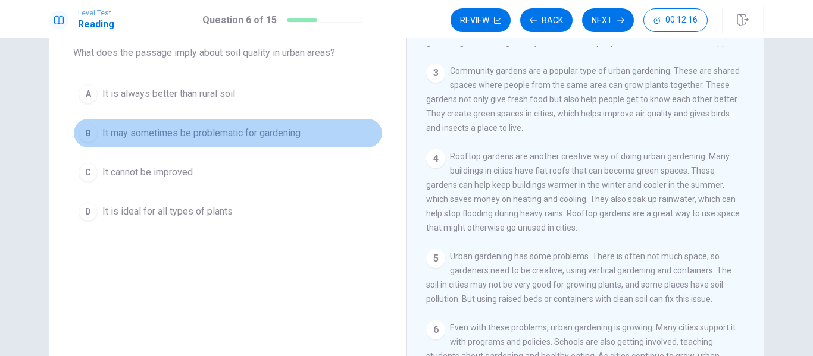
click at [226, 139] on span "It may sometimes be problematic for gardening" at bounding box center [201, 133] width 198 height 14
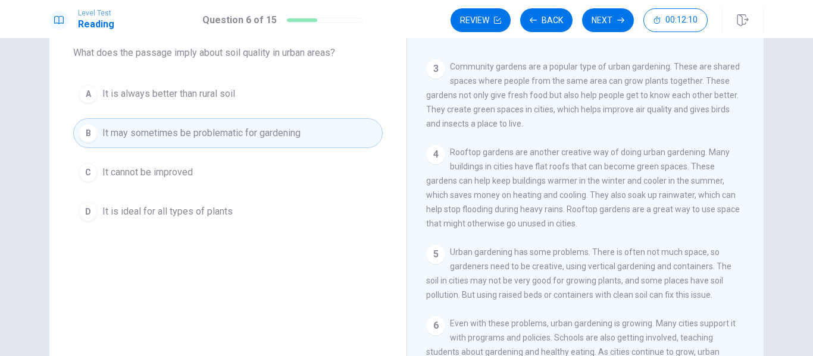
scroll to position [141, 0]
click at [610, 24] on button "Next" at bounding box center [608, 20] width 52 height 24
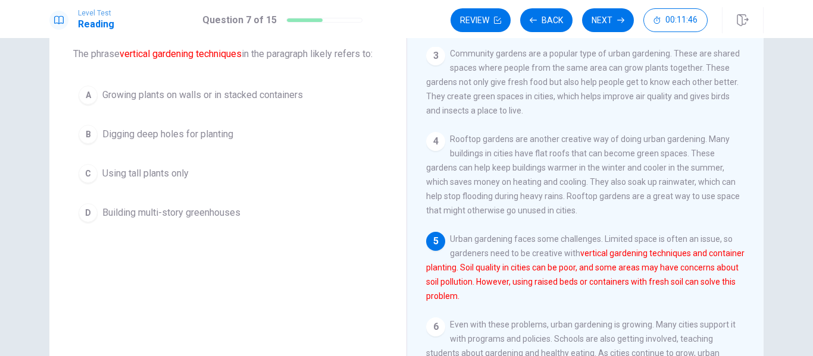
scroll to position [67, 0]
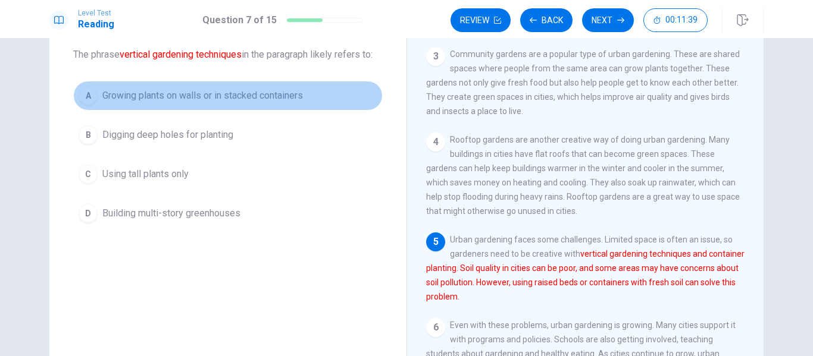
click at [291, 102] on span "Growing plants on walls or in stacked containers" at bounding box center [202, 96] width 201 height 14
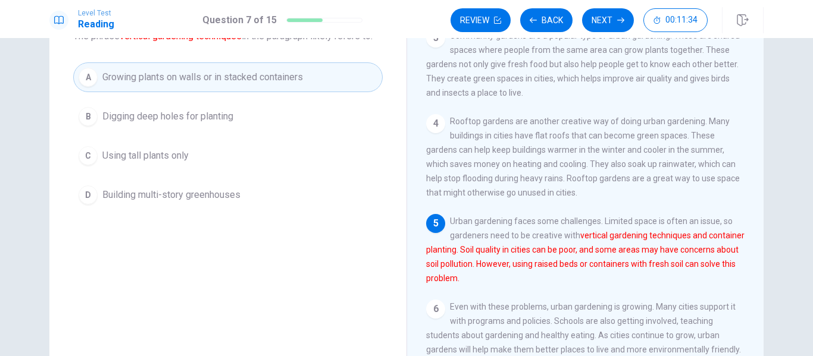
scroll to position [86, 0]
click at [606, 25] on button "Next" at bounding box center [608, 20] width 52 height 24
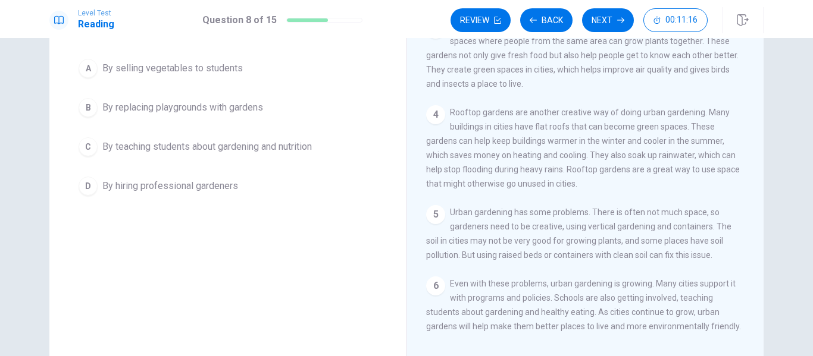
scroll to position [108, 0]
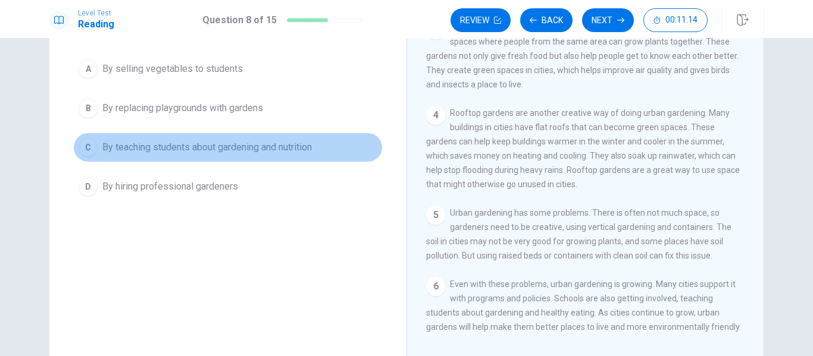
click at [230, 145] on span "By teaching students about gardening and nutrition" at bounding box center [206, 147] width 209 height 14
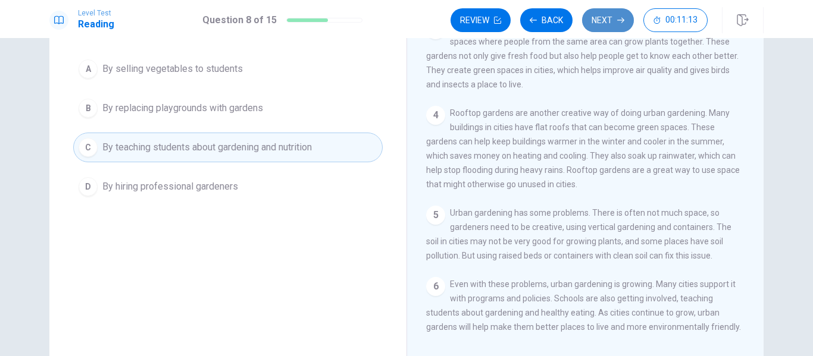
click at [605, 19] on button "Next" at bounding box center [608, 20] width 52 height 24
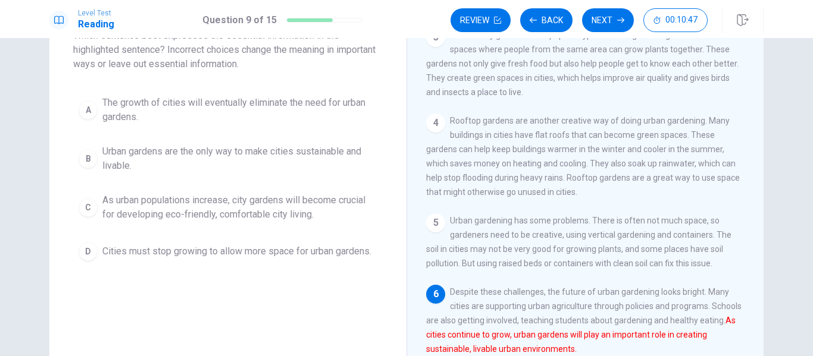
scroll to position [86, 0]
click at [244, 161] on span "Urban gardens are the only way to make cities sustainable and livable." at bounding box center [239, 158] width 275 height 29
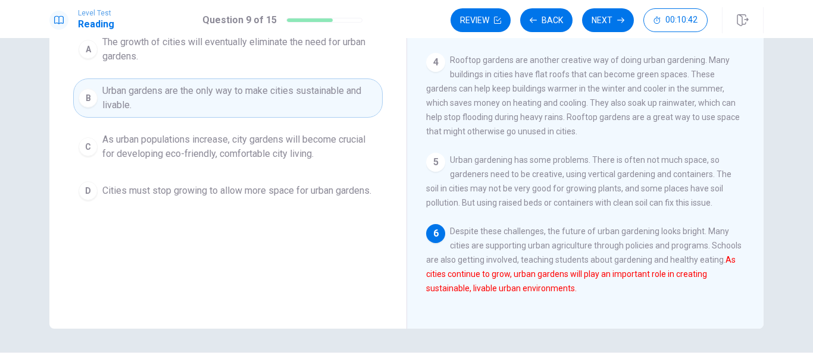
scroll to position [146, 0]
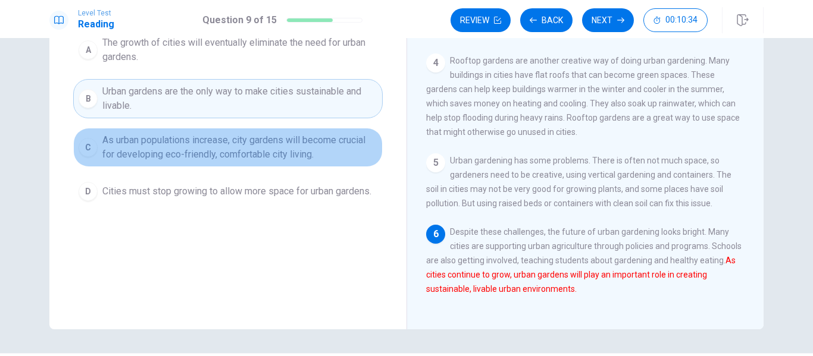
click at [313, 145] on span "As urban populations increase, city gardens will become crucial for developing …" at bounding box center [239, 147] width 275 height 29
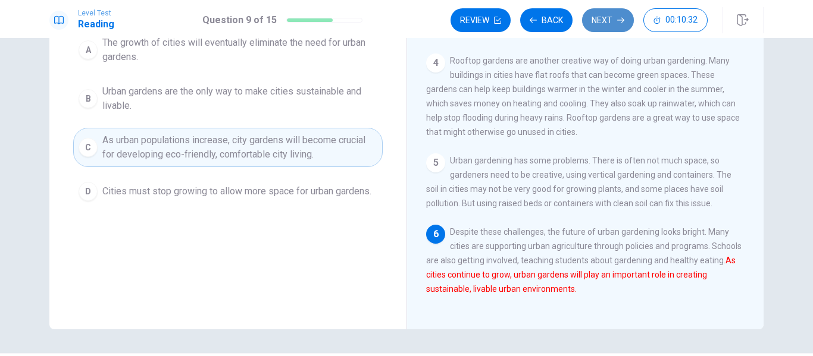
click at [592, 23] on button "Next" at bounding box center [608, 20] width 52 height 24
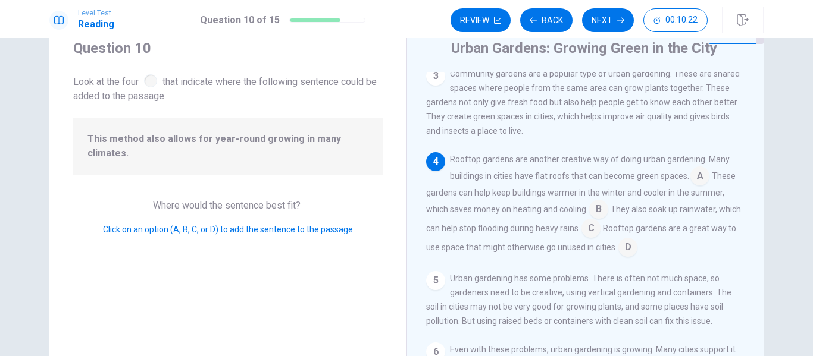
scroll to position [159, 0]
click at [698, 175] on input at bounding box center [699, 177] width 19 height 19
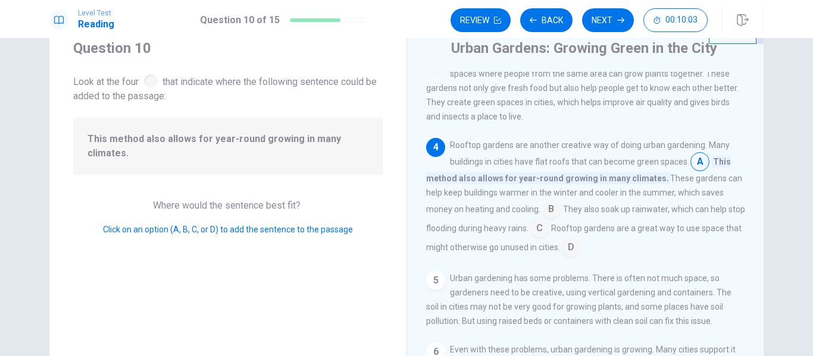
scroll to position [175, 0]
click at [697, 159] on input at bounding box center [699, 163] width 19 height 19
click at [440, 139] on div "4" at bounding box center [435, 147] width 19 height 19
click at [546, 204] on input at bounding box center [551, 210] width 19 height 19
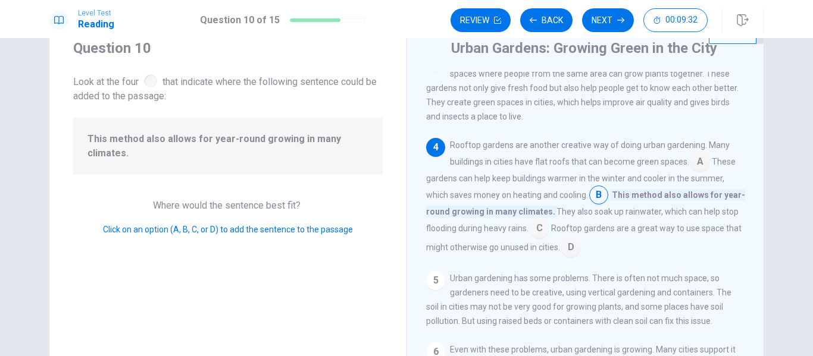
click at [546, 207] on span "They also soak up rainwater, which can help stop flooding during heavy rains." at bounding box center [582, 220] width 312 height 26
click at [543, 226] on input at bounding box center [539, 229] width 19 height 19
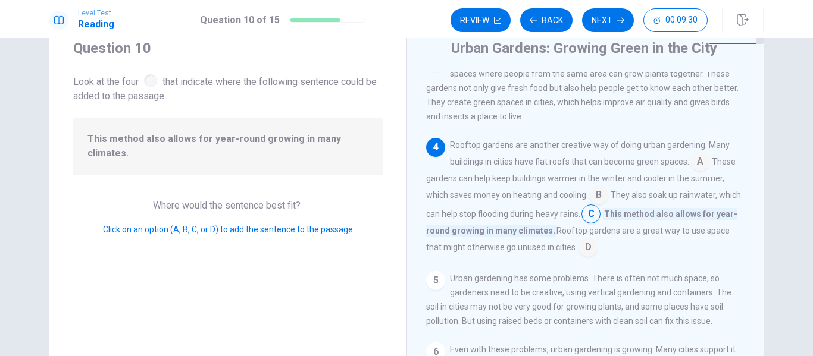
click at [597, 245] on input at bounding box center [587, 248] width 19 height 19
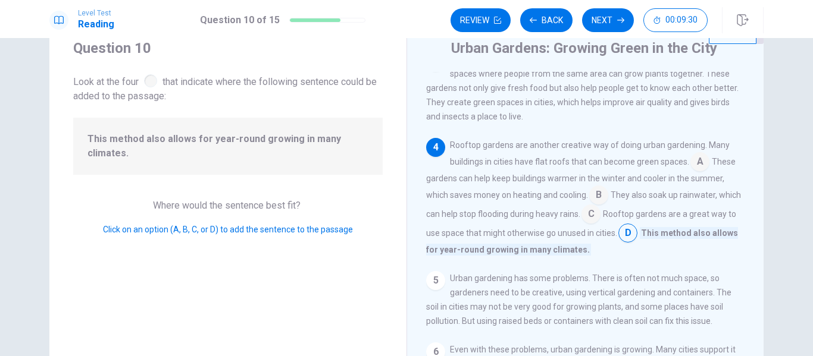
click at [610, 245] on div "Rooftop gardens are another creative way of doing urban gardening. Many buildin…" at bounding box center [585, 197] width 319 height 119
click at [637, 227] on input at bounding box center [627, 234] width 19 height 19
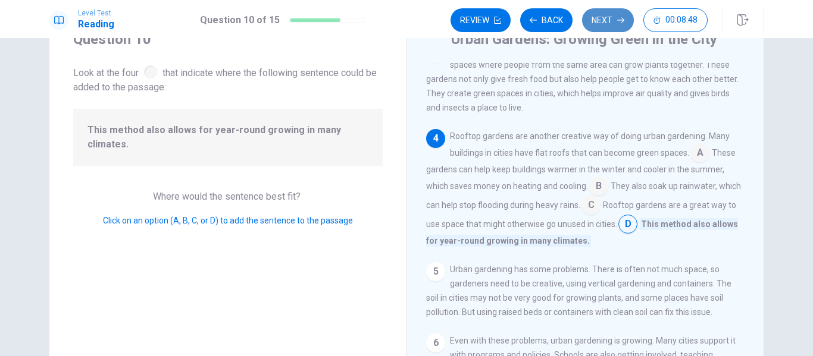
click at [608, 24] on button "Next" at bounding box center [608, 20] width 52 height 24
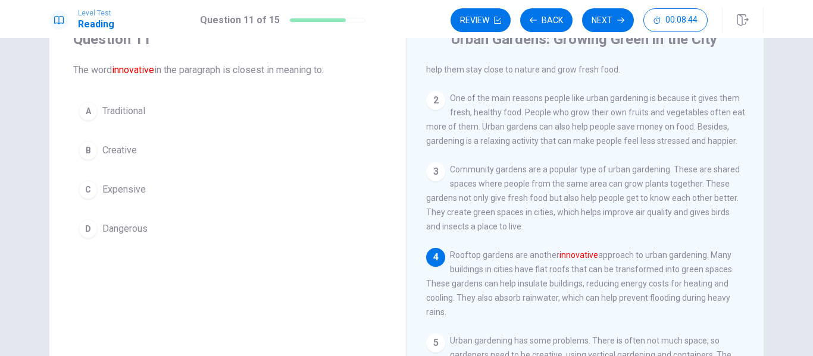
scroll to position [44, 0]
click at [118, 147] on span "Creative" at bounding box center [119, 150] width 35 height 14
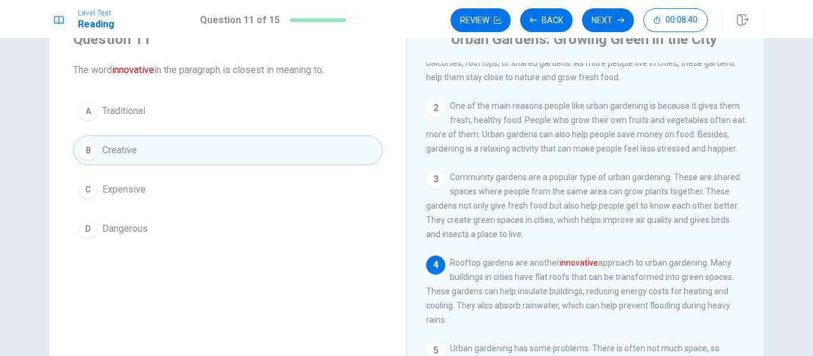
scroll to position [35, 0]
click at [614, 27] on button "Next" at bounding box center [608, 20] width 52 height 24
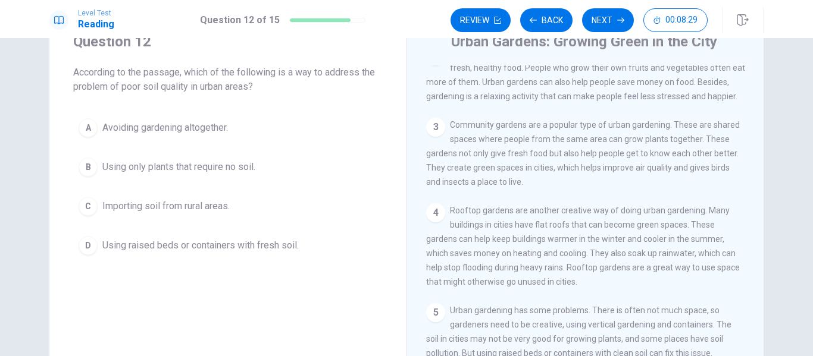
scroll to position [91, 0]
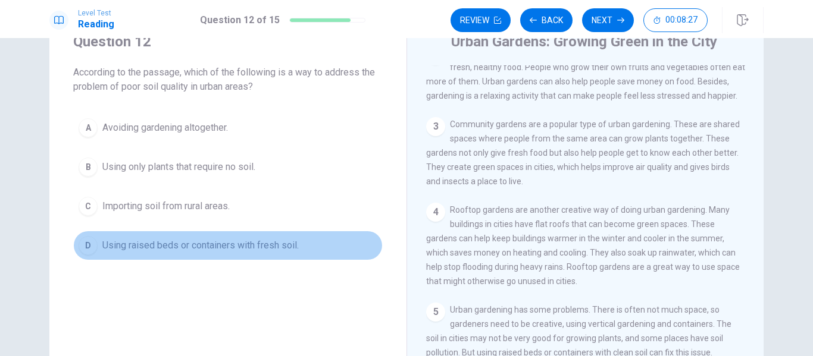
click at [274, 237] on button "D Using raised beds or containers with fresh soil." at bounding box center [227, 246] width 309 height 30
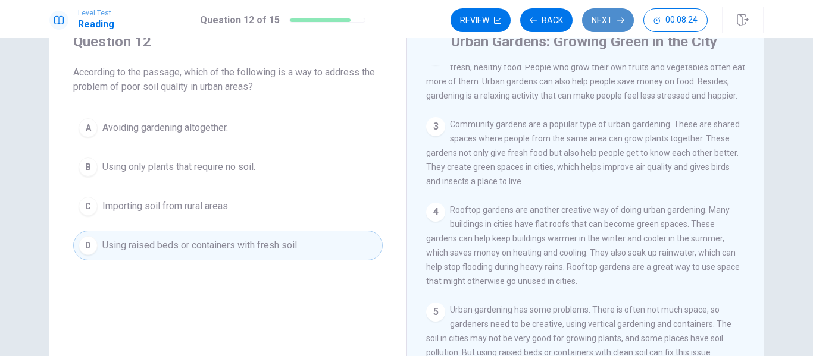
click at [621, 25] on button "Next" at bounding box center [608, 20] width 52 height 24
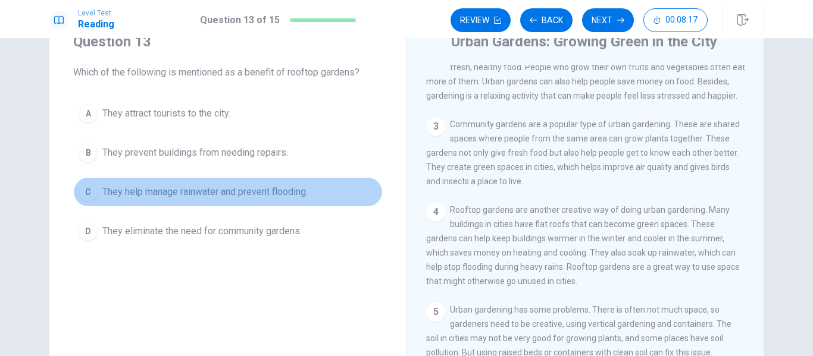
click at [262, 185] on span "They help manage rainwater and prevent flooding." at bounding box center [204, 192] width 205 height 14
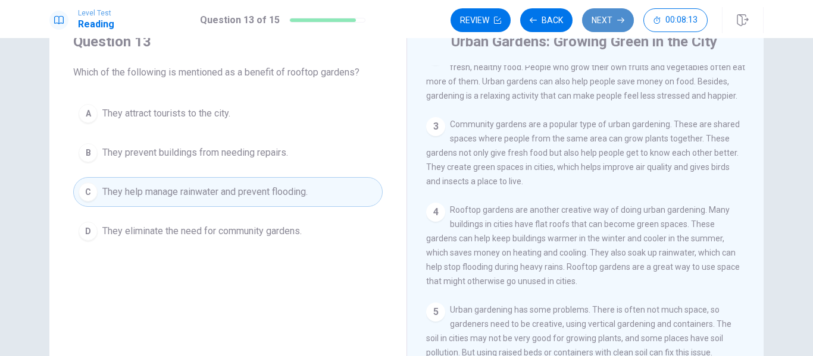
click at [602, 18] on button "Next" at bounding box center [608, 20] width 52 height 24
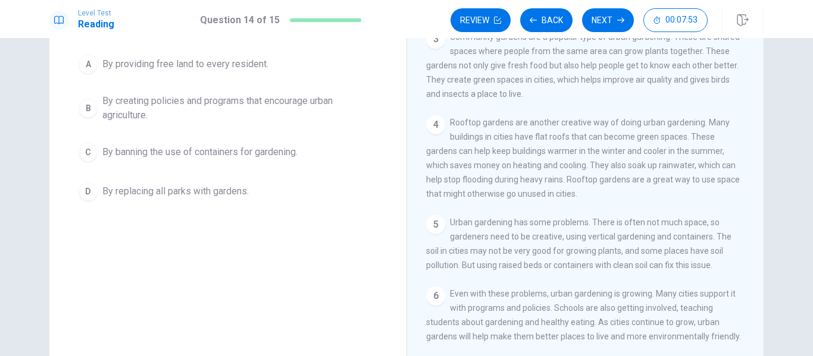
scroll to position [98, 0]
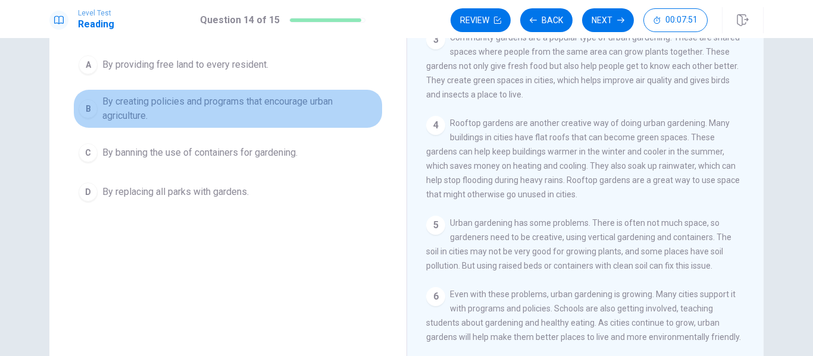
click at [254, 111] on span "By creating policies and programs that encourage urban agriculture." at bounding box center [239, 109] width 275 height 29
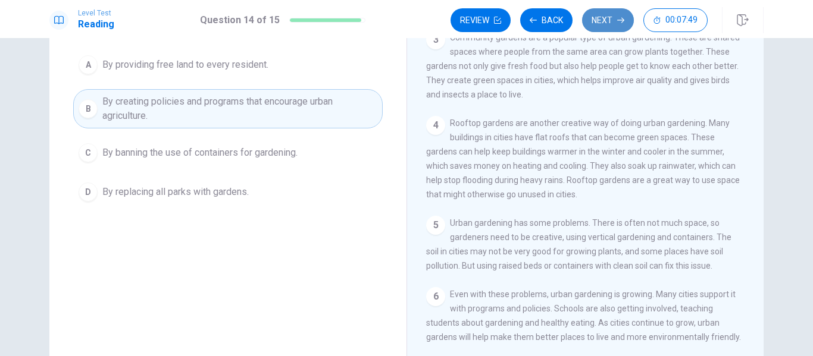
click at [596, 21] on button "Next" at bounding box center [608, 20] width 52 height 24
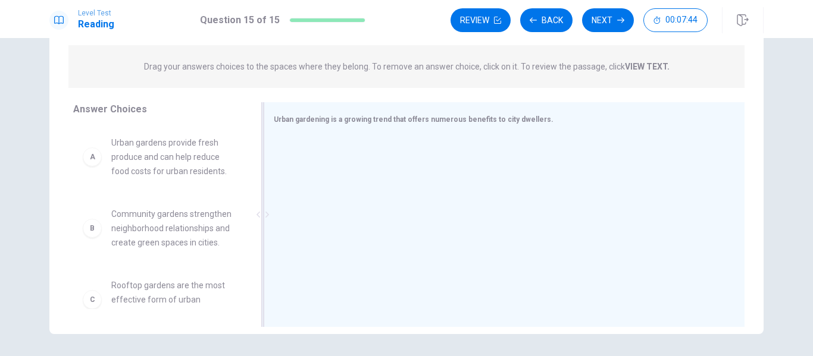
scroll to position [149, 0]
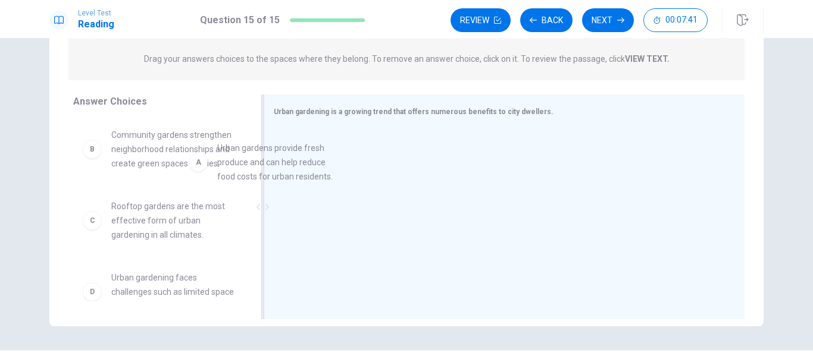
drag, startPoint x: 177, startPoint y: 165, endPoint x: 405, endPoint y: 187, distance: 229.0
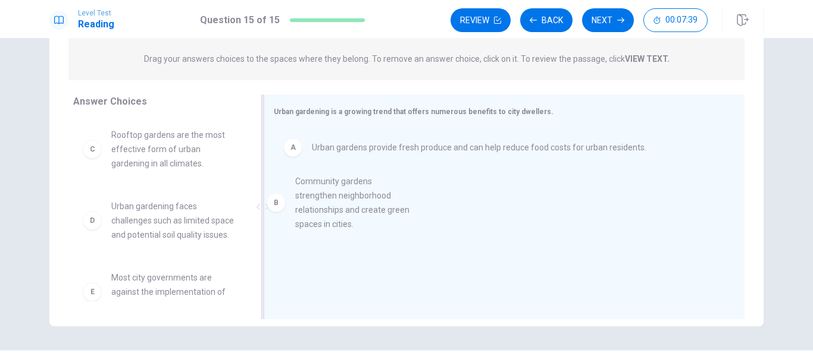
drag, startPoint x: 199, startPoint y: 156, endPoint x: 409, endPoint y: 209, distance: 216.1
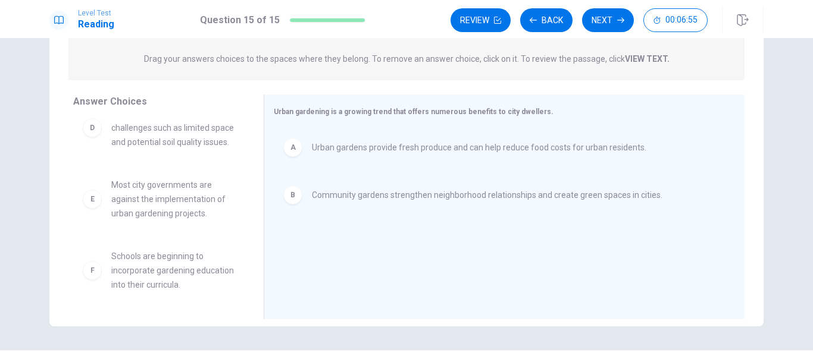
scroll to position [149, 0]
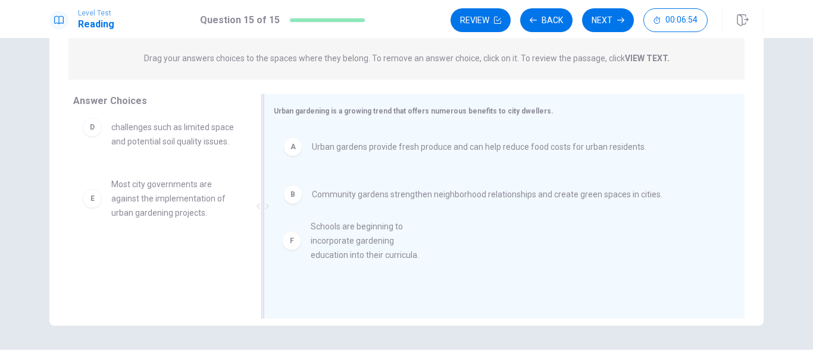
drag, startPoint x: 182, startPoint y: 273, endPoint x: 411, endPoint y: 244, distance: 231.6
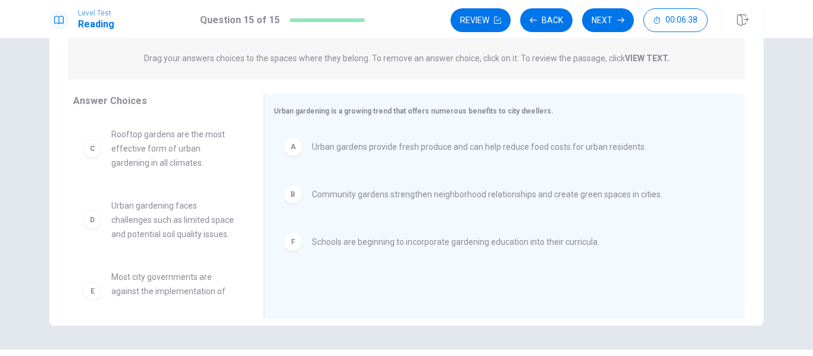
scroll to position [136, 0]
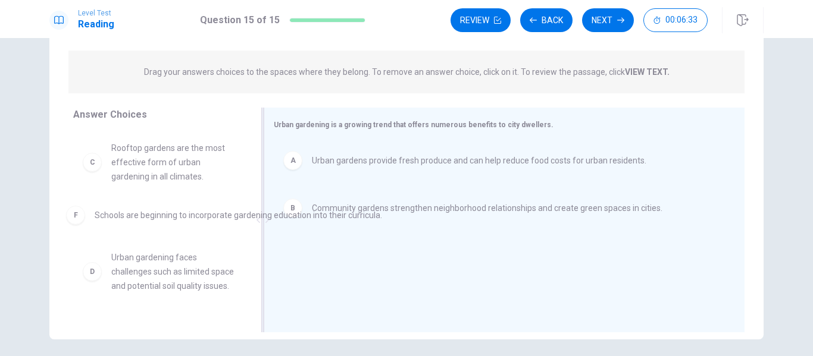
drag, startPoint x: 385, startPoint y: 260, endPoint x: 152, endPoint y: 209, distance: 238.1
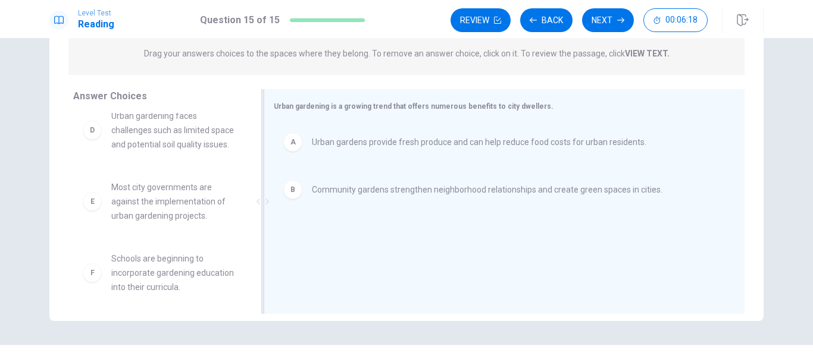
scroll to position [0, 0]
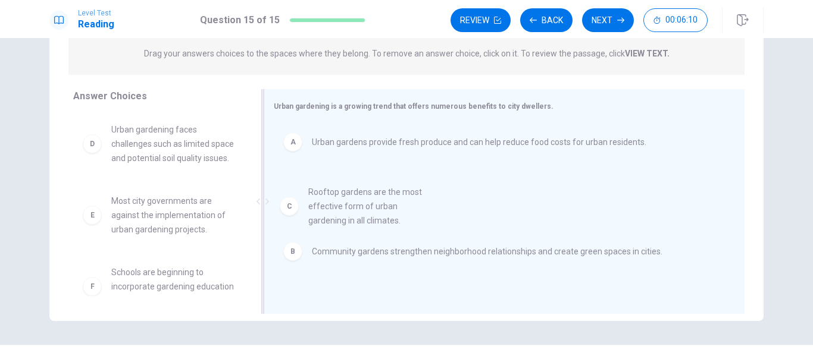
drag, startPoint x: 197, startPoint y: 149, endPoint x: 419, endPoint y: 216, distance: 231.8
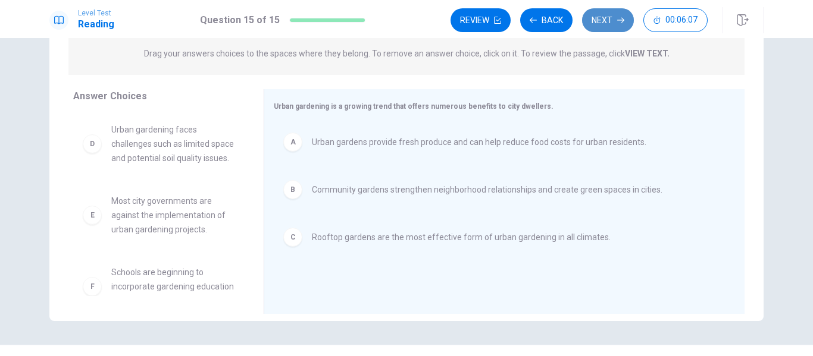
click at [603, 19] on button "Next" at bounding box center [608, 20] width 52 height 24
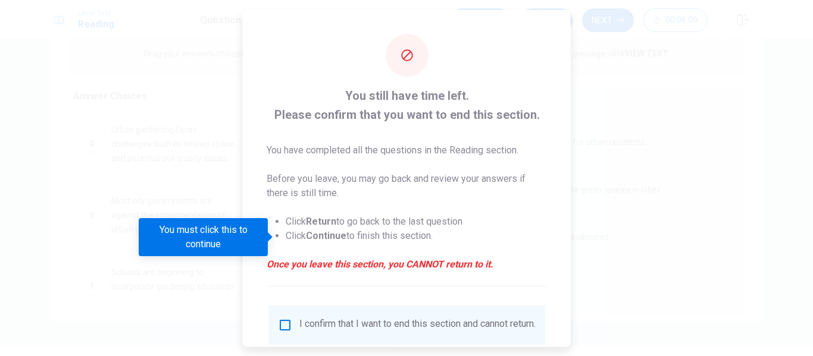
scroll to position [87, 0]
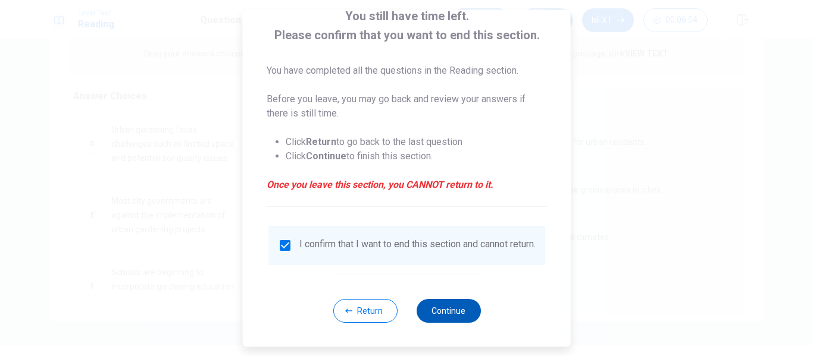
click at [450, 309] on button "Continue" at bounding box center [448, 311] width 64 height 24
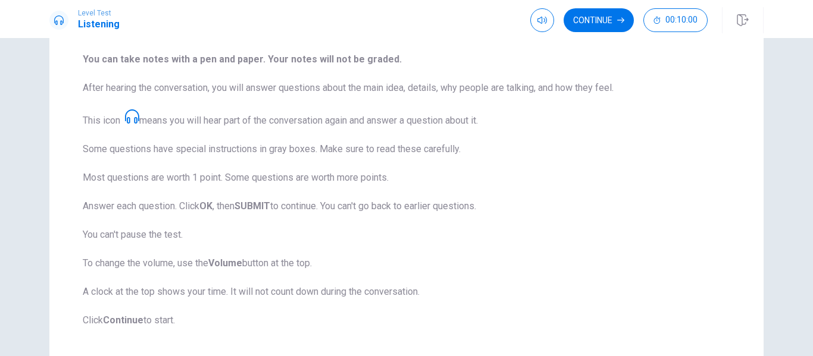
scroll to position [214, 0]
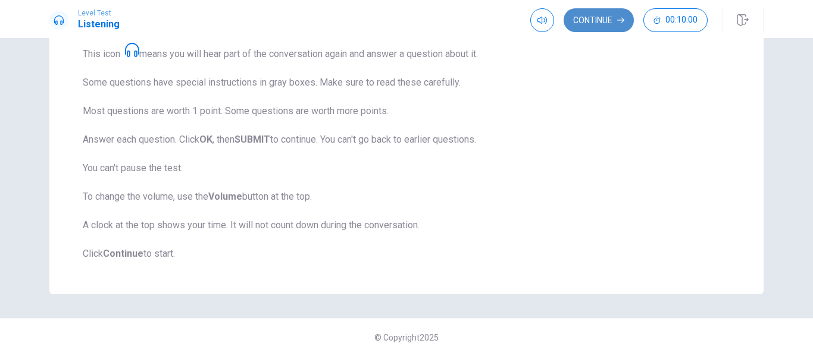
click at [587, 26] on button "Continue" at bounding box center [599, 20] width 70 height 24
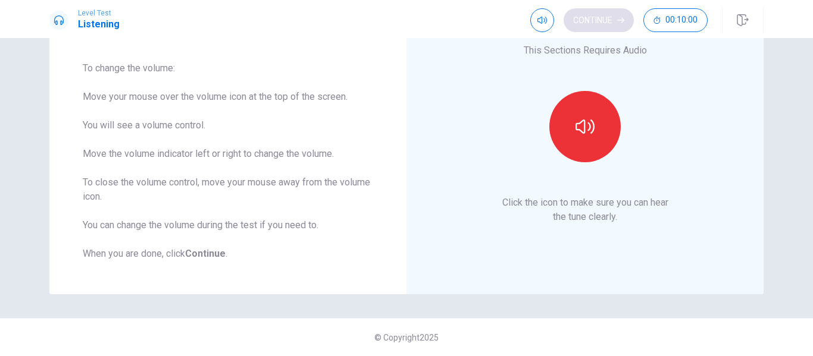
scroll to position [89, 0]
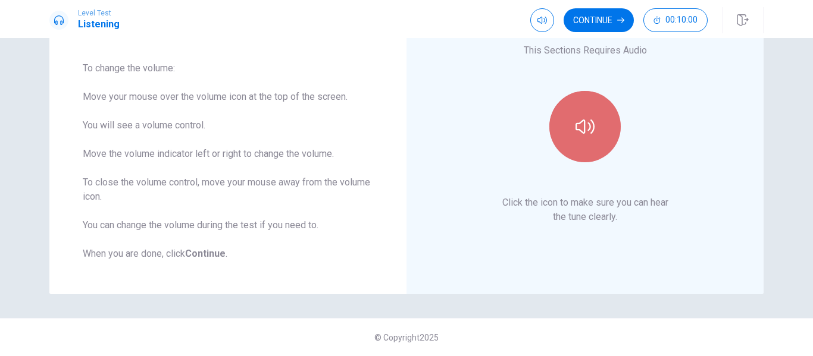
click at [592, 123] on button "button" at bounding box center [584, 126] width 71 height 71
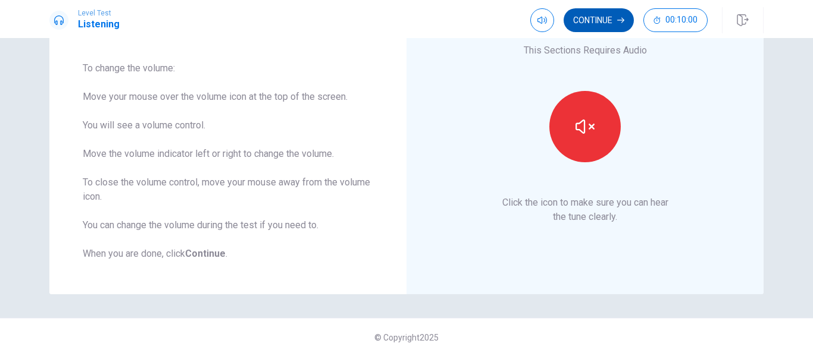
click at [605, 23] on button "Continue" at bounding box center [599, 20] width 70 height 24
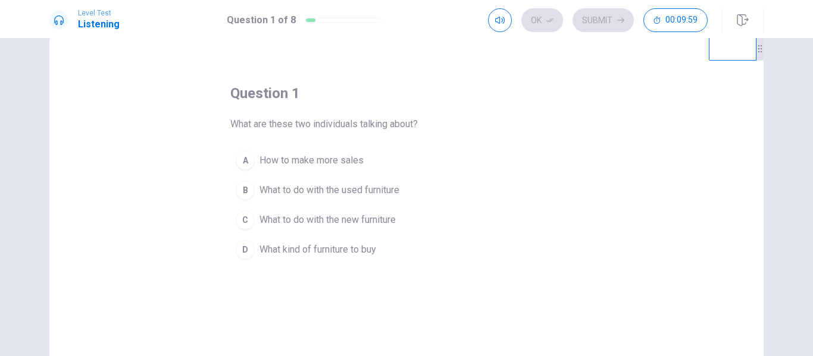
scroll to position [26, 0]
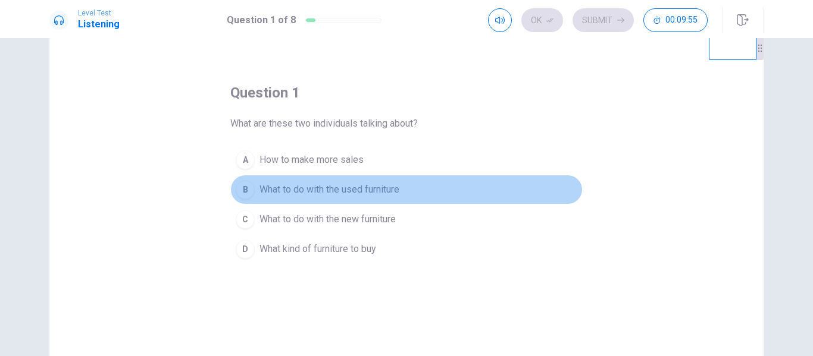
click at [368, 190] on span "What to do with the used furniture" at bounding box center [329, 190] width 140 height 14
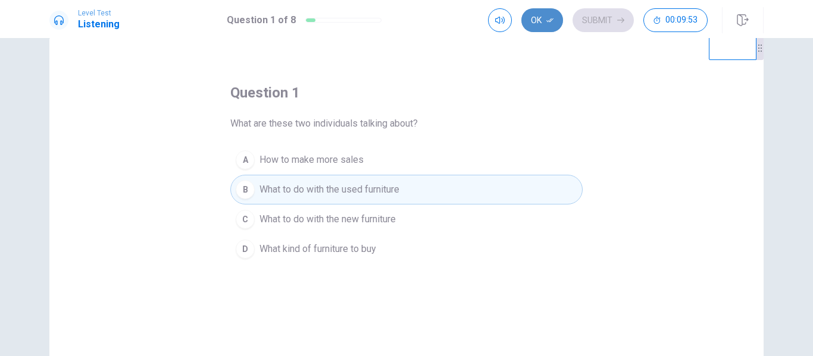
click at [540, 23] on button "Ok" at bounding box center [542, 20] width 42 height 24
click at [589, 26] on button "Submit" at bounding box center [602, 20] width 61 height 24
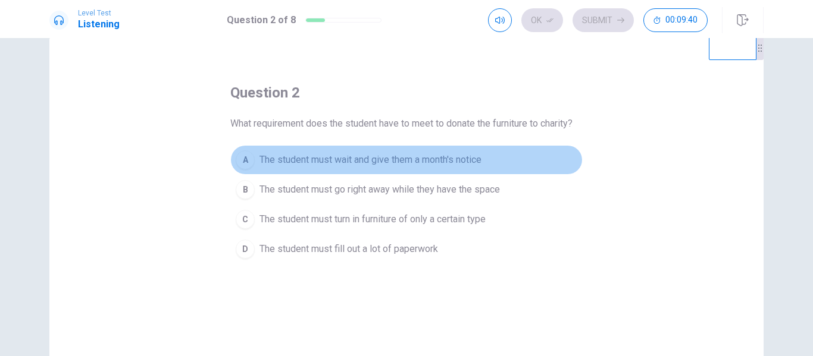
click at [453, 153] on span "The student must wait and give them a month's notice" at bounding box center [370, 160] width 222 height 14
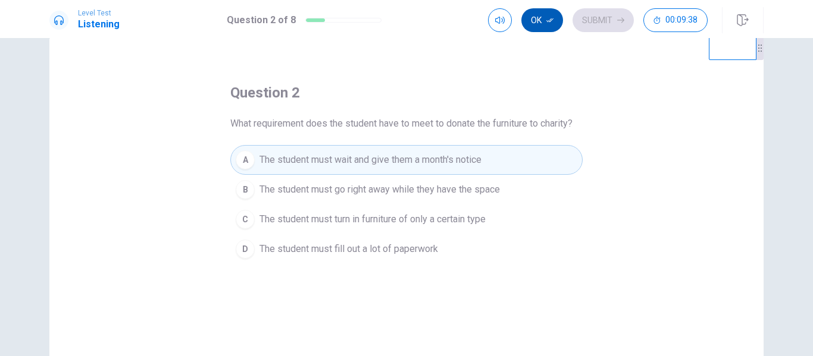
click at [533, 18] on button "Ok" at bounding box center [542, 20] width 42 height 24
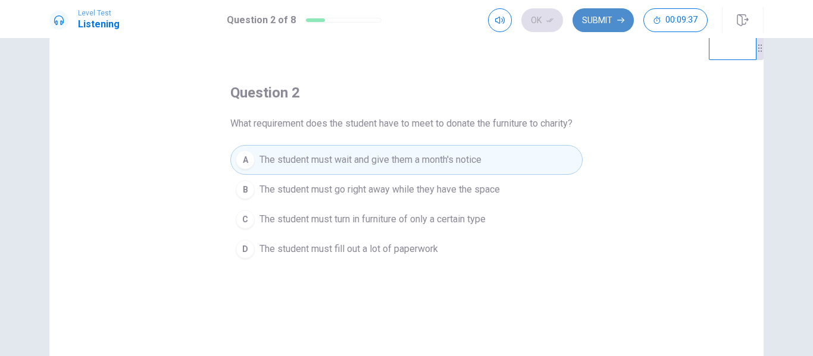
click at [587, 19] on button "Submit" at bounding box center [602, 20] width 61 height 24
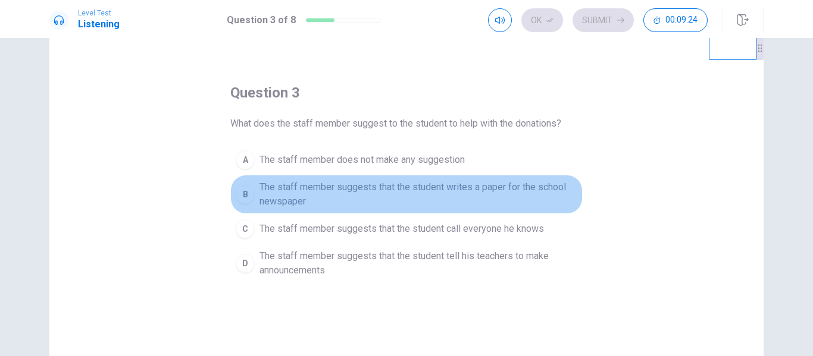
click at [392, 191] on span "The staff member suggests that the student writes a paper for the school newspa…" at bounding box center [418, 194] width 318 height 29
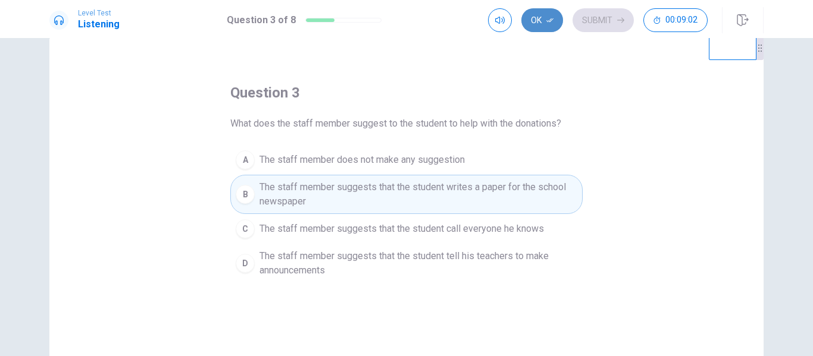
click at [538, 26] on button "Ok" at bounding box center [542, 20] width 42 height 24
click at [587, 29] on button "Submit" at bounding box center [602, 20] width 61 height 24
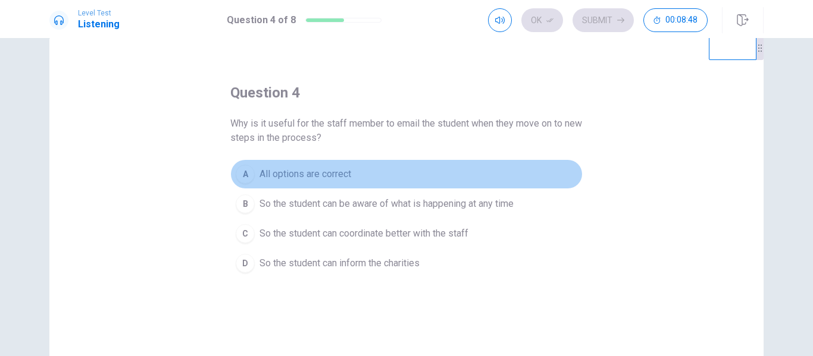
click at [259, 178] on span "All options are correct" at bounding box center [305, 174] width 92 height 14
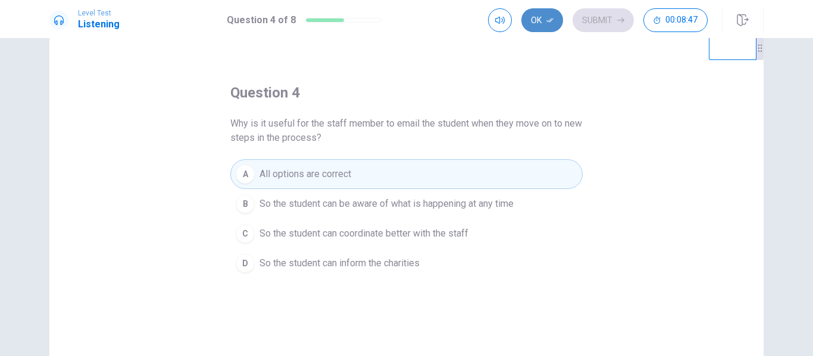
click at [550, 20] on icon "button" at bounding box center [549, 20] width 7 height 4
click at [591, 20] on button "Submit" at bounding box center [602, 20] width 61 height 24
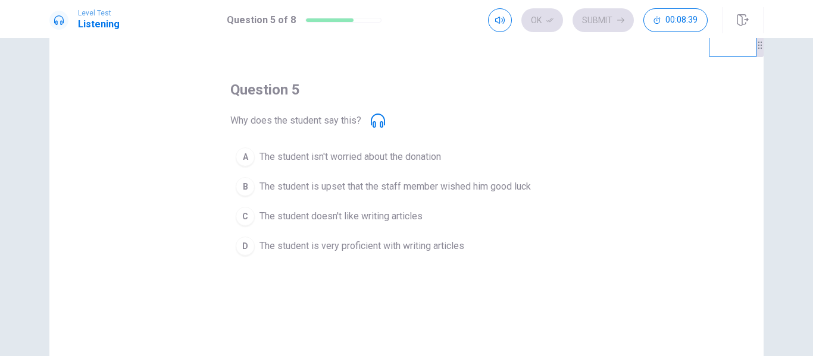
scroll to position [32, 0]
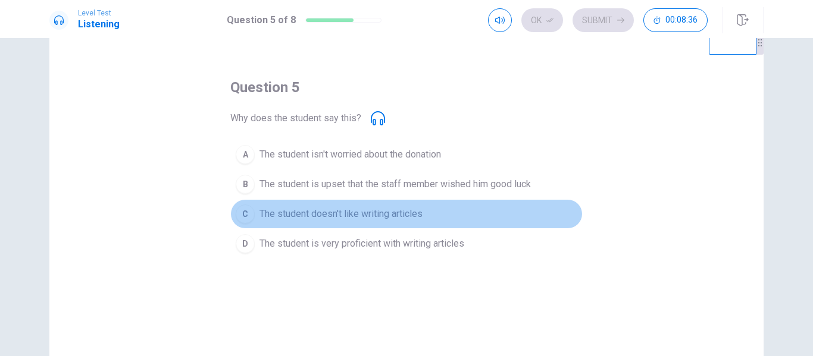
click at [421, 217] on button "C The student doesn't like writing articles" at bounding box center [406, 214] width 352 height 30
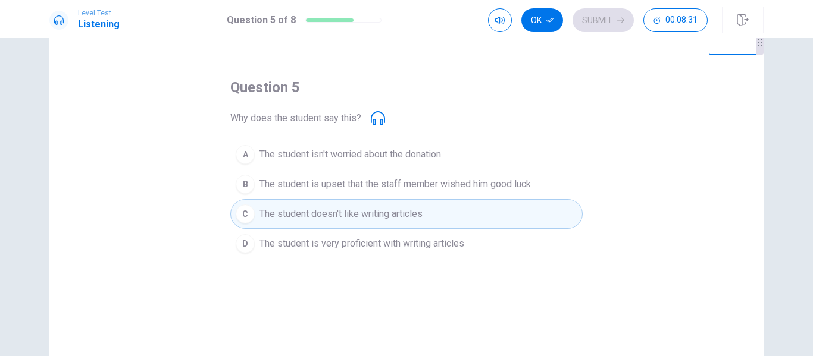
click at [371, 115] on icon at bounding box center [378, 118] width 14 height 14
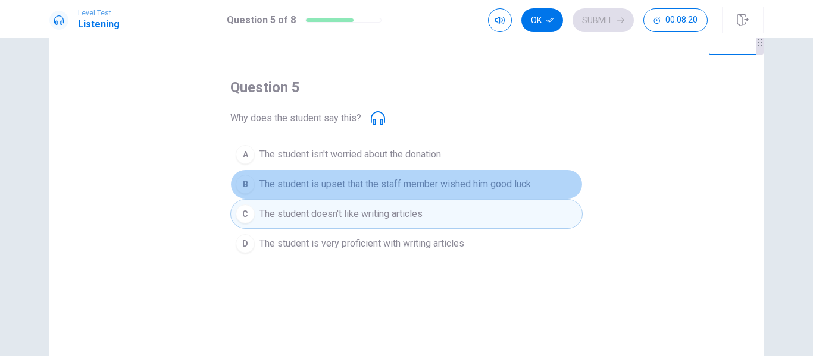
click at [421, 191] on span "The student is upset that the staff member wished him good luck" at bounding box center [394, 184] width 271 height 14
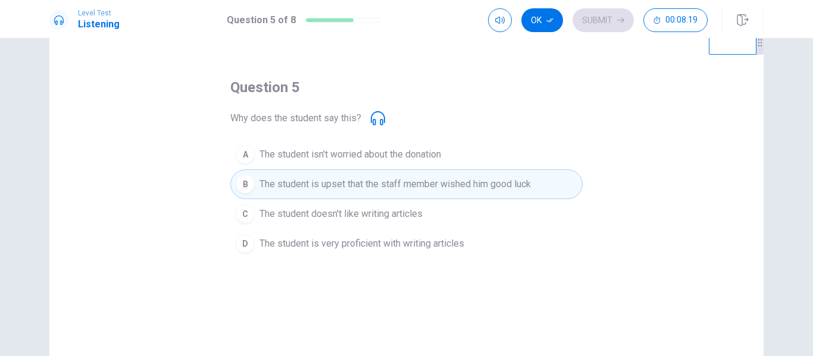
click at [417, 212] on span "The student doesn't like writing articles" at bounding box center [340, 214] width 163 height 14
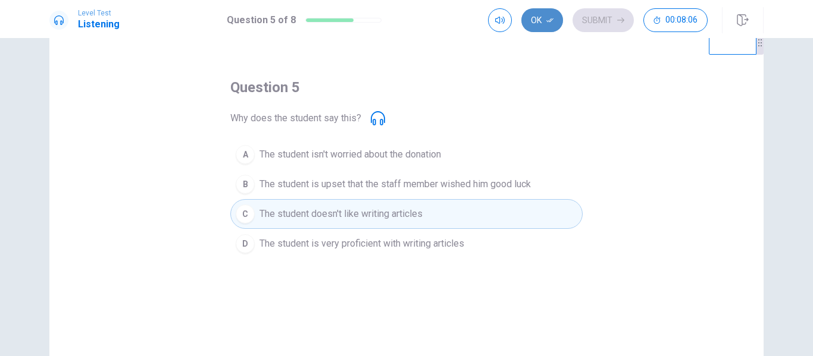
click at [536, 29] on button "Ok" at bounding box center [542, 20] width 42 height 24
click at [596, 26] on button "Submit" at bounding box center [602, 20] width 61 height 24
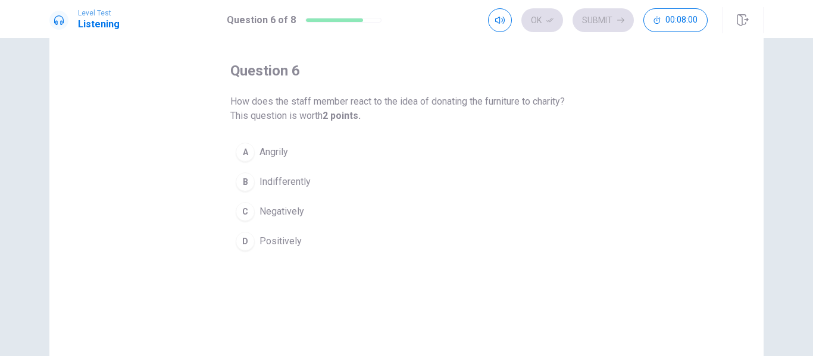
scroll to position [49, 0]
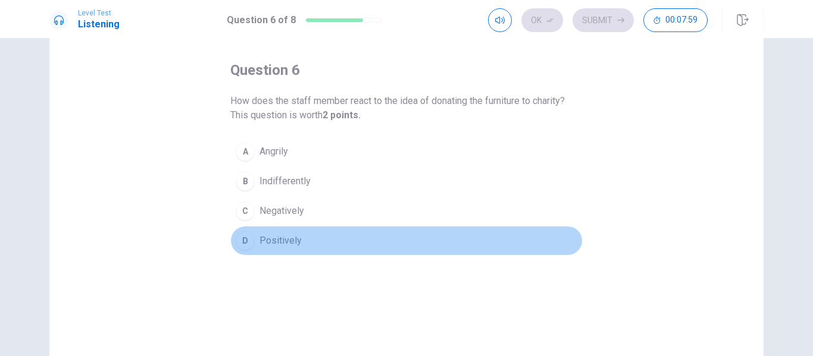
click at [266, 240] on span "Positively" at bounding box center [280, 241] width 42 height 14
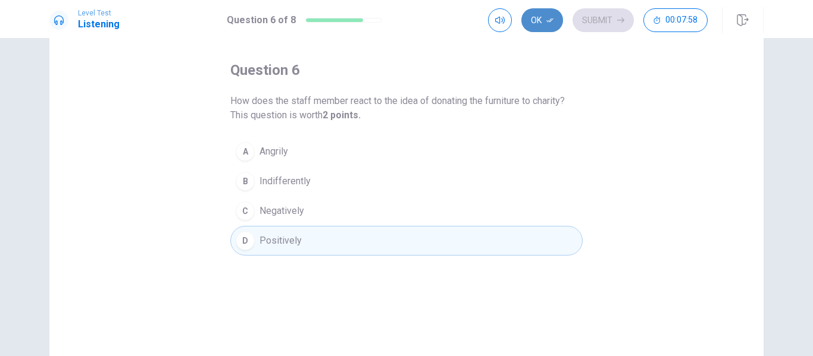
click at [549, 19] on icon "button" at bounding box center [549, 20] width 7 height 7
click at [589, 30] on button "Submit" at bounding box center [602, 20] width 61 height 24
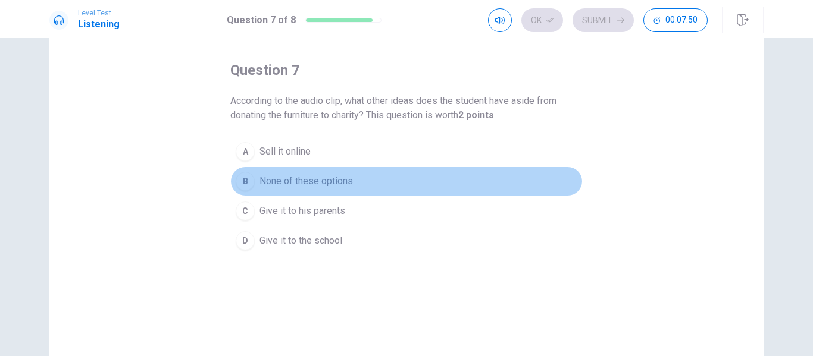
click at [323, 178] on span "None of these options" at bounding box center [305, 181] width 93 height 14
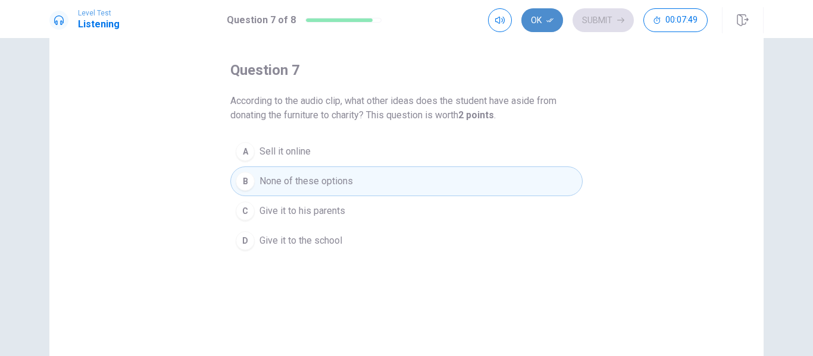
click at [534, 24] on button "Ok" at bounding box center [542, 20] width 42 height 24
click at [597, 27] on button "Submit" at bounding box center [602, 20] width 61 height 24
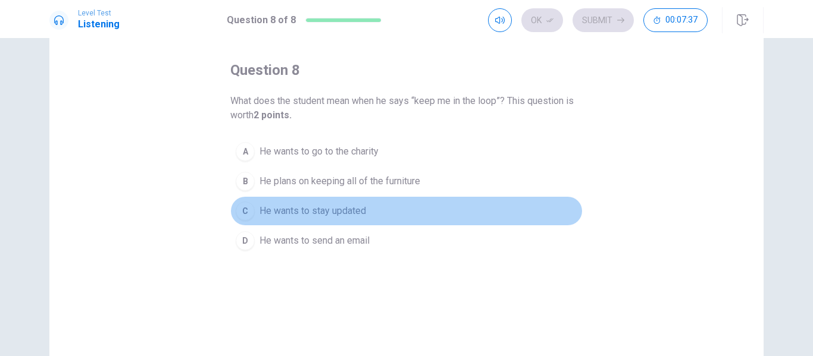
click at [343, 201] on button "C He wants to stay updated" at bounding box center [406, 211] width 352 height 30
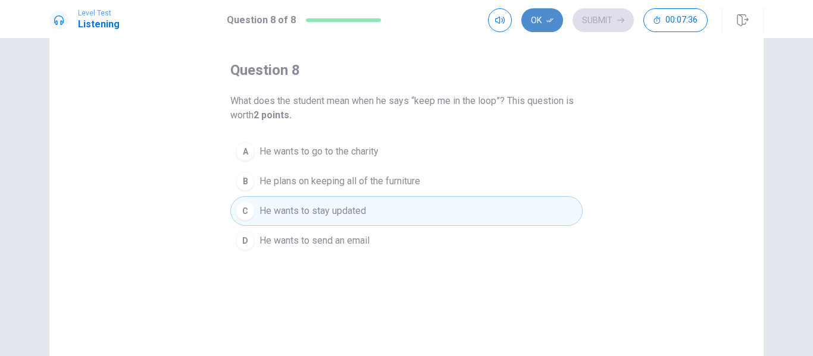
click at [530, 23] on button "Ok" at bounding box center [542, 20] width 42 height 24
click at [593, 27] on button "Submit" at bounding box center [602, 20] width 61 height 24
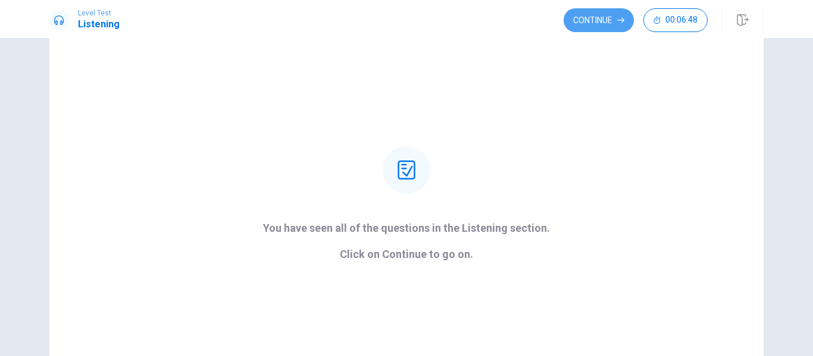
click at [593, 27] on button "Continue" at bounding box center [599, 20] width 70 height 24
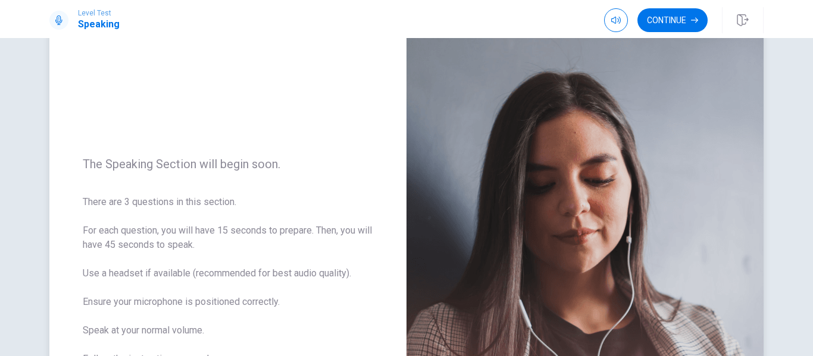
scroll to position [46, 0]
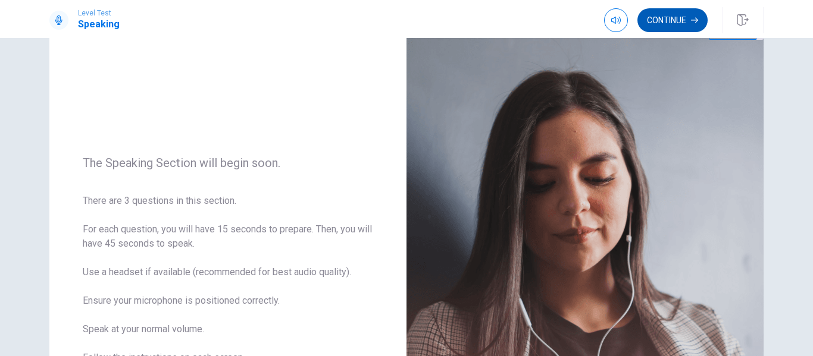
click at [690, 24] on button "Continue" at bounding box center [672, 20] width 70 height 24
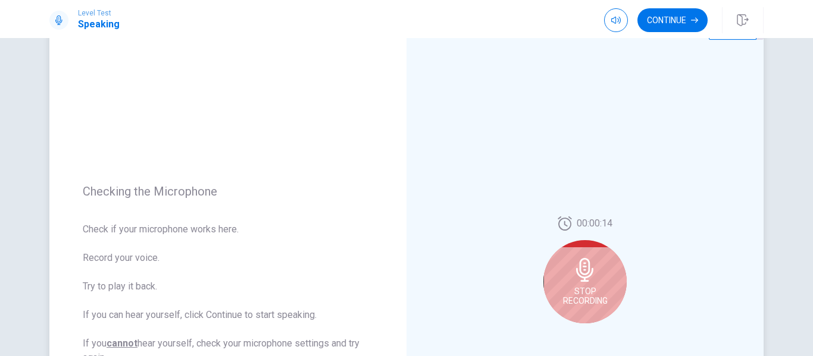
click at [590, 295] on span "Stop Recording" at bounding box center [585, 296] width 45 height 19
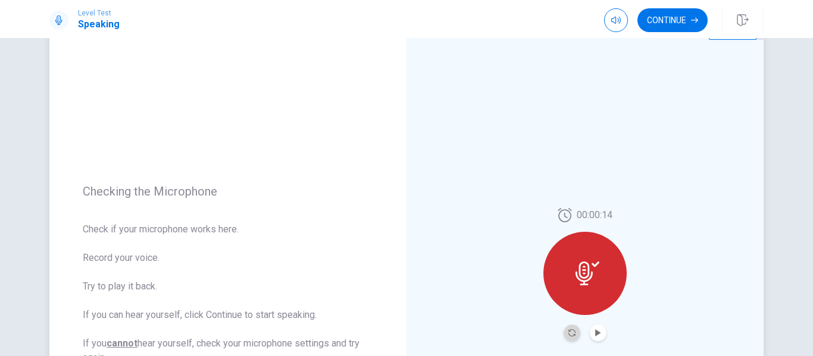
click at [573, 333] on button "Record Again" at bounding box center [572, 333] width 17 height 17
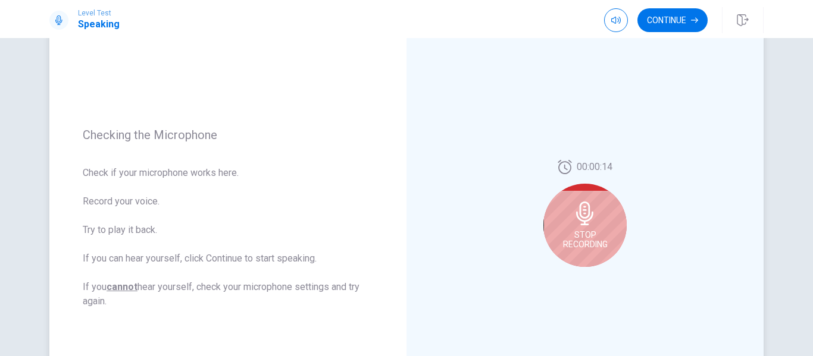
scroll to position [104, 0]
click at [587, 246] on span "Stop Recording" at bounding box center [585, 239] width 45 height 19
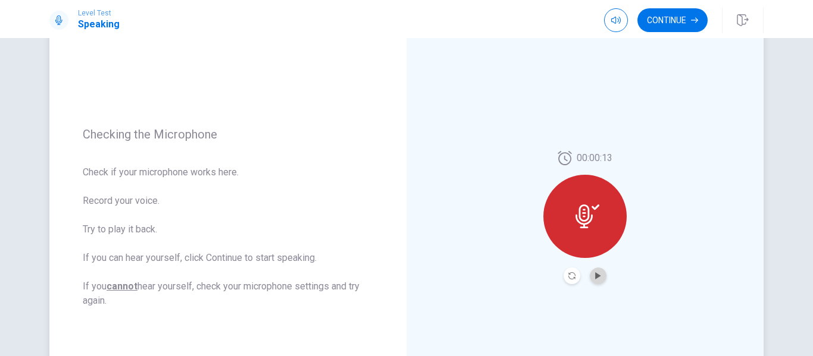
click at [592, 283] on button "Play Audio" at bounding box center [598, 276] width 17 height 17
click at [651, 24] on button "Continue" at bounding box center [672, 20] width 70 height 24
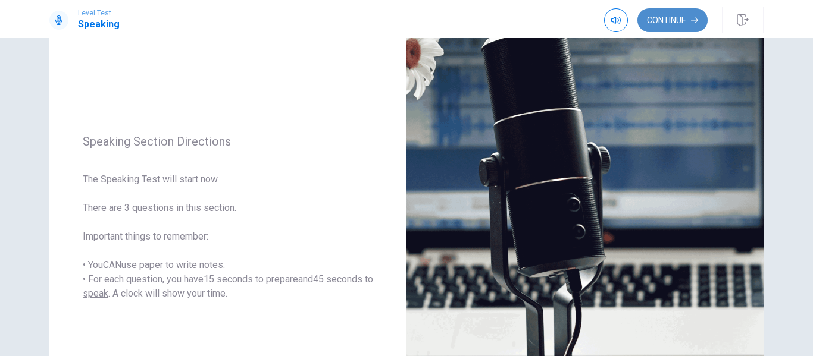
click at [651, 24] on button "Continue" at bounding box center [672, 20] width 70 height 24
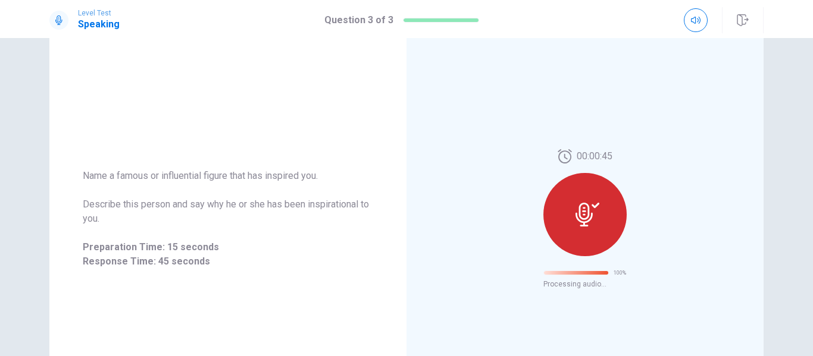
scroll to position [77, 0]
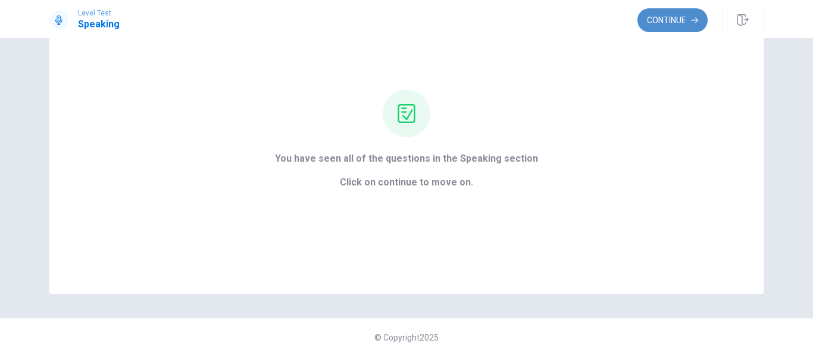
click at [652, 21] on button "Continue" at bounding box center [672, 20] width 70 height 24
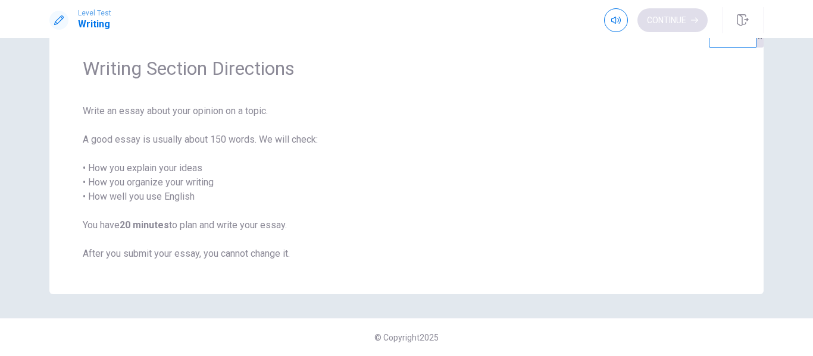
scroll to position [39, 0]
click at [652, 21] on button "Continue" at bounding box center [672, 20] width 70 height 24
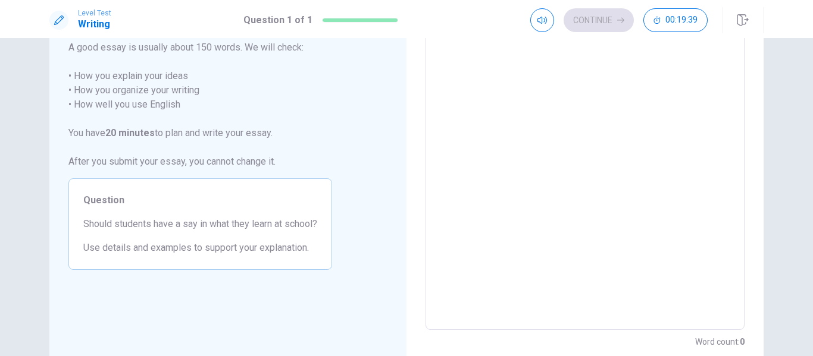
scroll to position [0, 0]
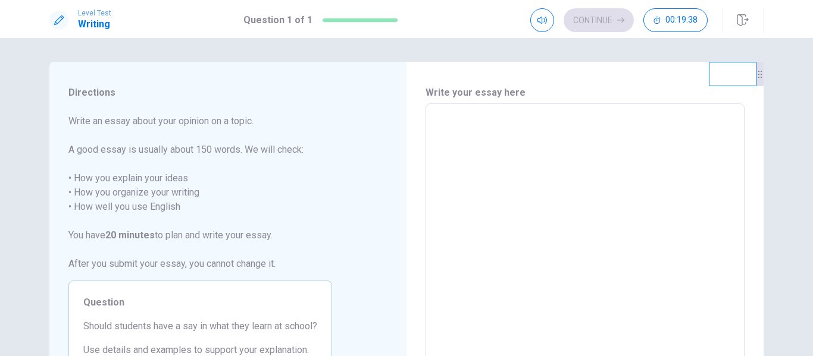
click at [529, 142] on textarea at bounding box center [585, 268] width 302 height 309
type textarea "*"
type textarea "**"
type textarea "*"
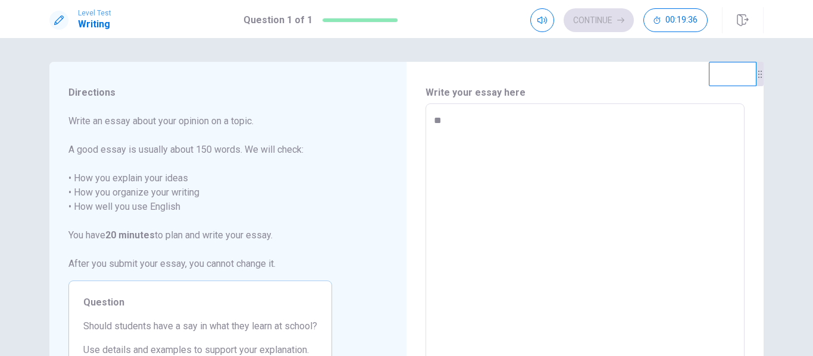
type textarea "***"
type textarea "*"
type textarea "****"
type textarea "*"
type textarea "****"
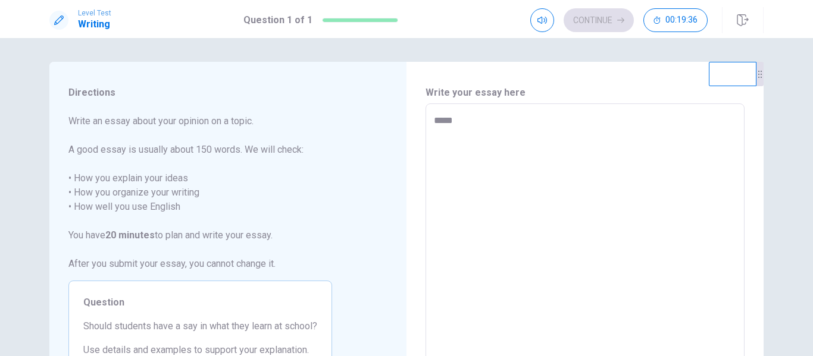
type textarea "*"
type textarea "******"
type textarea "*"
type textarea "*******"
type textarea "*"
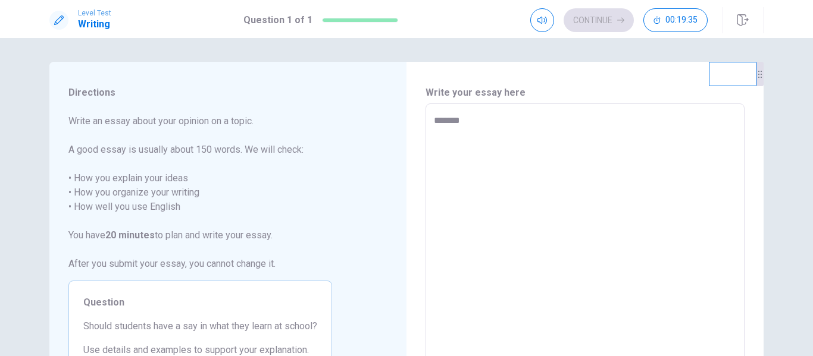
type textarea "*******"
type textarea "*"
type textarea "*********"
type textarea "*"
type textarea "**********"
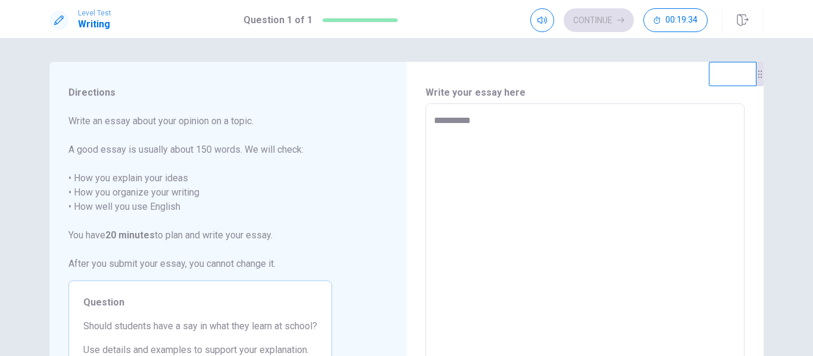
type textarea "*"
type textarea "**********"
type textarea "*"
type textarea "**********"
type textarea "*"
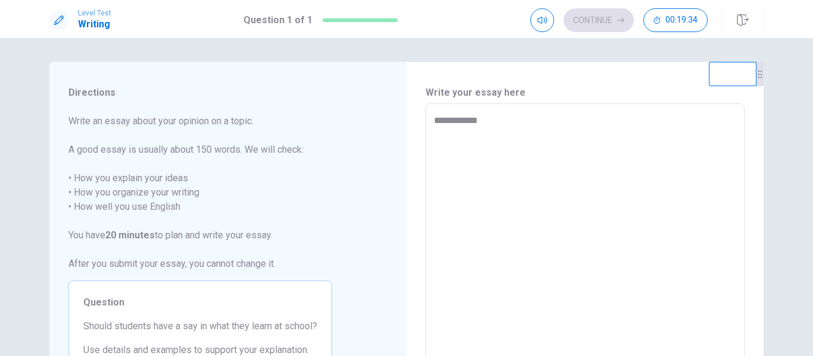
type textarea "**********"
type textarea "*"
type textarea "**********"
type textarea "*"
type textarea "**********"
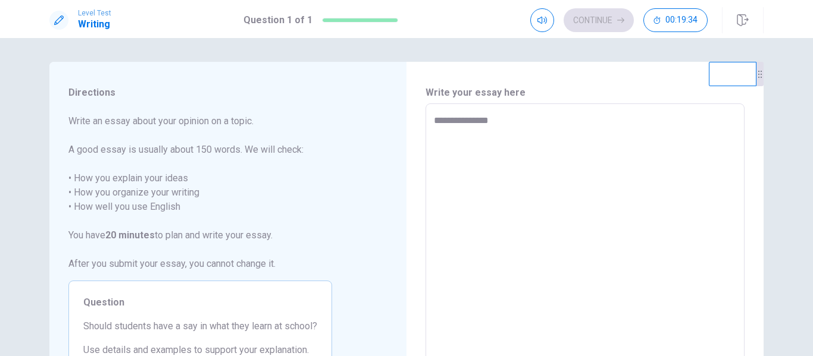
type textarea "*"
type textarea "**********"
type textarea "*"
type textarea "**********"
type textarea "*"
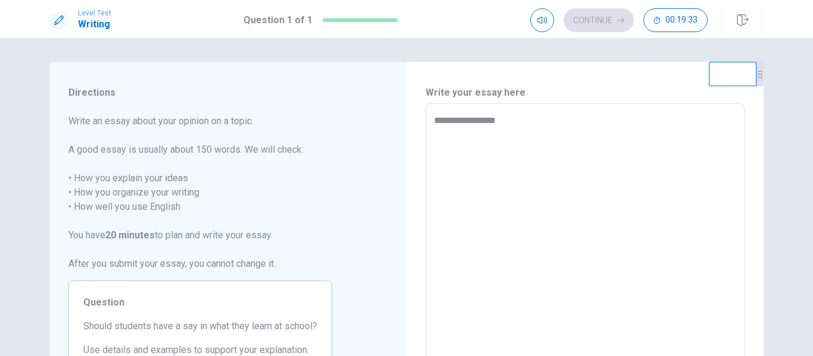
type textarea "**********"
type textarea "*"
type textarea "**********"
type textarea "*"
type textarea "**********"
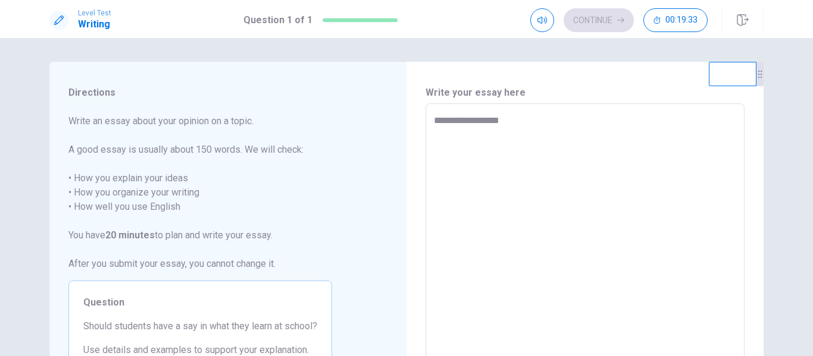
type textarea "*"
type textarea "**********"
type textarea "*"
type textarea "**********"
type textarea "*"
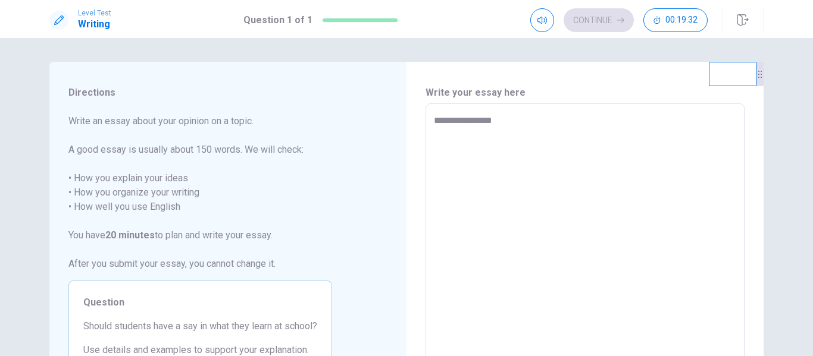
type textarea "**********"
type textarea "*"
type textarea "**********"
type textarea "*"
type textarea "**********"
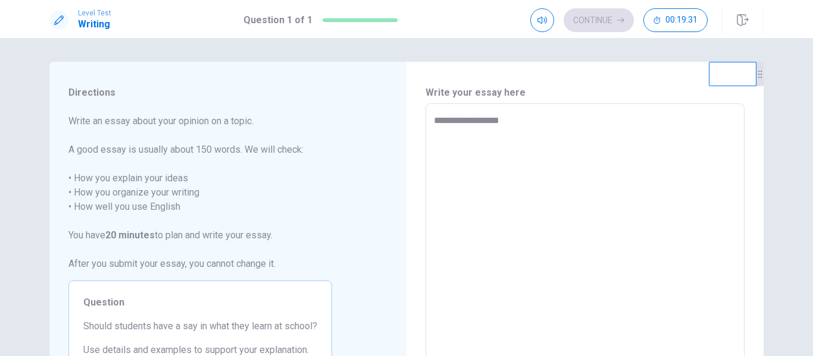
type textarea "*"
type textarea "**********"
type textarea "*"
type textarea "**********"
type textarea "*"
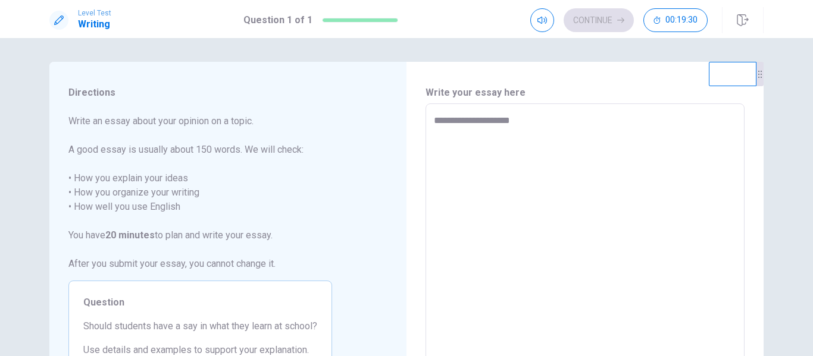
type textarea "**********"
type textarea "*"
type textarea "**********"
type textarea "*"
type textarea "**********"
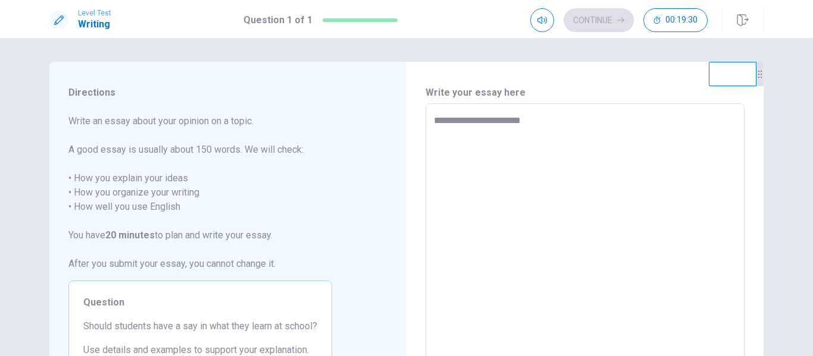
type textarea "*"
type textarea "**********"
type textarea "*"
type textarea "**********"
type textarea "*"
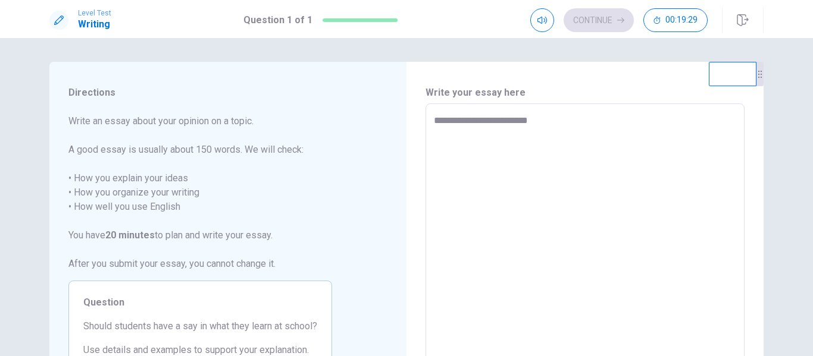
type textarea "**********"
type textarea "*"
type textarea "**********"
type textarea "*"
type textarea "**********"
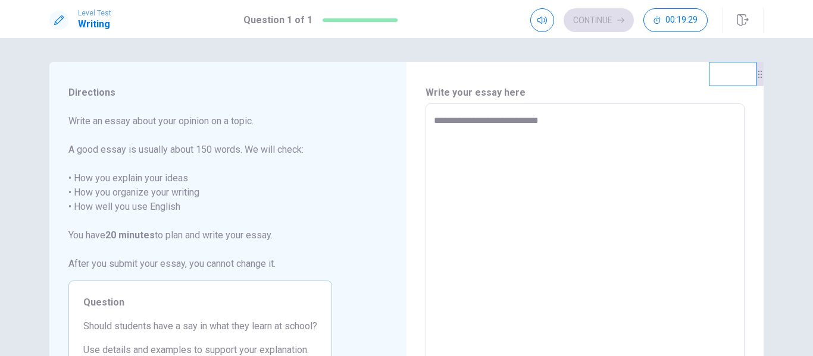
type textarea "*"
type textarea "**********"
type textarea "*"
type textarea "**********"
type textarea "*"
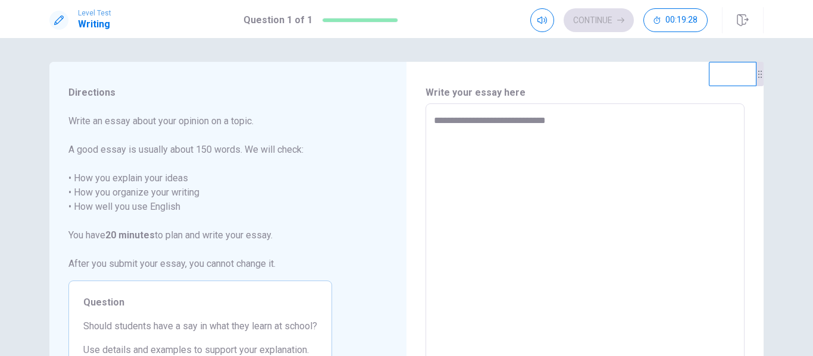
type textarea "**********"
type textarea "*"
type textarea "**********"
type textarea "*"
type textarea "**********"
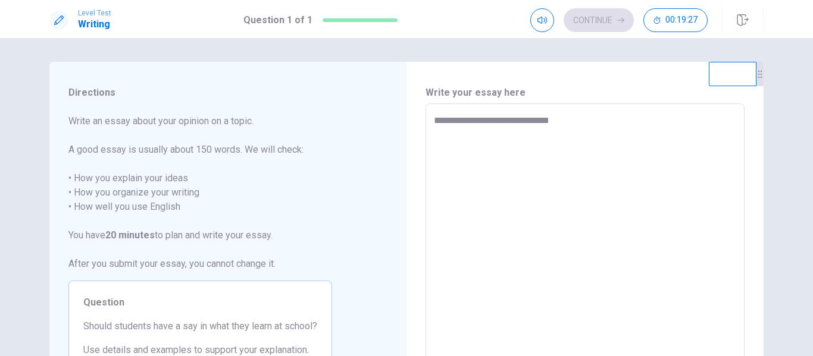
type textarea "*"
type textarea "**********"
type textarea "*"
type textarea "**********"
type textarea "*"
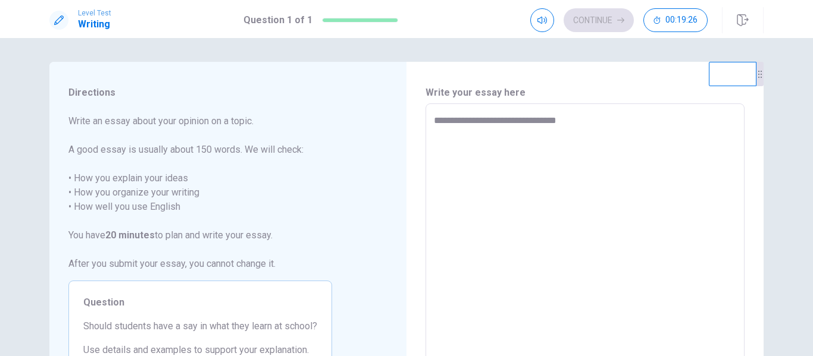
type textarea "**********"
type textarea "*"
type textarea "**********"
type textarea "*"
type textarea "**********"
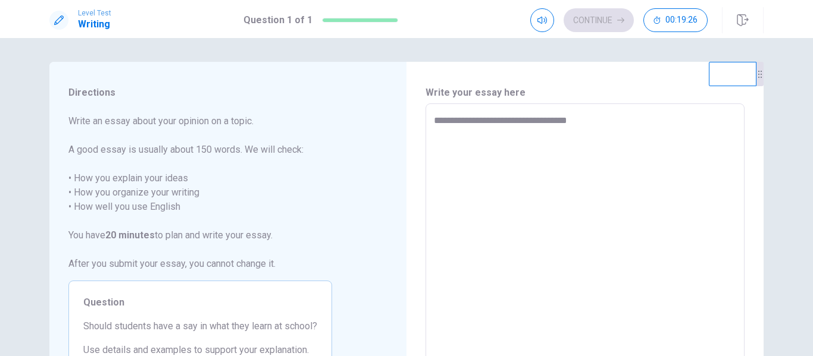
type textarea "*"
type textarea "**********"
type textarea "*"
type textarea "**********"
type textarea "*"
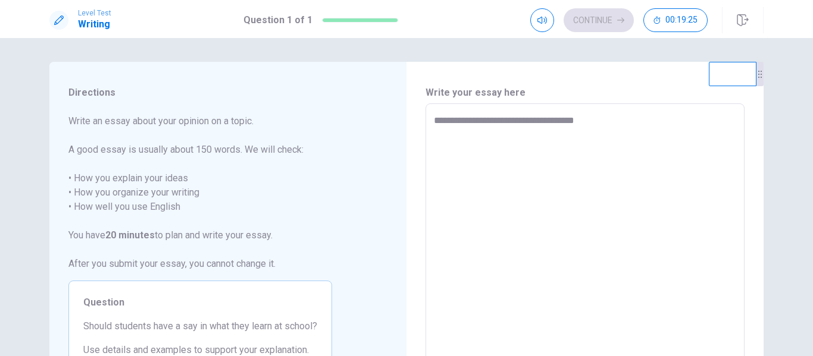
type textarea "**********"
type textarea "*"
type textarea "**********"
type textarea "*"
type textarea "**********"
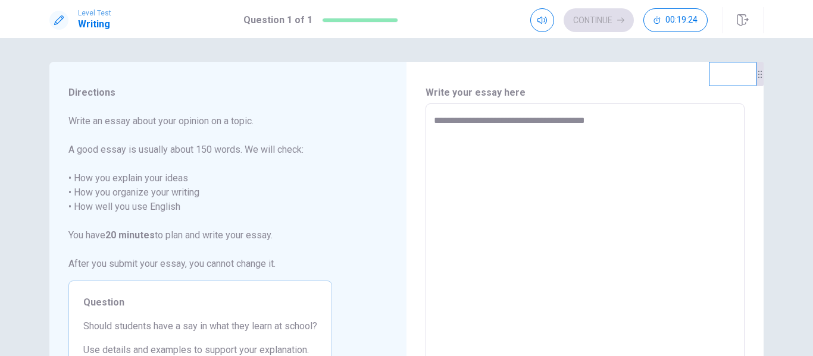
type textarea "*"
type textarea "**********"
type textarea "*"
type textarea "**********"
type textarea "*"
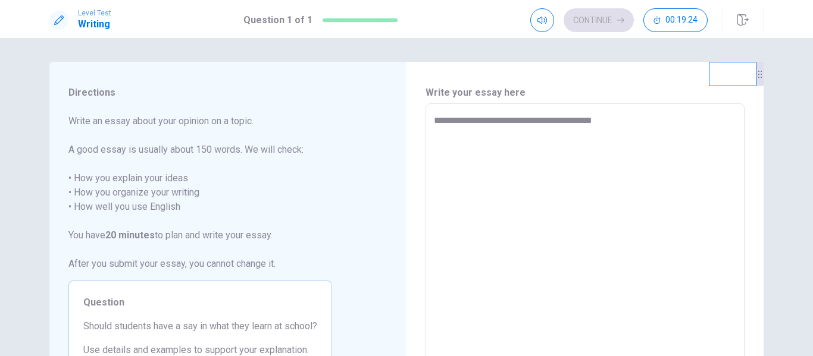
type textarea "**********"
type textarea "*"
type textarea "**********"
type textarea "*"
type textarea "**********"
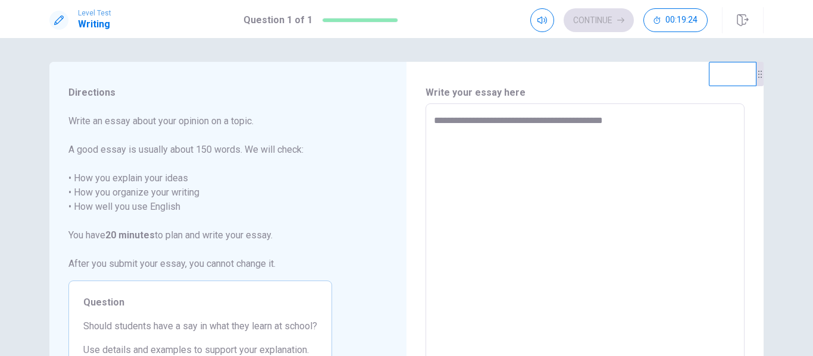
type textarea "*"
type textarea "**********"
type textarea "*"
type textarea "**********"
type textarea "*"
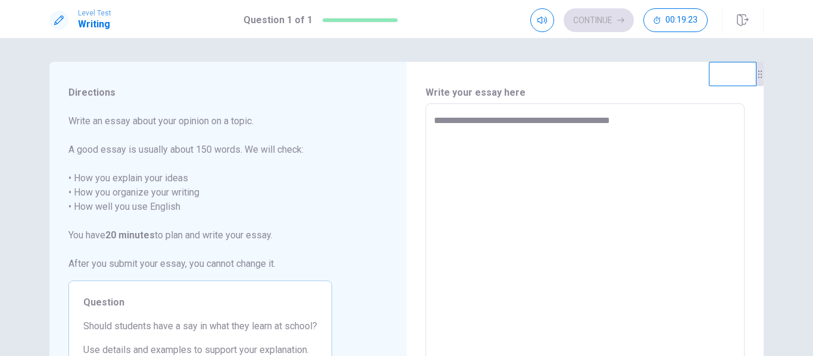
type textarea "**********"
type textarea "*"
type textarea "**********"
type textarea "*"
type textarea "**********"
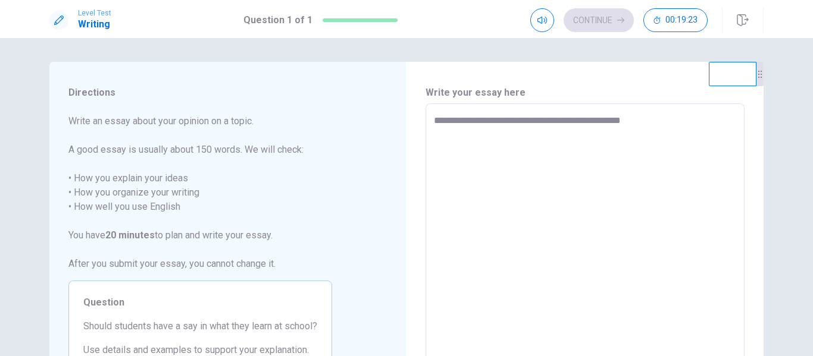
type textarea "*"
type textarea "**********"
type textarea "*"
type textarea "**********"
type textarea "*"
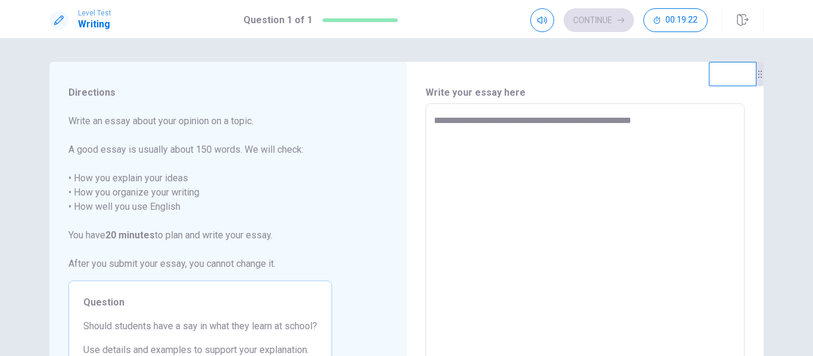
type textarea "**********"
type textarea "*"
type textarea "**********"
type textarea "*"
type textarea "**********"
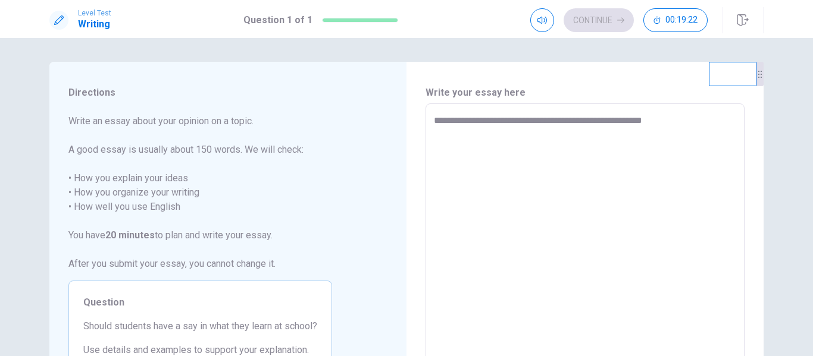
type textarea "*"
type textarea "**********"
type textarea "*"
type textarea "**********"
type textarea "*"
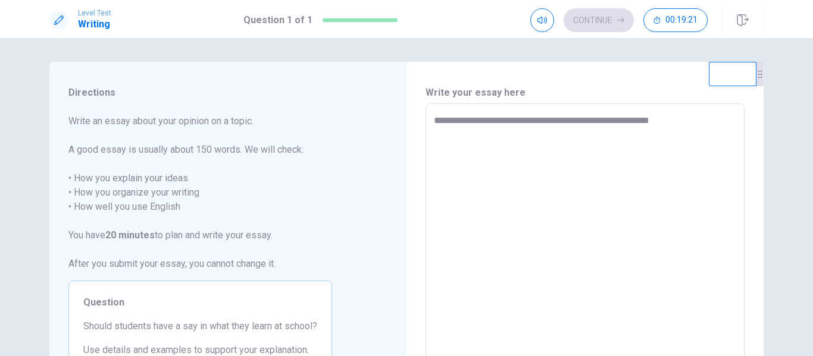
type textarea "**********"
type textarea "*"
type textarea "**********"
type textarea "*"
type textarea "**********"
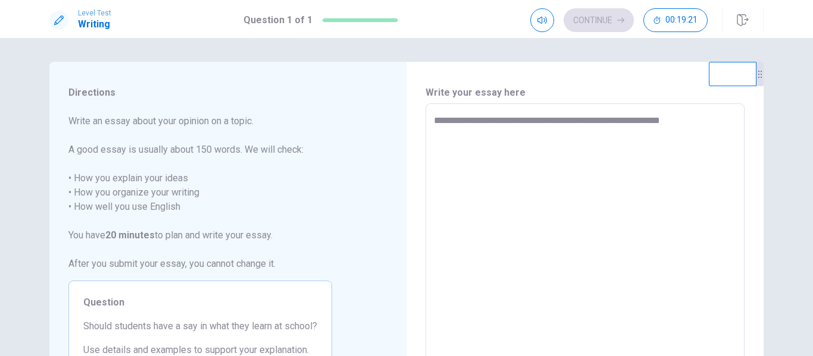
type textarea "*"
type textarea "**********"
type textarea "*"
type textarea "**********"
type textarea "*"
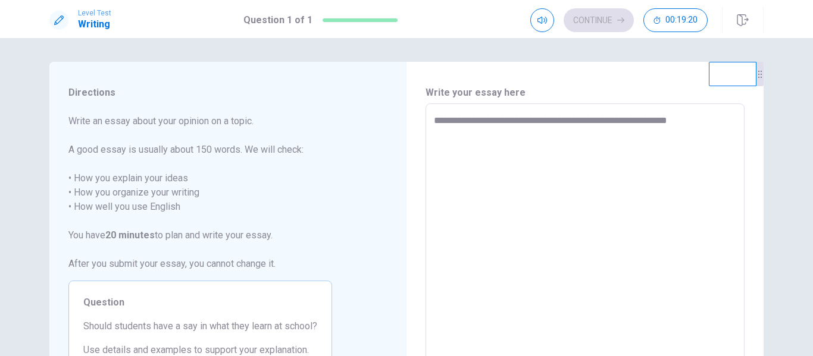
type textarea "**********"
type textarea "*"
type textarea "**********"
type textarea "*"
type textarea "**********"
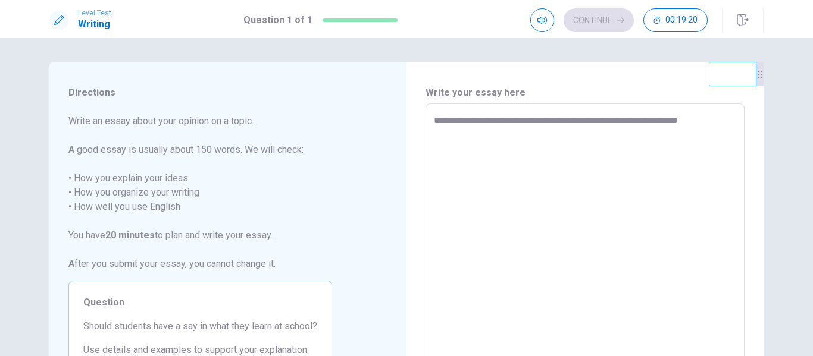
type textarea "*"
type textarea "**********"
type textarea "*"
type textarea "**********"
type textarea "*"
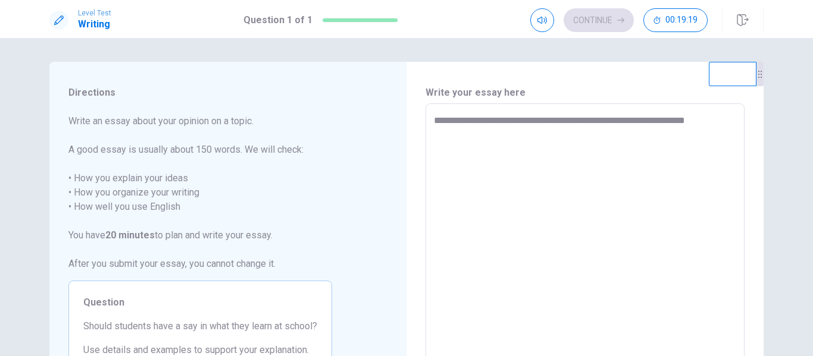
type textarea "**********"
type textarea "*"
type textarea "**********"
type textarea "*"
type textarea "**********"
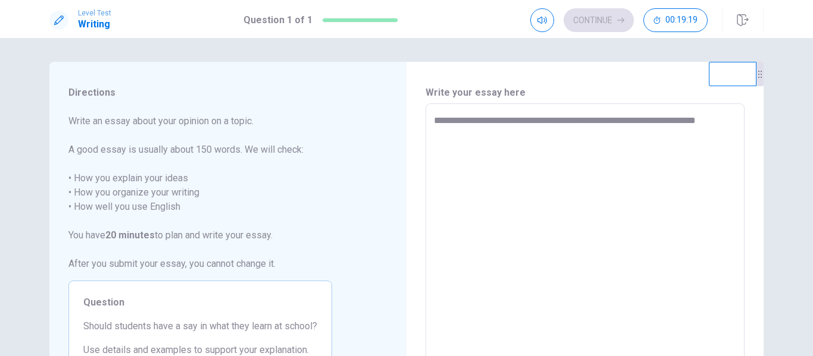
type textarea "*"
type textarea "**********"
type textarea "*"
type textarea "**********"
type textarea "*"
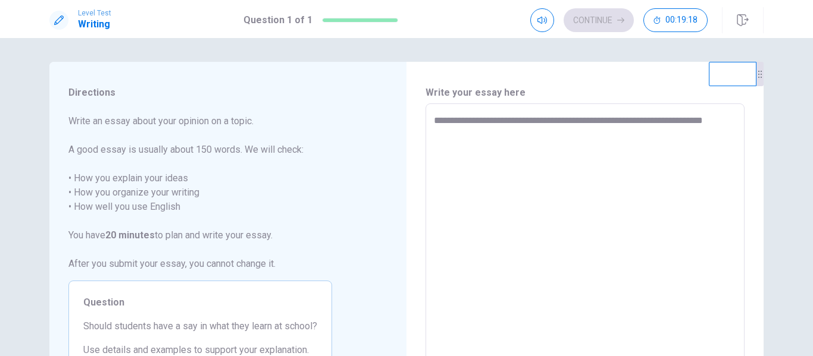
type textarea "**********"
type textarea "*"
type textarea "**********"
type textarea "*"
type textarea "**********"
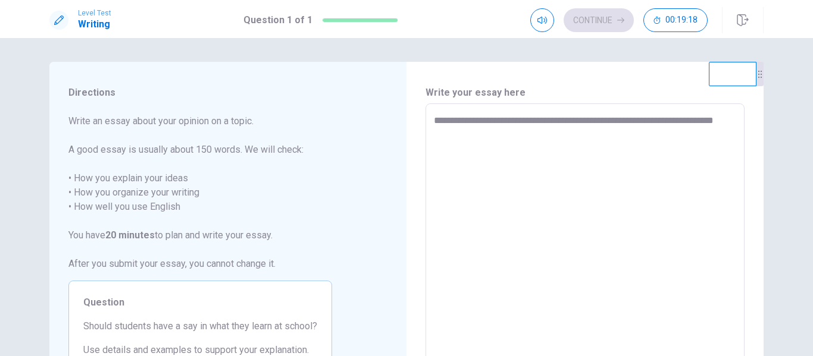
type textarea "*"
type textarea "**********"
type textarea "*"
type textarea "**********"
type textarea "*"
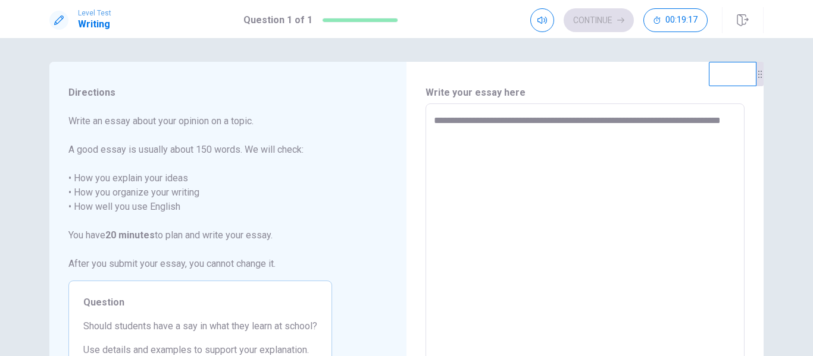
type textarea "**********"
type textarea "*"
type textarea "**********"
type textarea "*"
type textarea "**********"
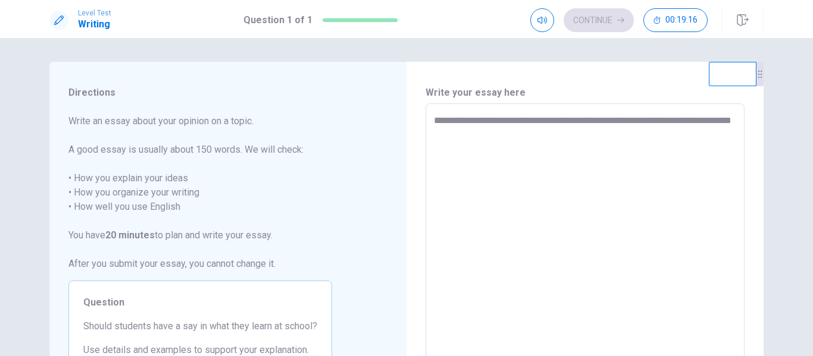
type textarea "*"
type textarea "**********"
type textarea "*"
type textarea "**********"
type textarea "*"
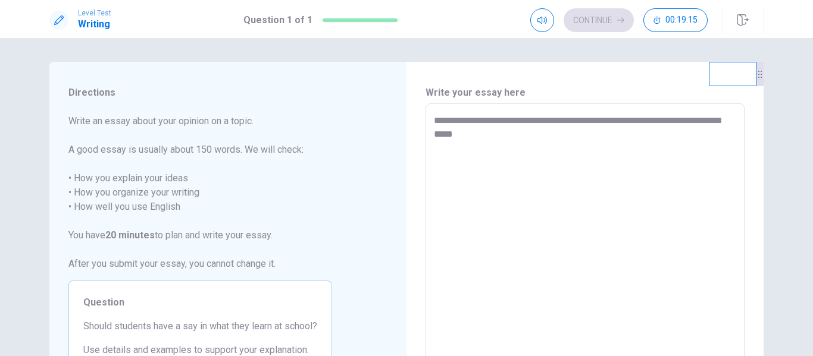
type textarea "**********"
type textarea "*"
type textarea "**********"
type textarea "*"
type textarea "**********"
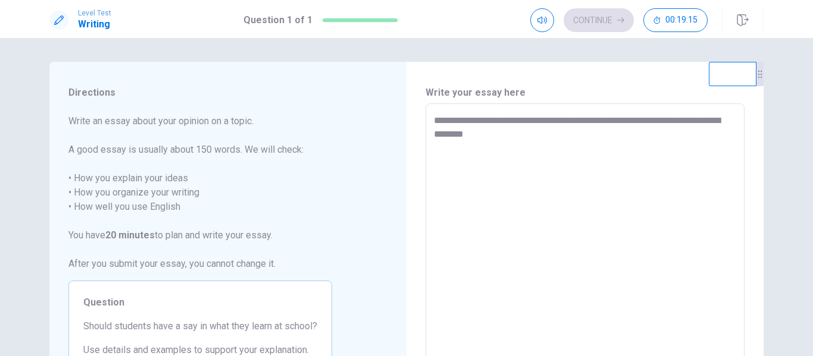
type textarea "*"
type textarea "**********"
type textarea "*"
type textarea "**********"
type textarea "*"
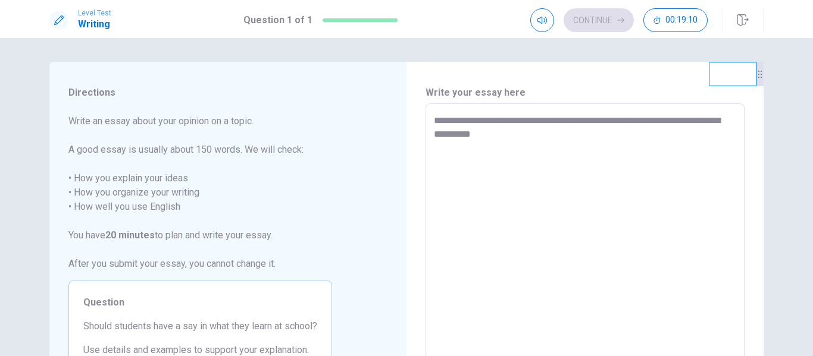
type textarea "**********"
type textarea "*"
type textarea "**********"
type textarea "*"
type textarea "**********"
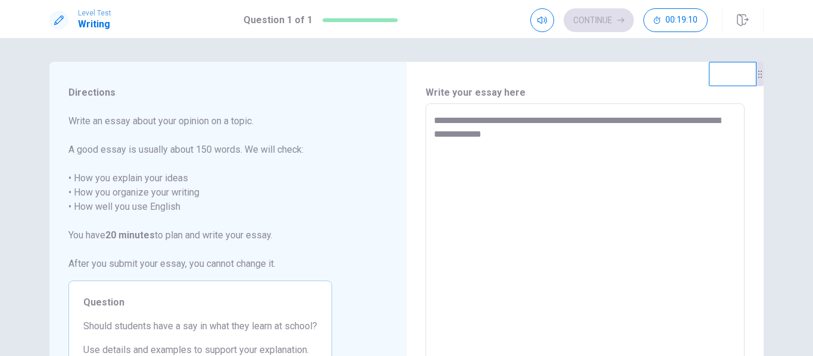
type textarea "*"
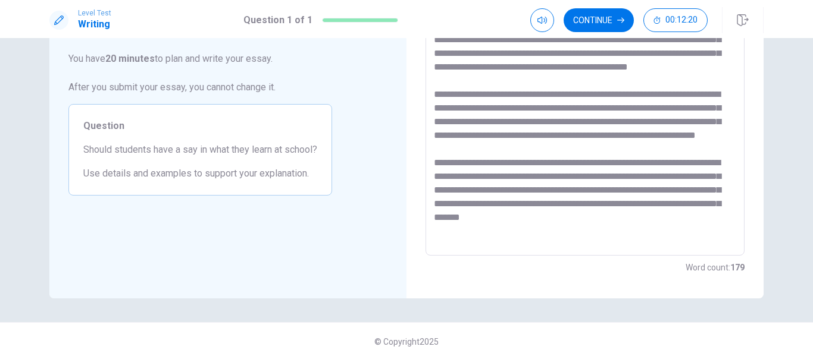
click at [709, 178] on textarea at bounding box center [585, 91] width 302 height 309
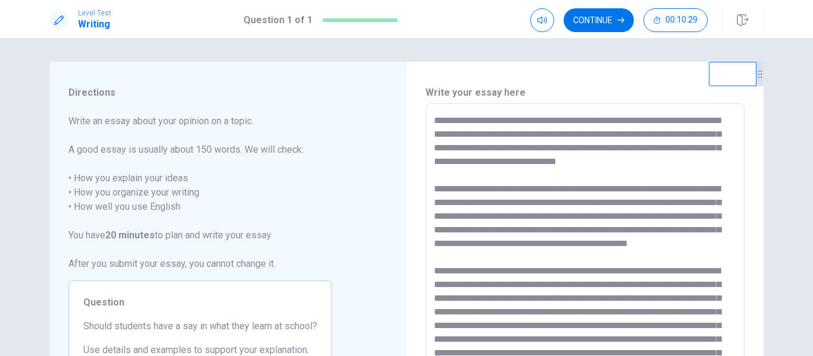
click at [538, 149] on textarea at bounding box center [585, 268] width 302 height 309
click at [667, 150] on textarea at bounding box center [585, 268] width 302 height 309
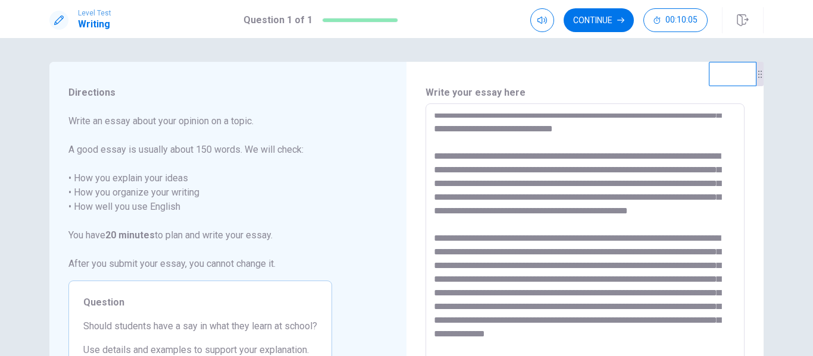
scroll to position [78, 0]
click at [542, 164] on textarea at bounding box center [585, 268] width 302 height 309
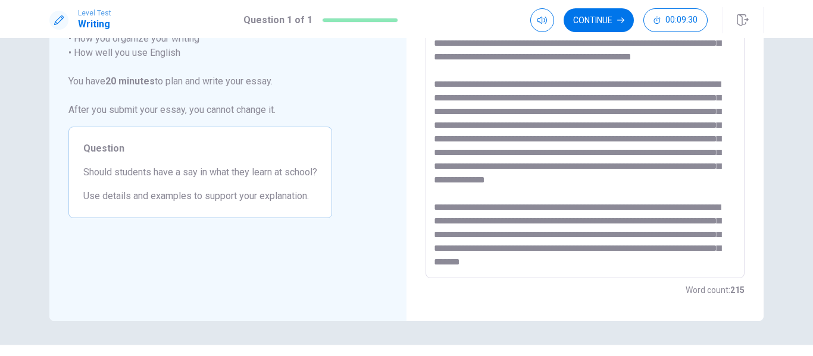
scroll to position [155, 0]
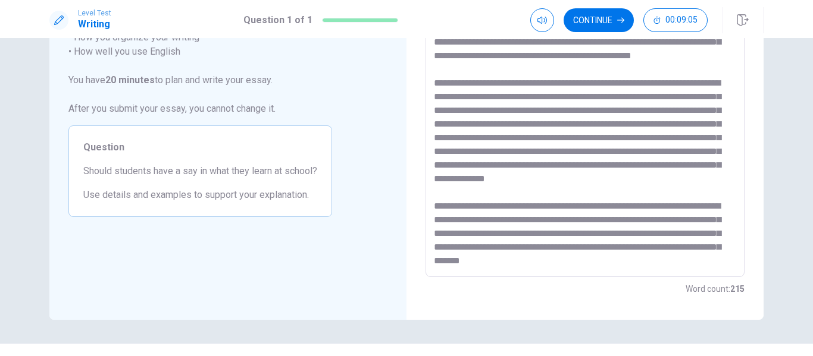
click at [475, 130] on textarea at bounding box center [585, 112] width 302 height 309
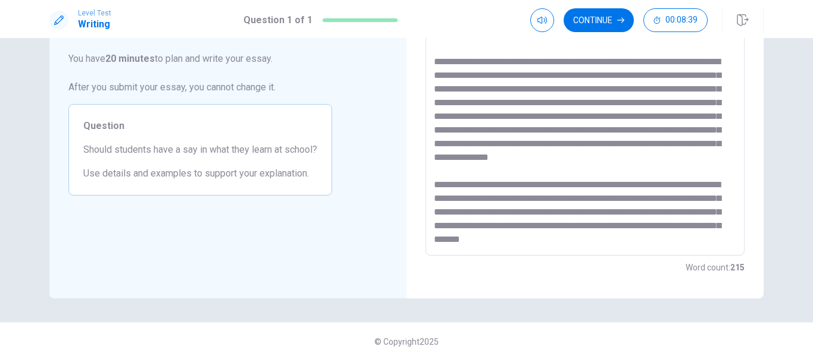
scroll to position [177, 0]
click at [511, 185] on textarea at bounding box center [585, 90] width 302 height 309
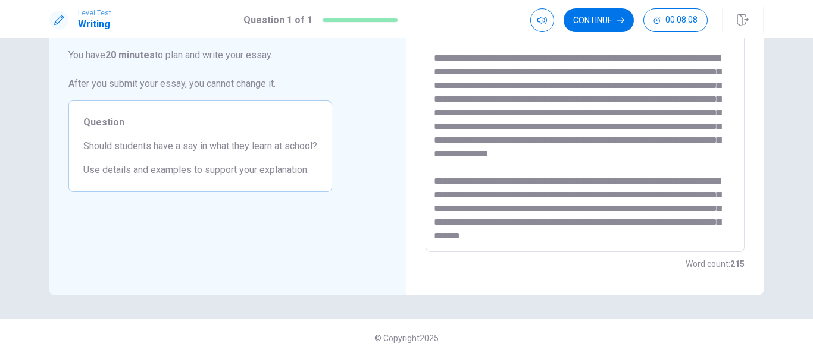
scroll to position [181, 0]
click at [620, 234] on textarea at bounding box center [585, 87] width 302 height 309
click at [587, 26] on button "Continue" at bounding box center [599, 20] width 70 height 24
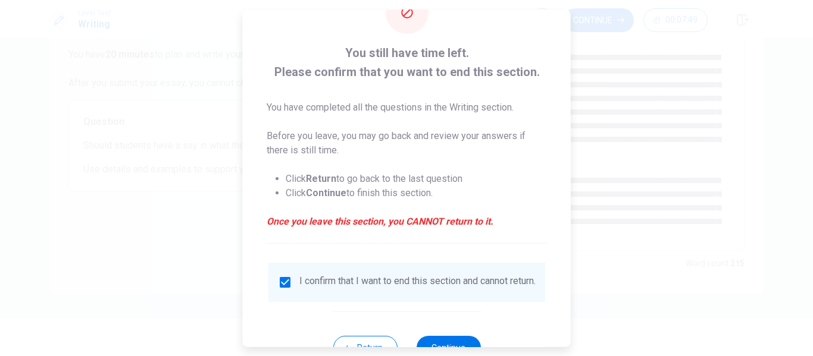
scroll to position [87, 0]
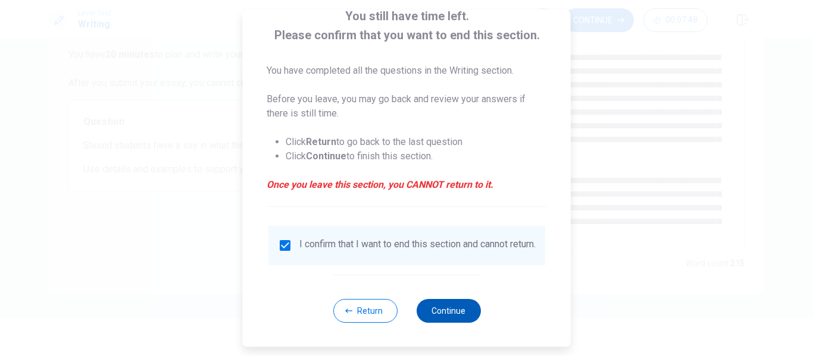
click at [443, 303] on button "Continue" at bounding box center [448, 311] width 64 height 24
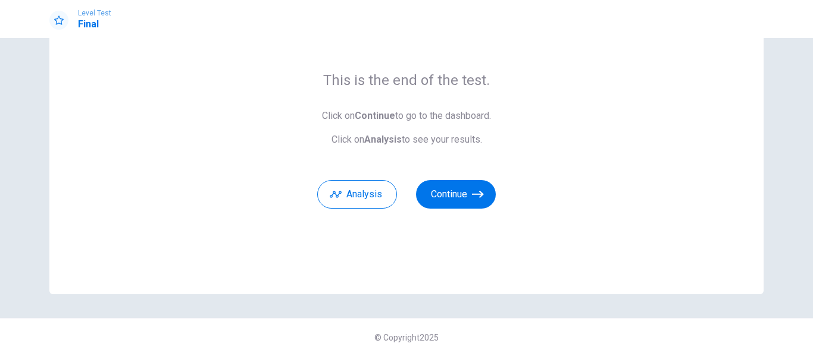
scroll to position [77, 0]
click at [453, 180] on button "Continue" at bounding box center [456, 194] width 80 height 29
